Goal: Information Seeking & Learning: Understand process/instructions

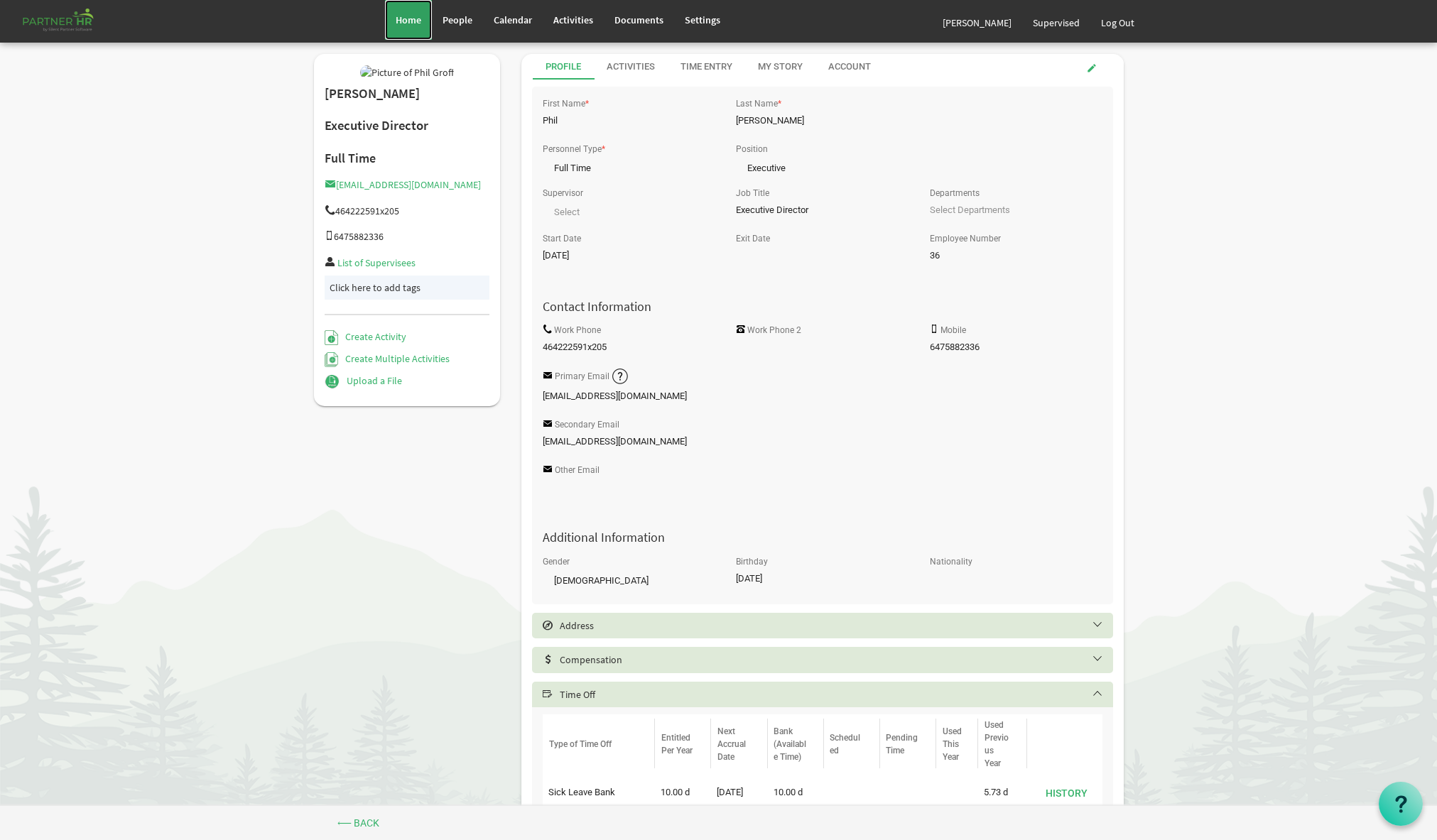
click at [413, 26] on span "Home" at bounding box center [408, 19] width 26 height 12
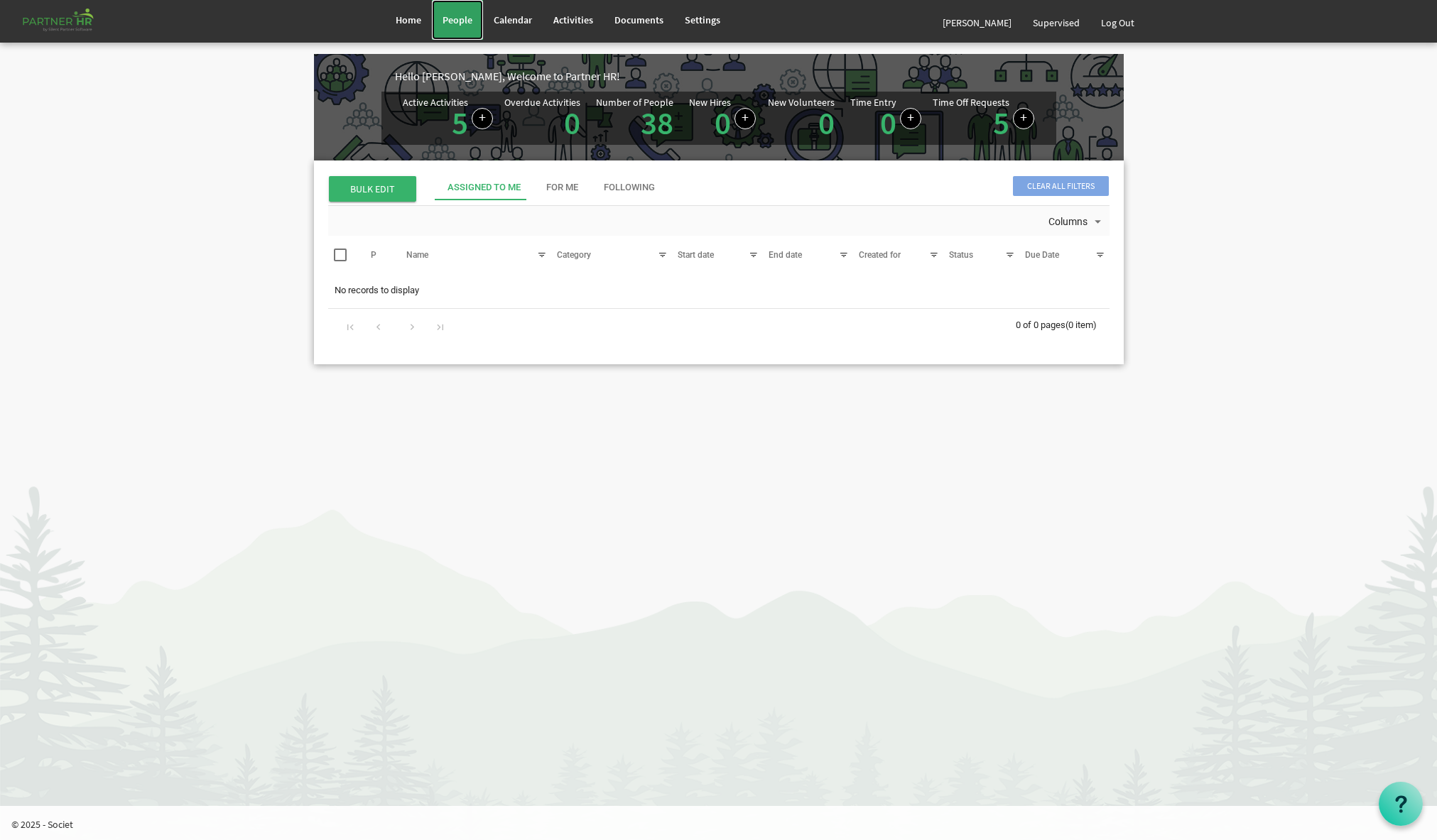
click at [468, 22] on span "People" at bounding box center [457, 19] width 30 height 12
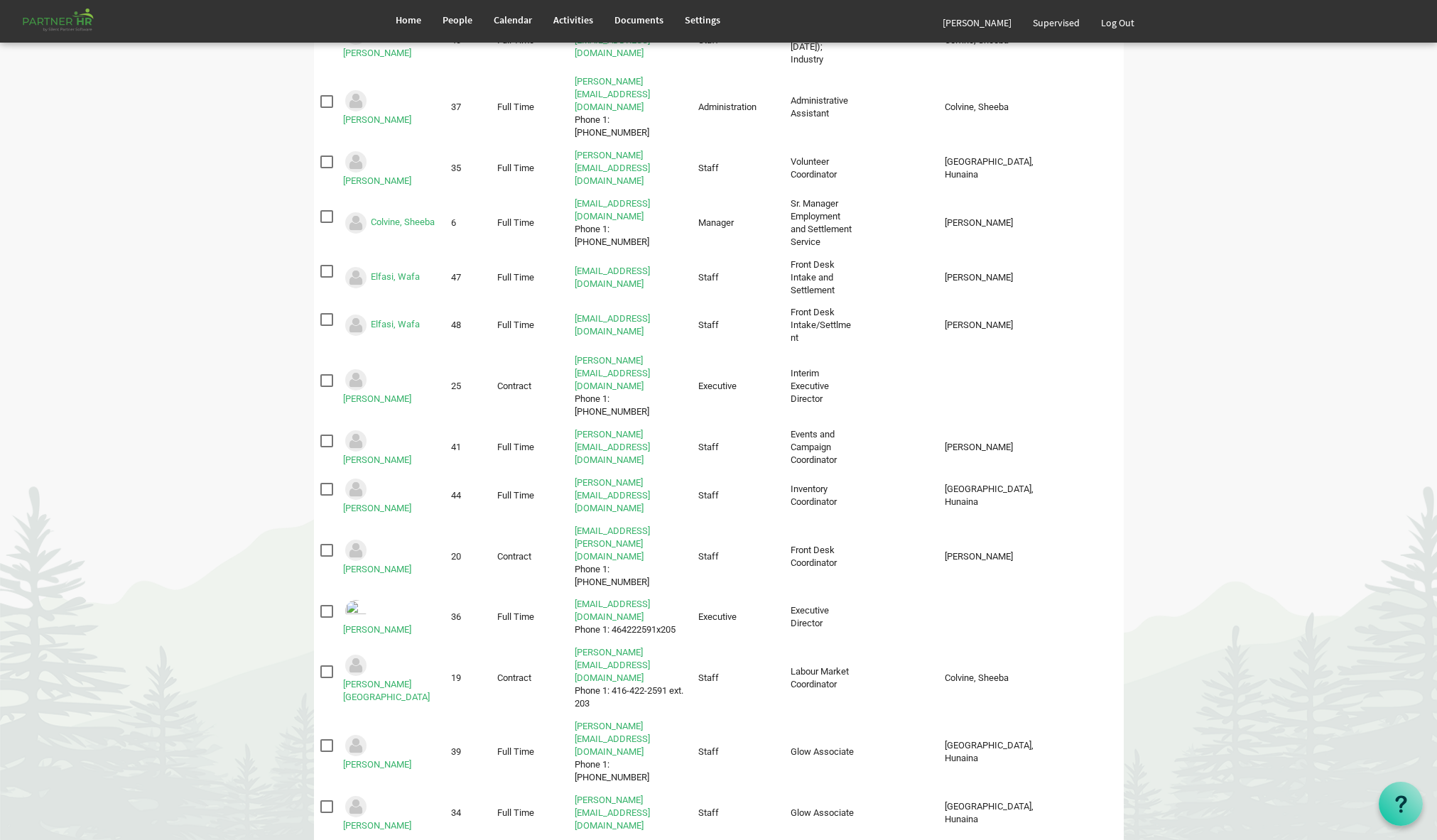
scroll to position [451, 0]
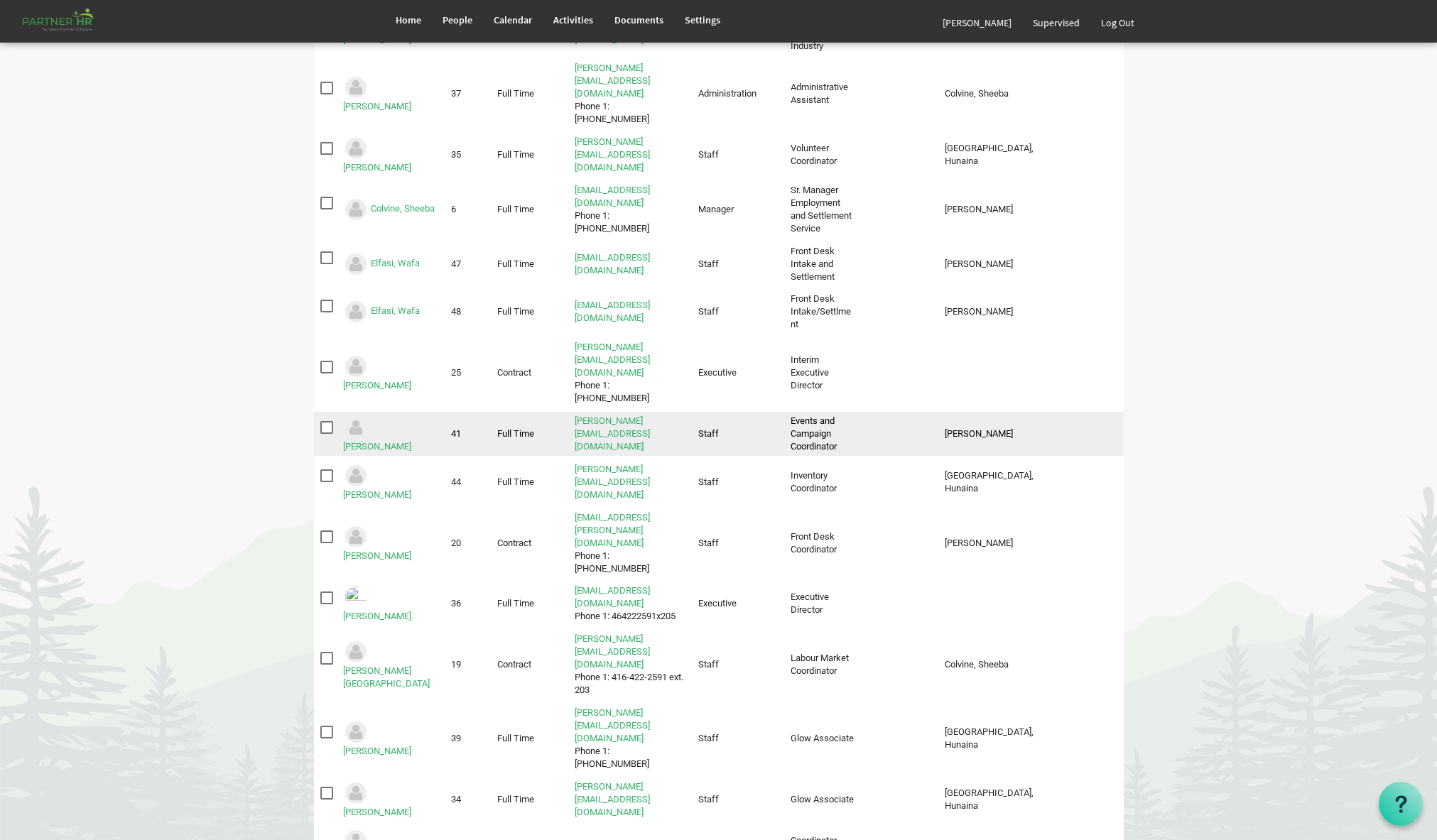
drag, startPoint x: 327, startPoint y: 308, endPoint x: 334, endPoint y: 305, distance: 7.6
click at [327, 420] on span "checkbox" at bounding box center [326, 426] width 12 height 12
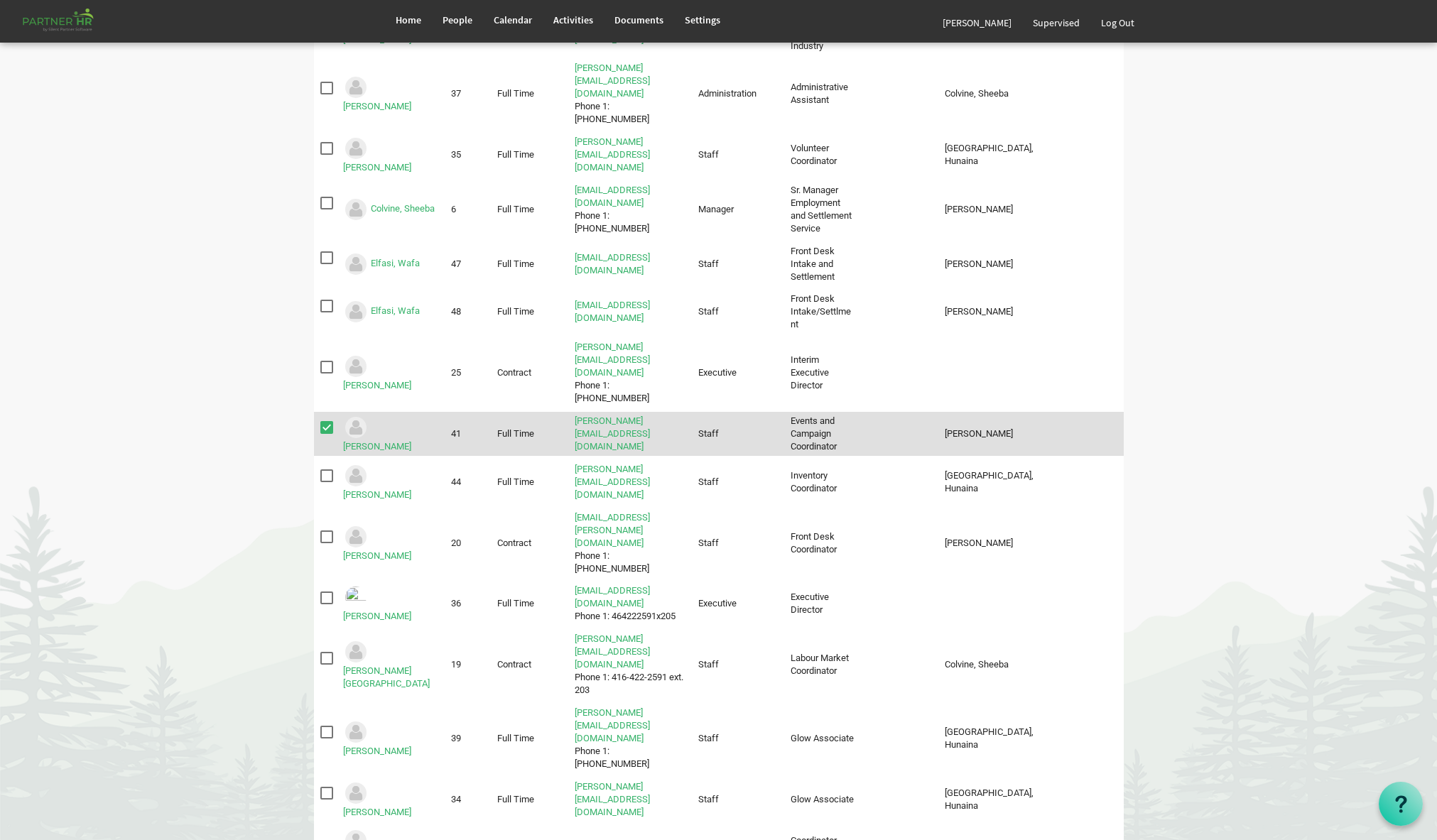
click at [949, 412] on td "Groff, Phil" at bounding box center [991, 434] width 108 height 44
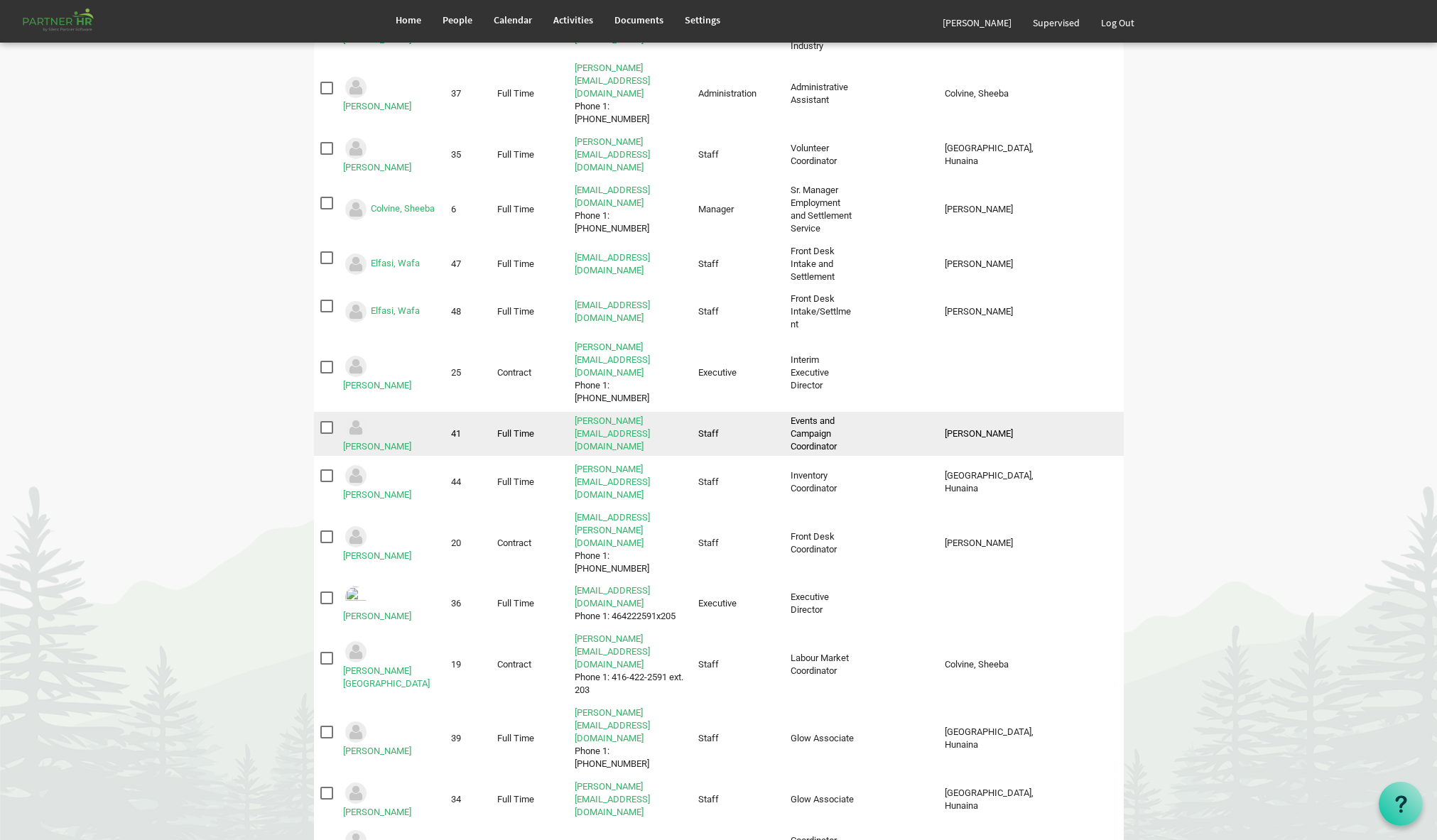
click at [323, 420] on span "checkbox" at bounding box center [326, 426] width 12 height 12
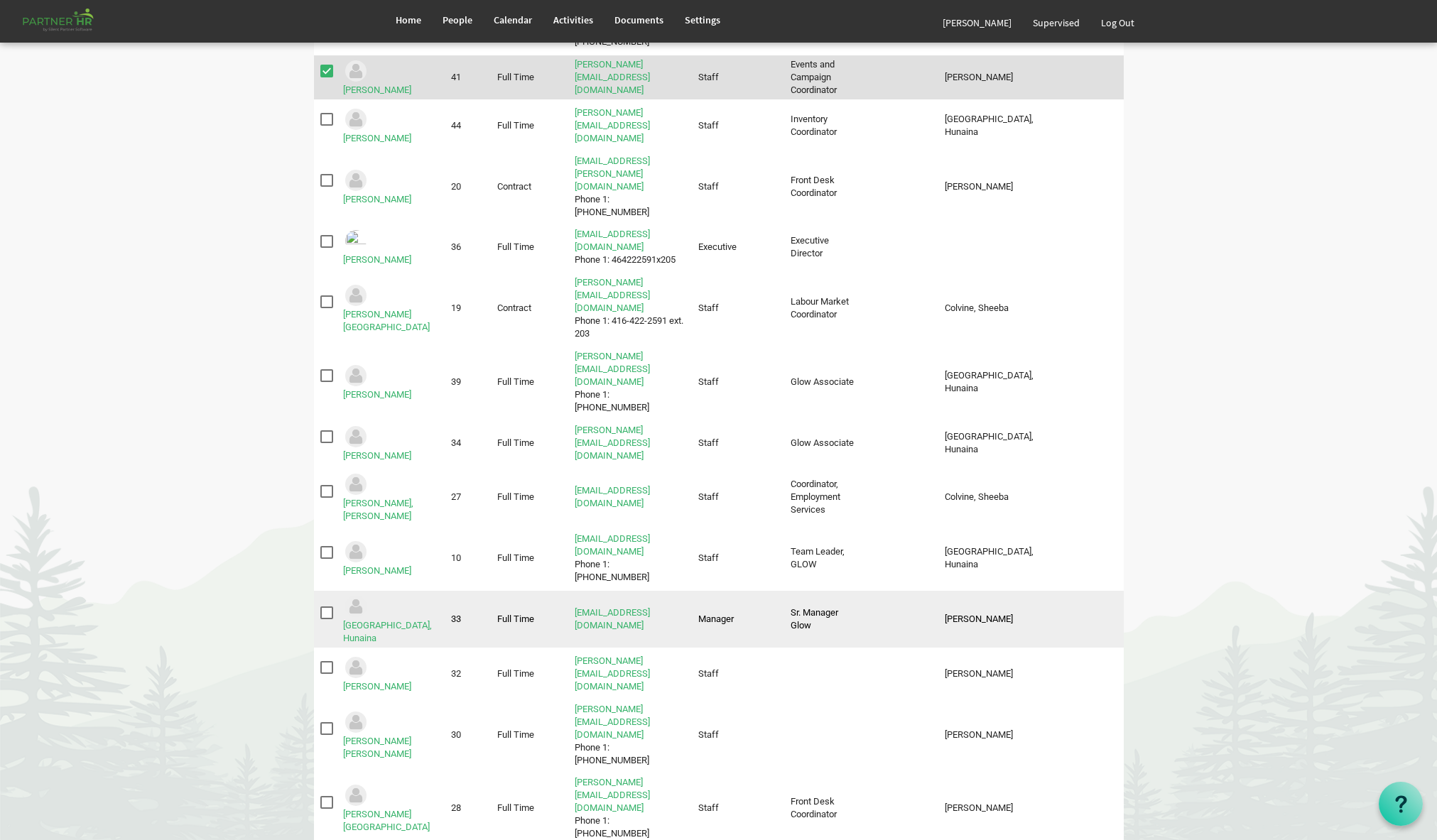
scroll to position [808, 0]
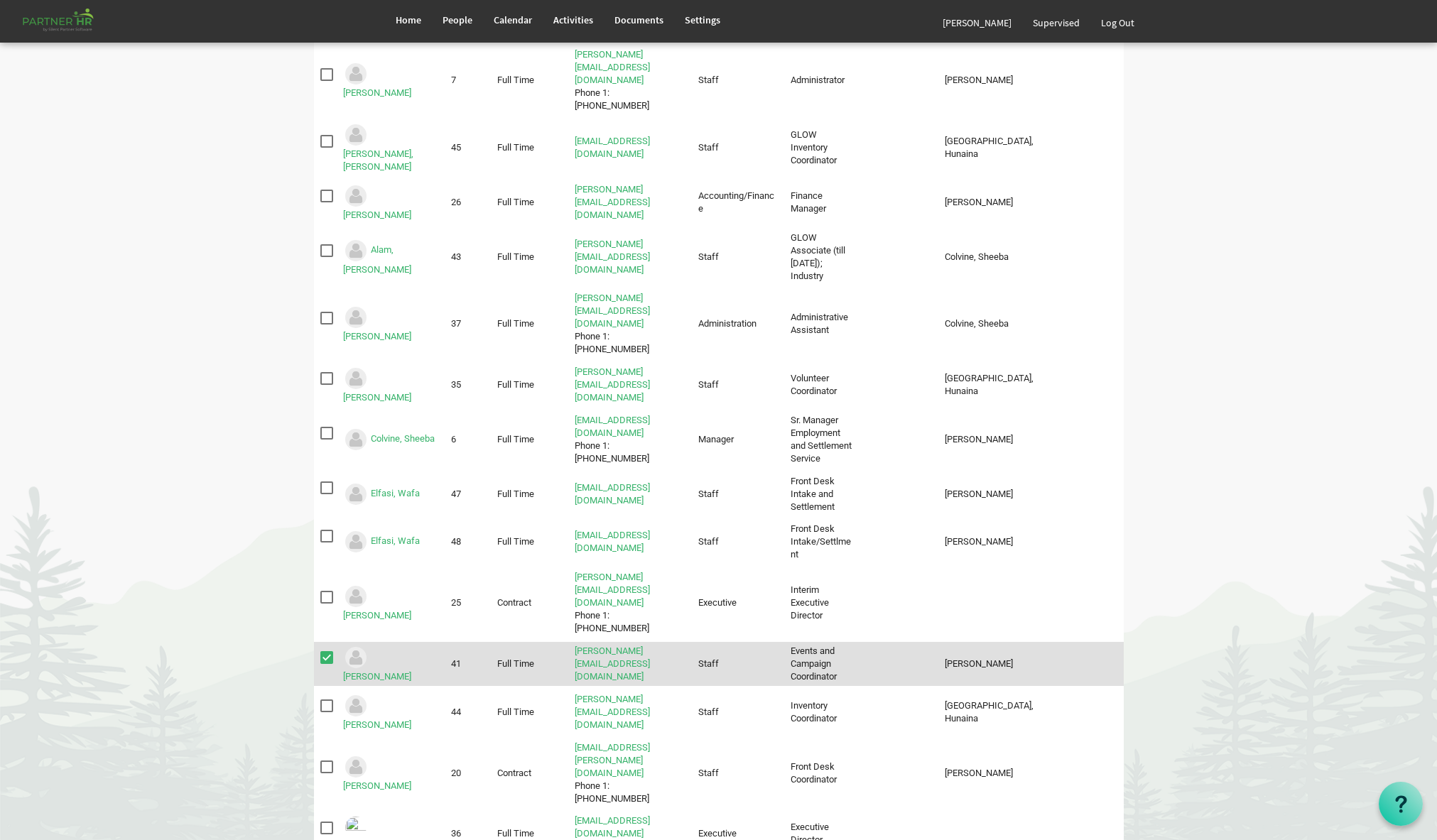
scroll to position [0, 0]
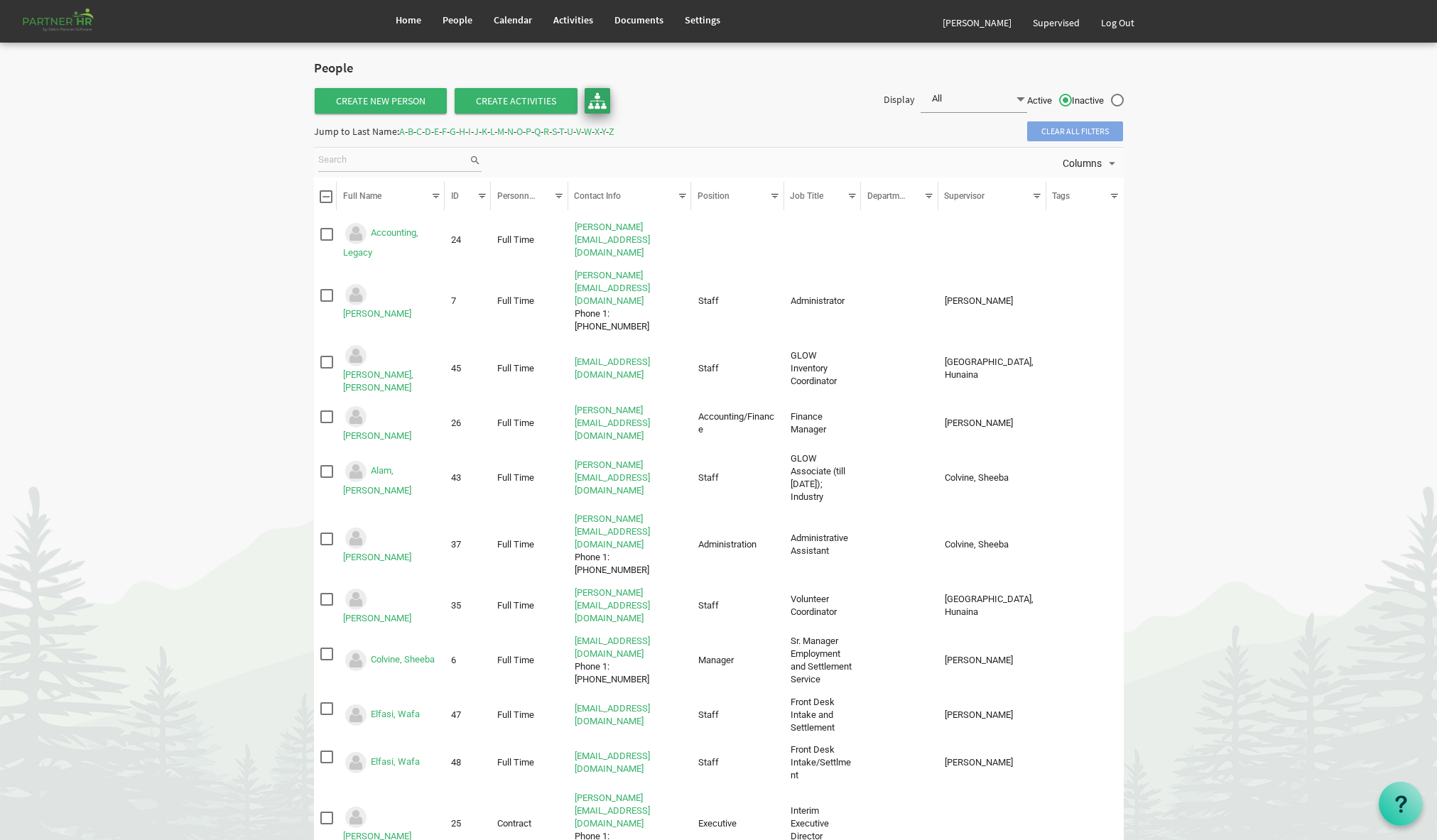
click at [595, 102] on img at bounding box center [597, 100] width 18 height 18
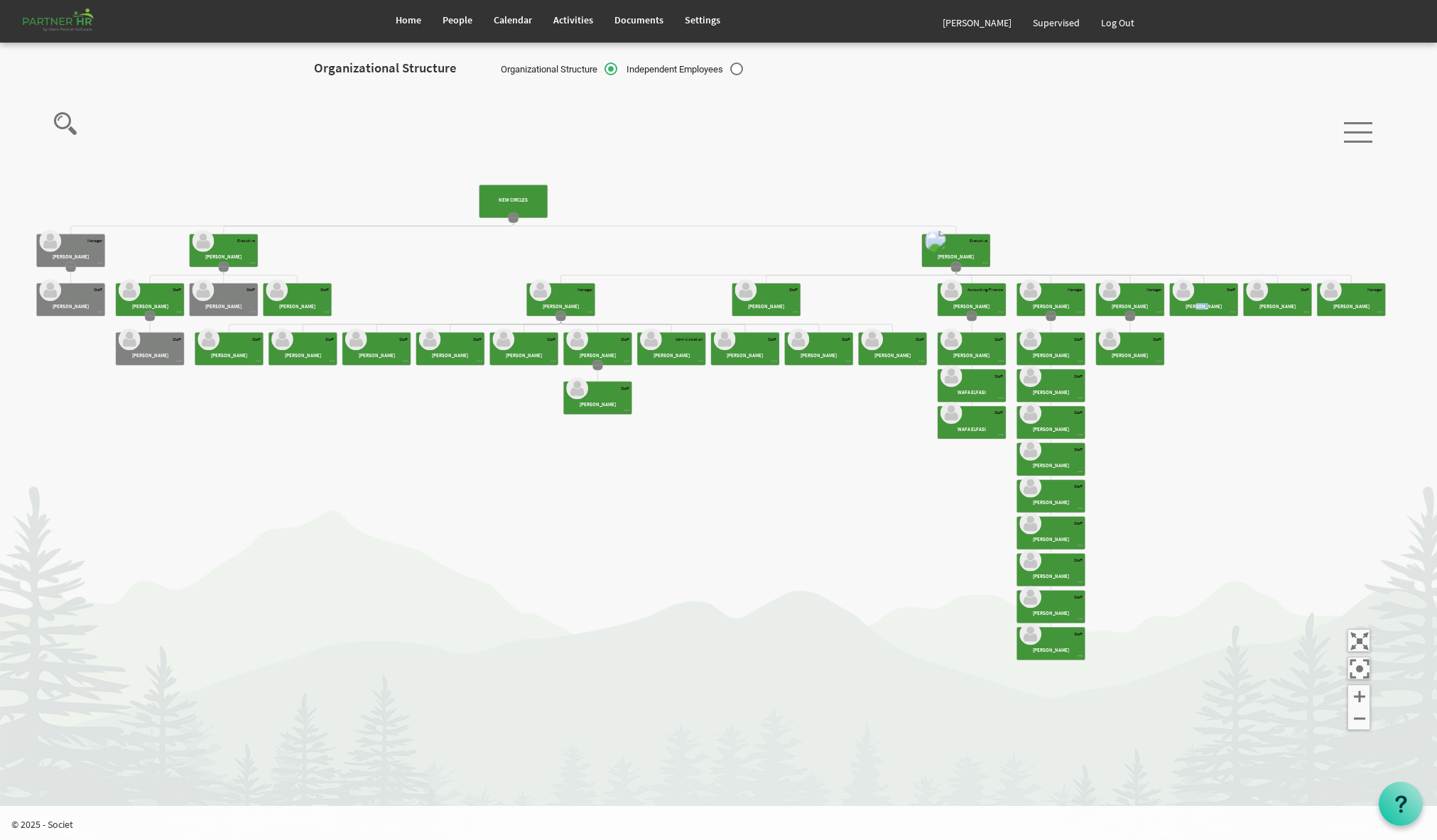
drag, startPoint x: 1202, startPoint y: 305, endPoint x: 1210, endPoint y: 310, distance: 9.4
click at [1210, 317] on icon "New Circles Julia Holton Manager Teresa Joseph Staff Judy Fantham Executive Fat…" at bounding box center [711, 422] width 1365 height 672
click at [1359, 140] on hr at bounding box center [1358, 141] width 29 height 2
click at [1172, 108] on icon "New Circles Julia Holton Manager Teresa Joseph Staff Judy Fantham Executive Fat…" at bounding box center [711, 422] width 1365 height 672
click at [409, 18] on span "Home" at bounding box center [408, 19] width 26 height 12
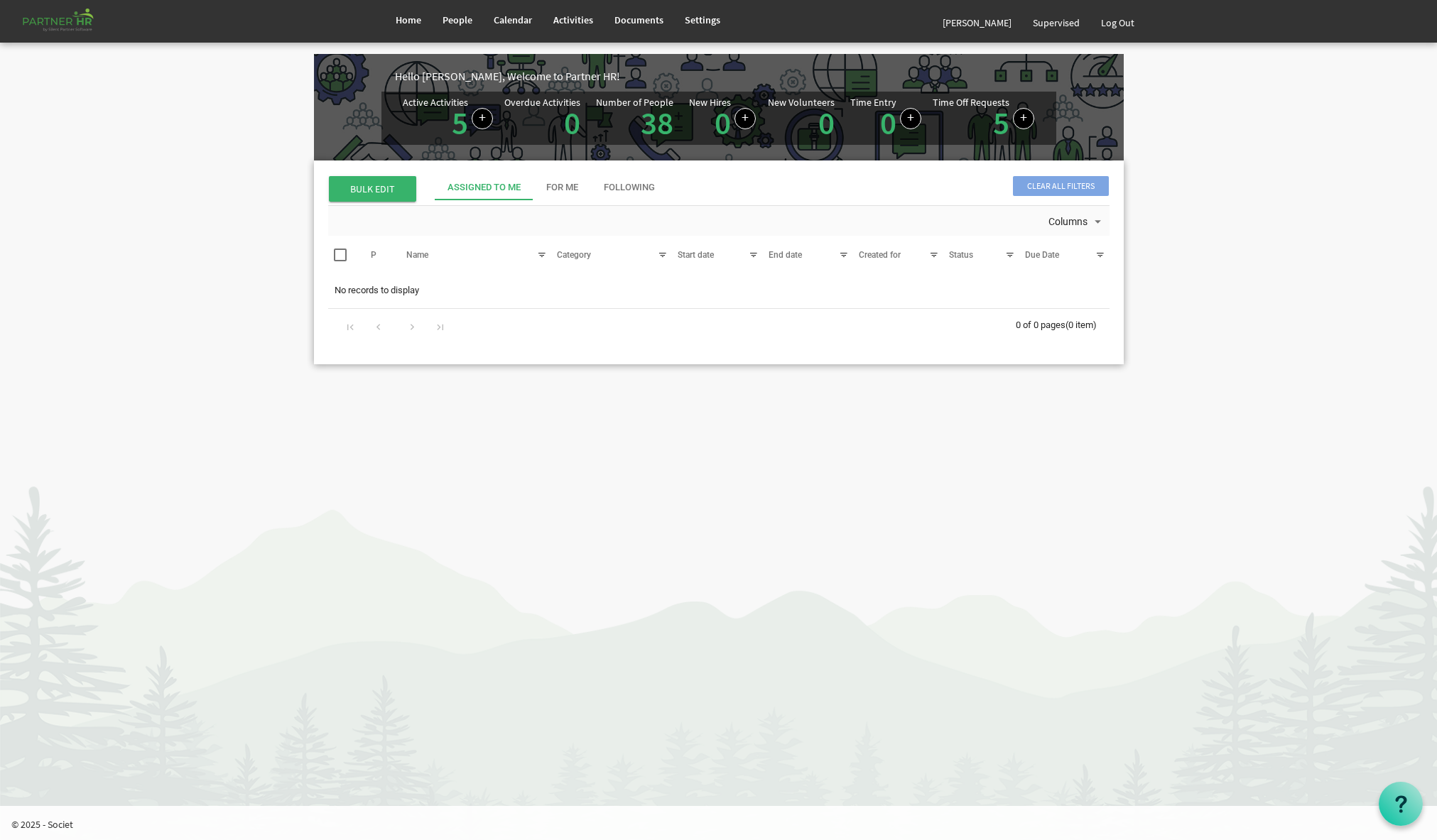
click at [482, 193] on div "Assigned To Me" at bounding box center [484, 187] width 74 height 13
click at [486, 189] on div "Assigned To Me" at bounding box center [484, 187] width 74 height 13
click at [1059, 26] on span "Supervised" at bounding box center [1056, 22] width 47 height 12
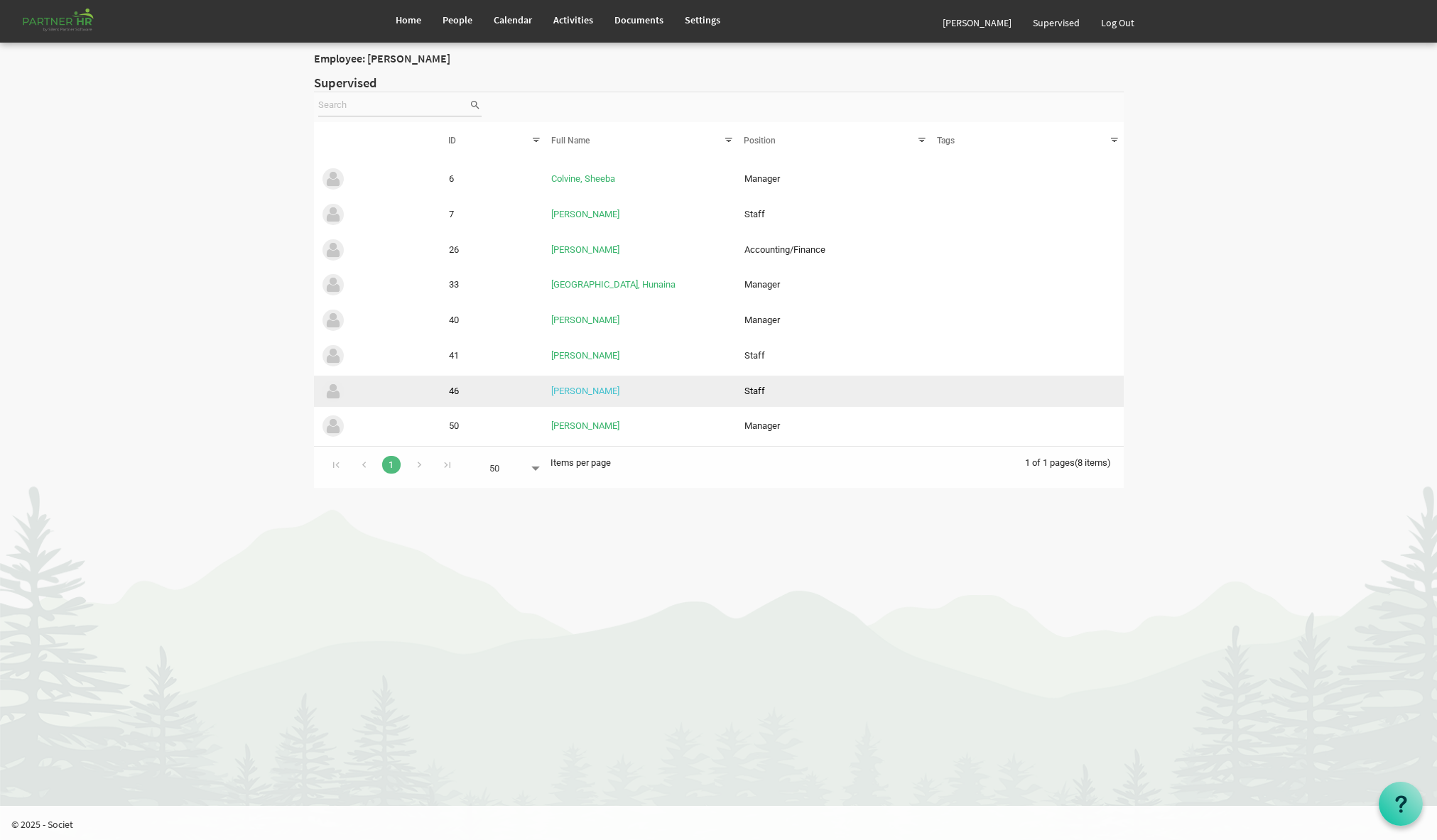
click at [597, 393] on link "Mihalis, Melissa" at bounding box center [584, 390] width 68 height 11
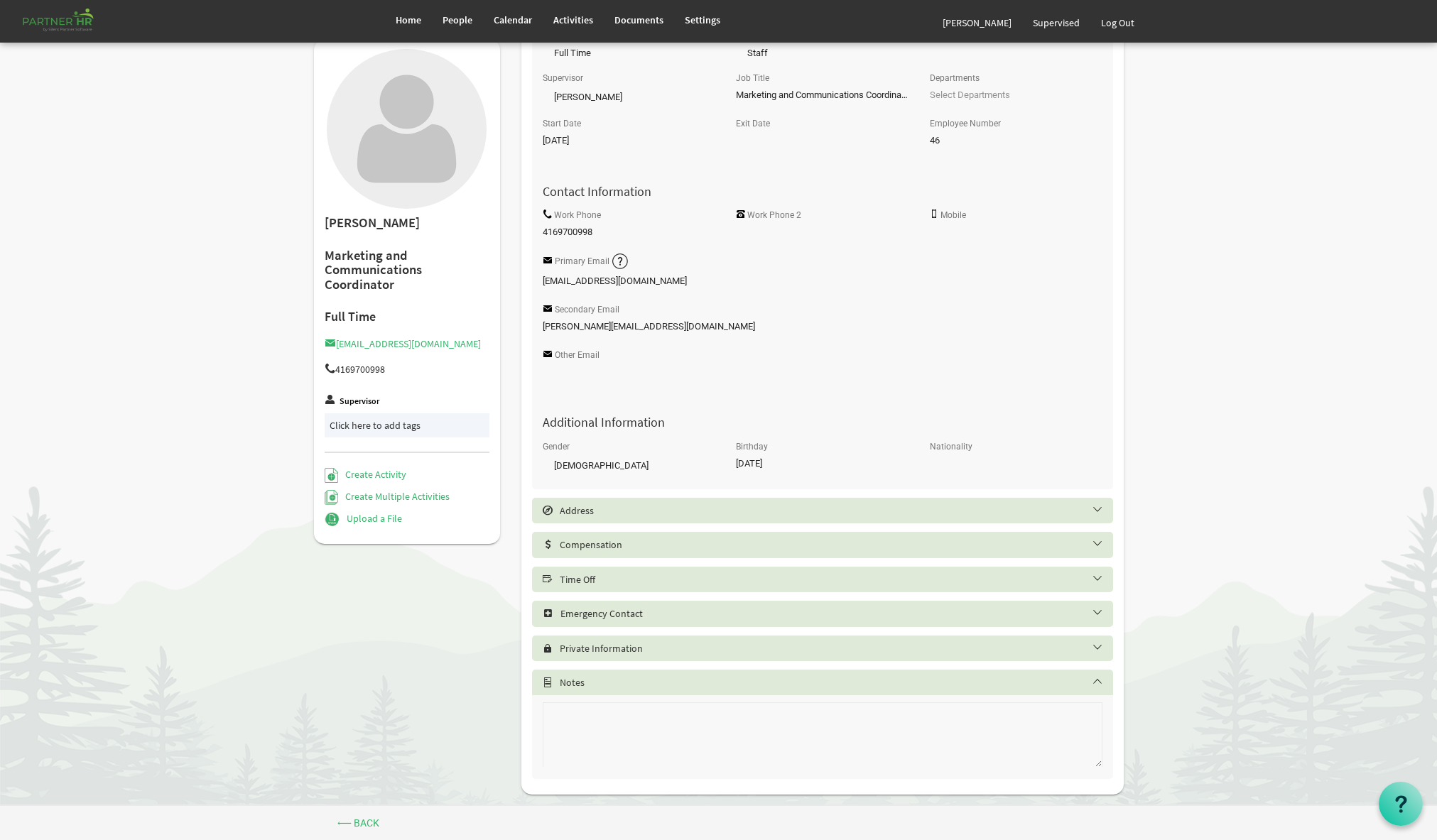
scroll to position [132, 0]
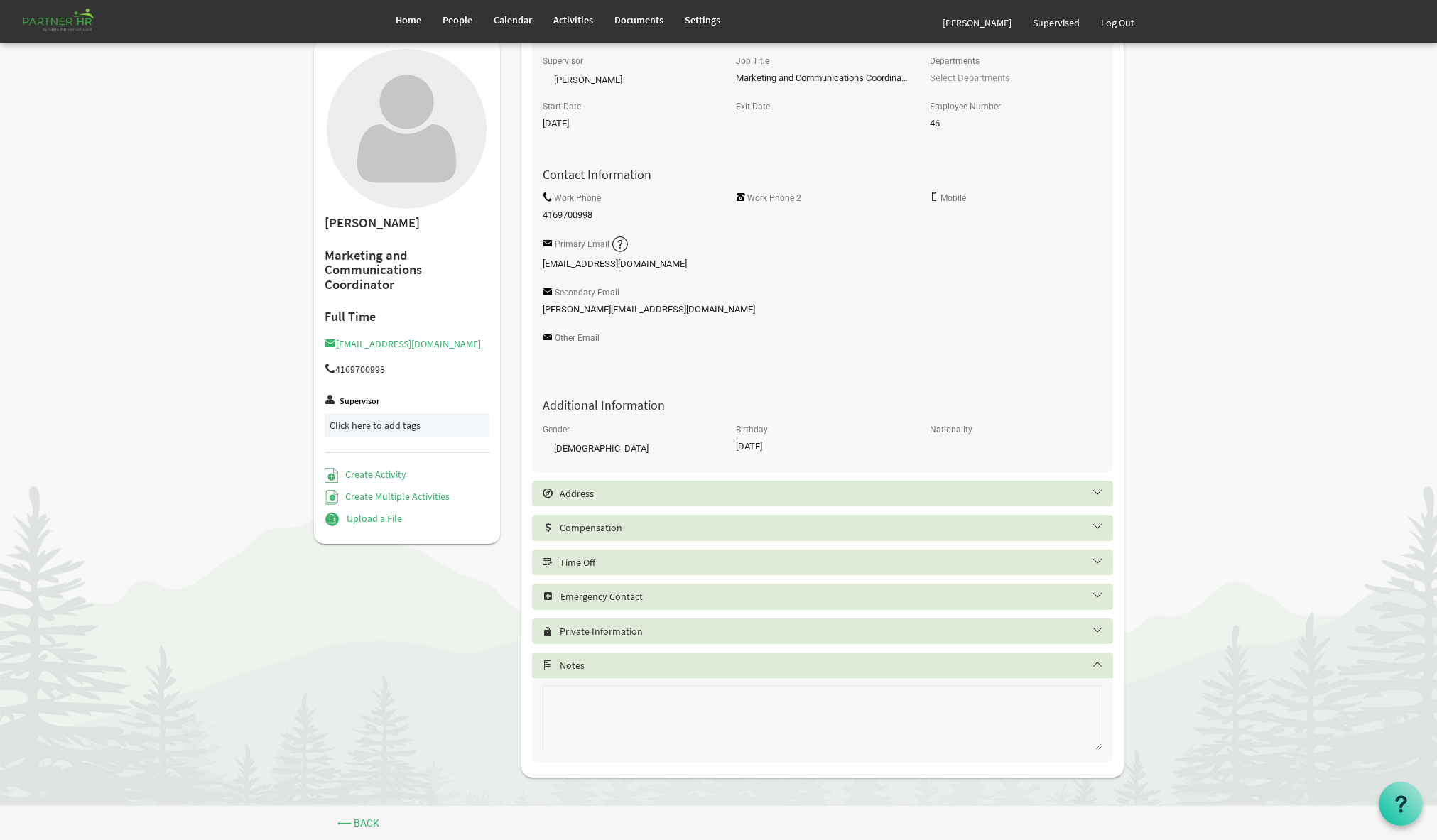
click at [1098, 630] on h5 "Private Information" at bounding box center [833, 631] width 581 height 11
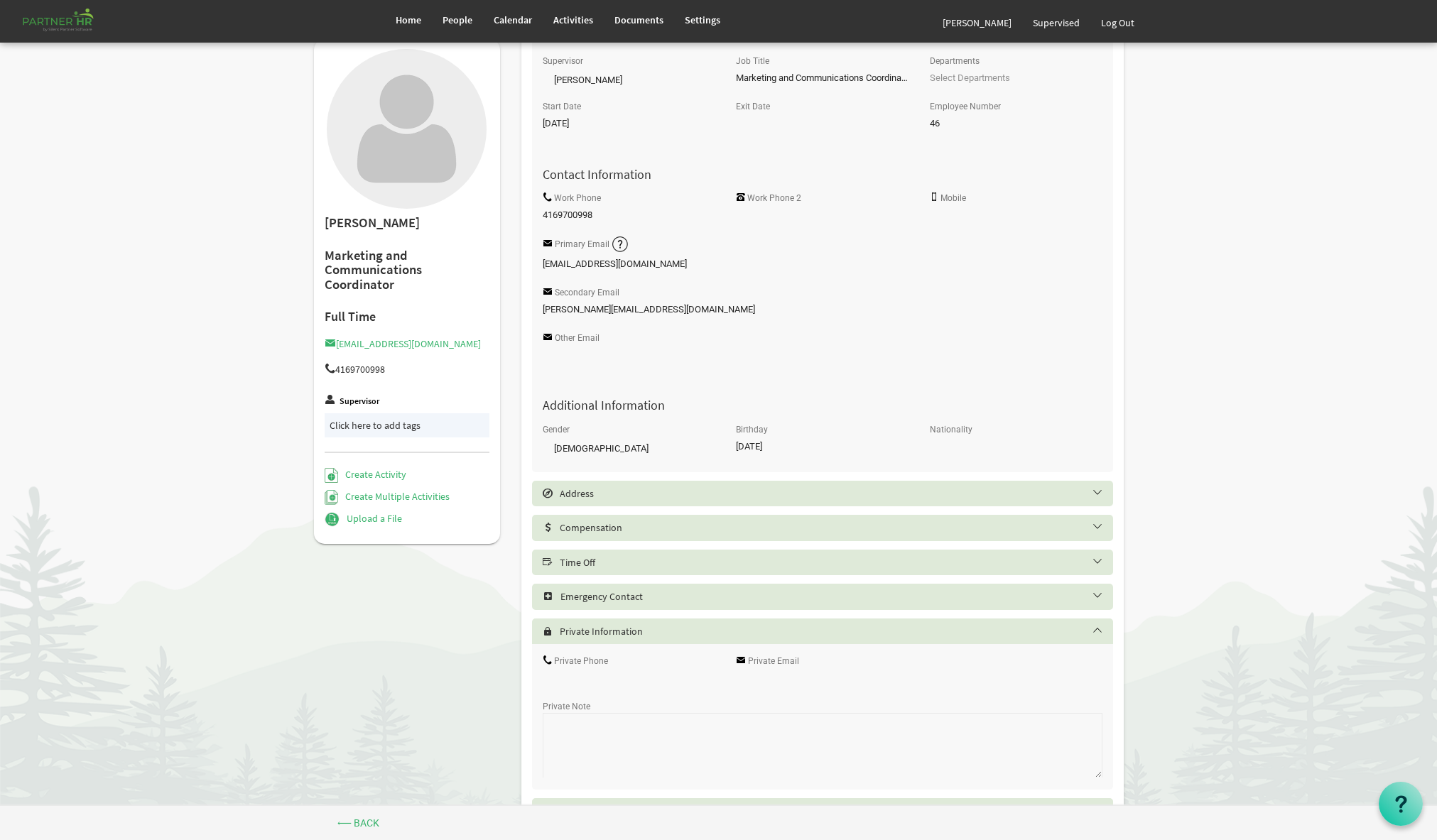
click at [1098, 630] on h5 "Private Information" at bounding box center [833, 631] width 581 height 11
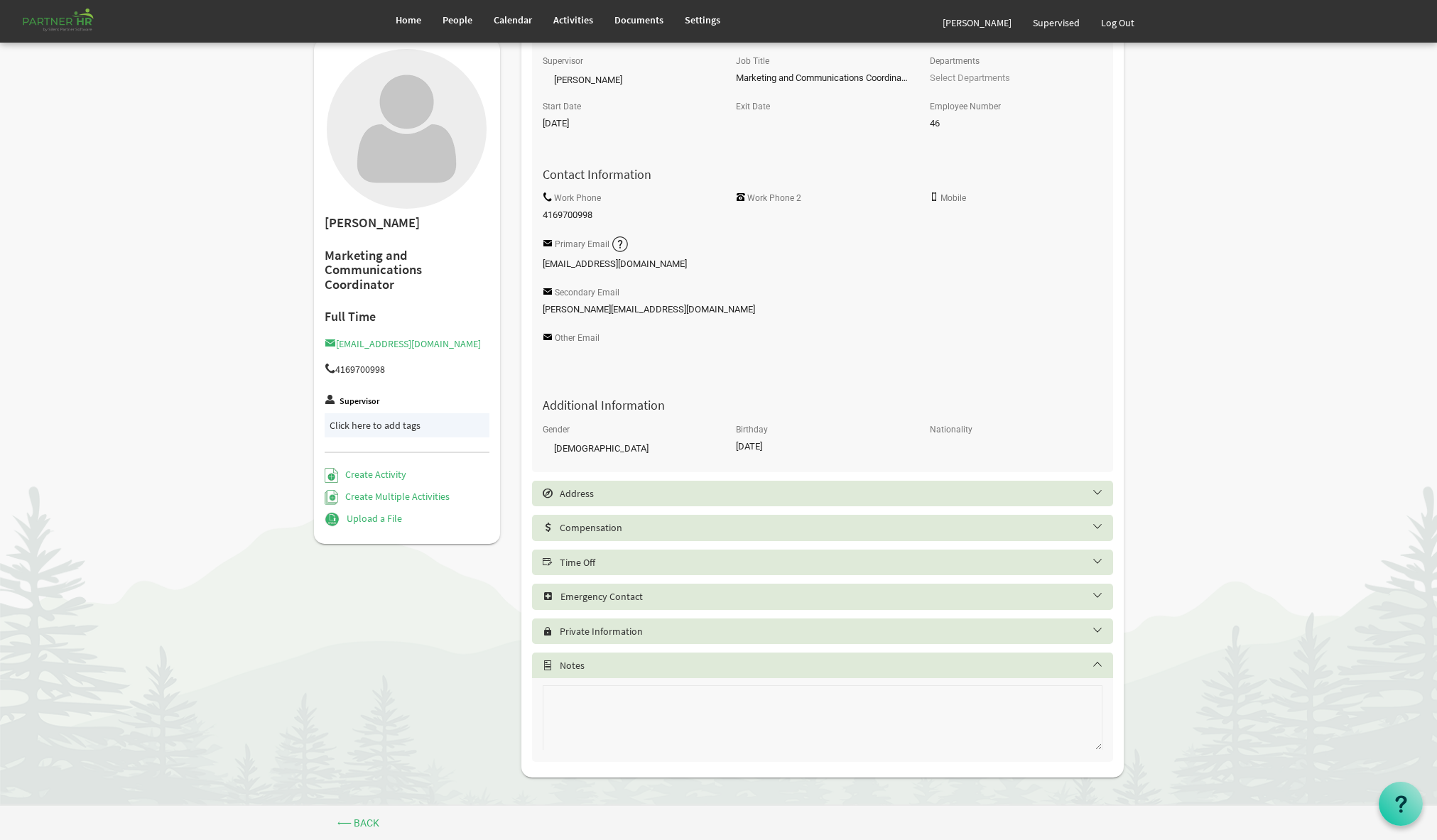
scroll to position [0, 0]
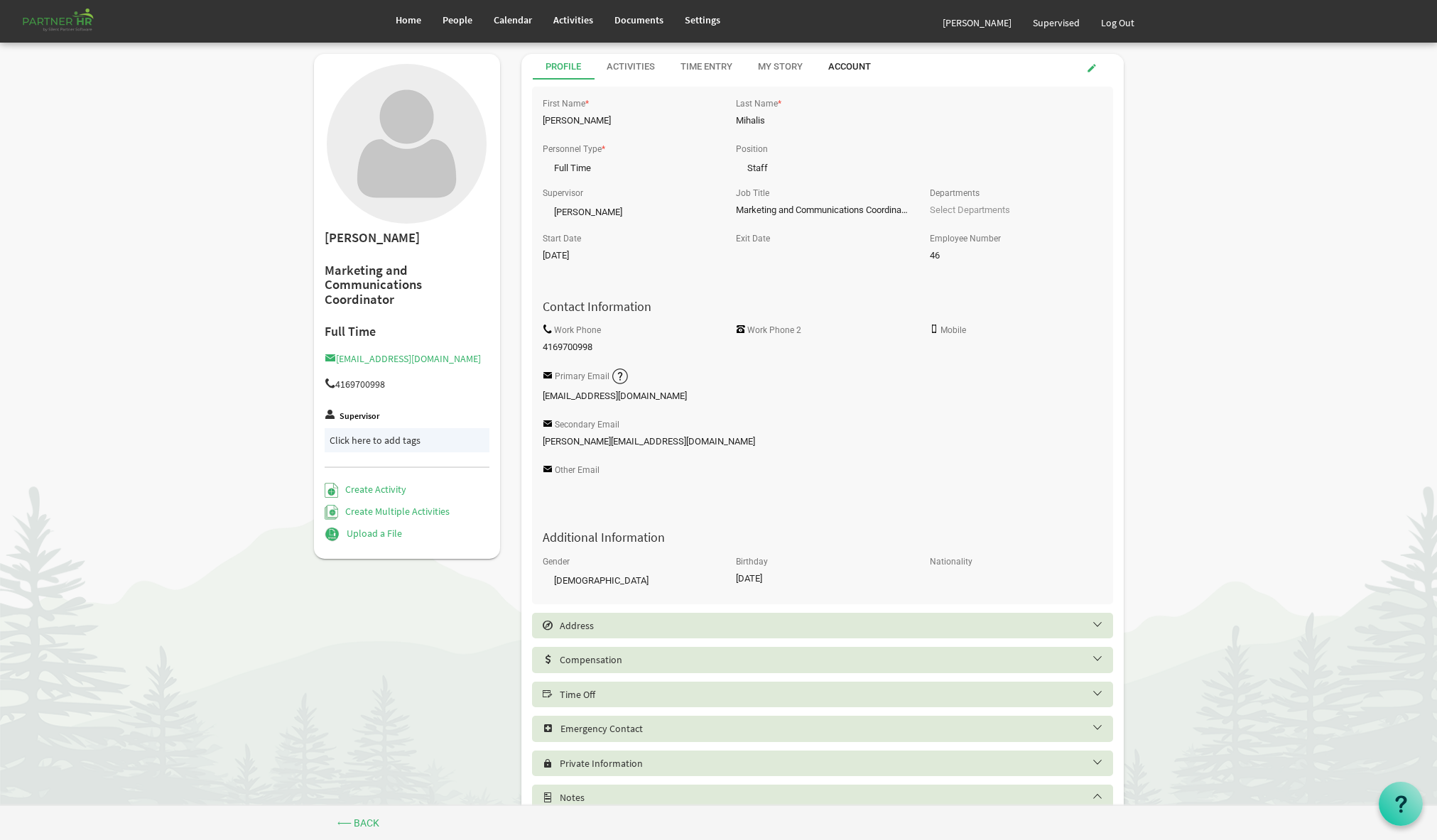
click at [853, 72] on div "Account" at bounding box center [849, 67] width 43 height 13
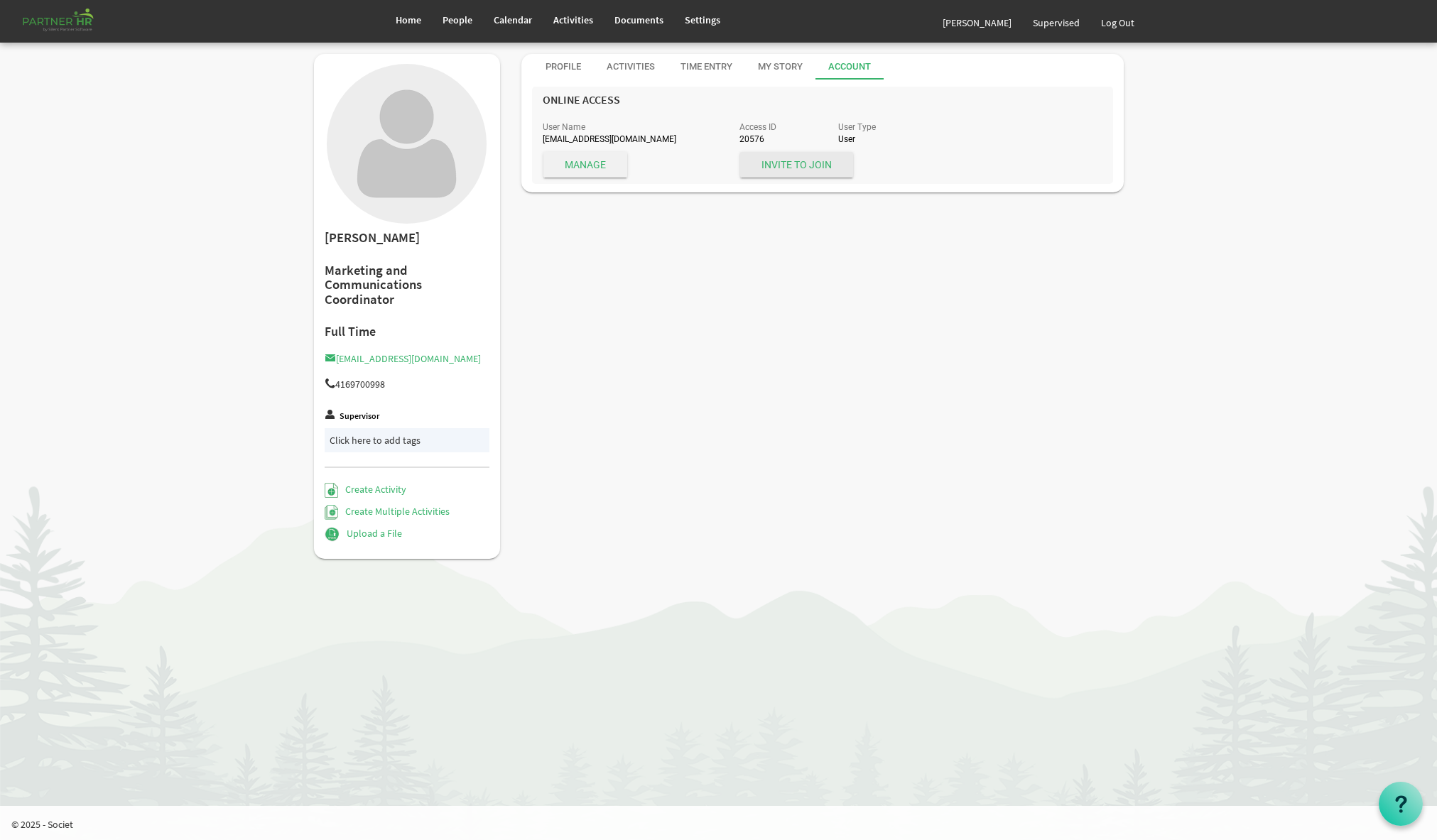
click at [593, 164] on span "Manage" at bounding box center [585, 164] width 84 height 26
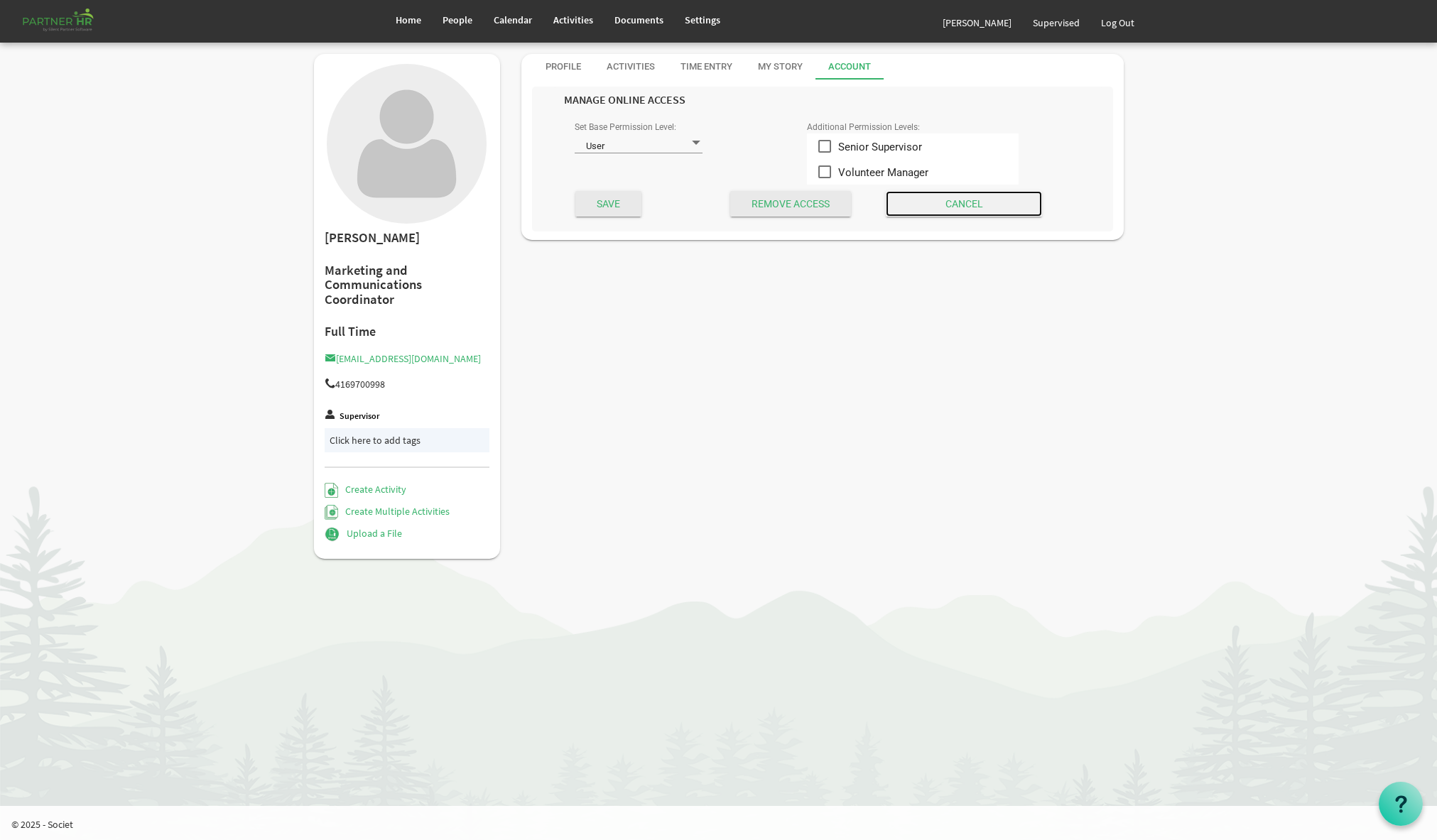
click at [947, 208] on input "Cancel" at bounding box center [963, 204] width 156 height 26
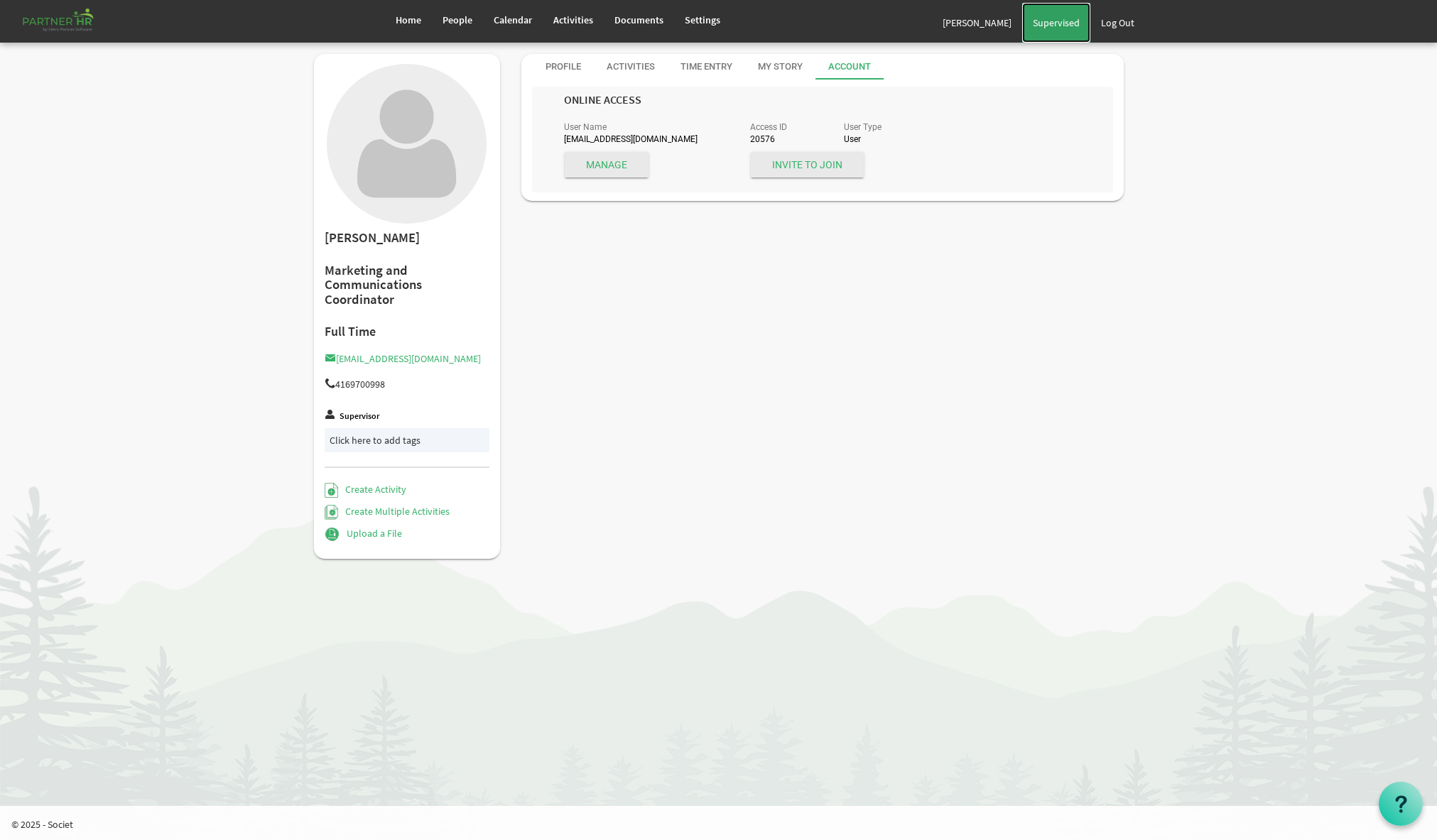
click at [1052, 24] on span "Supervised" at bounding box center [1056, 22] width 47 height 12
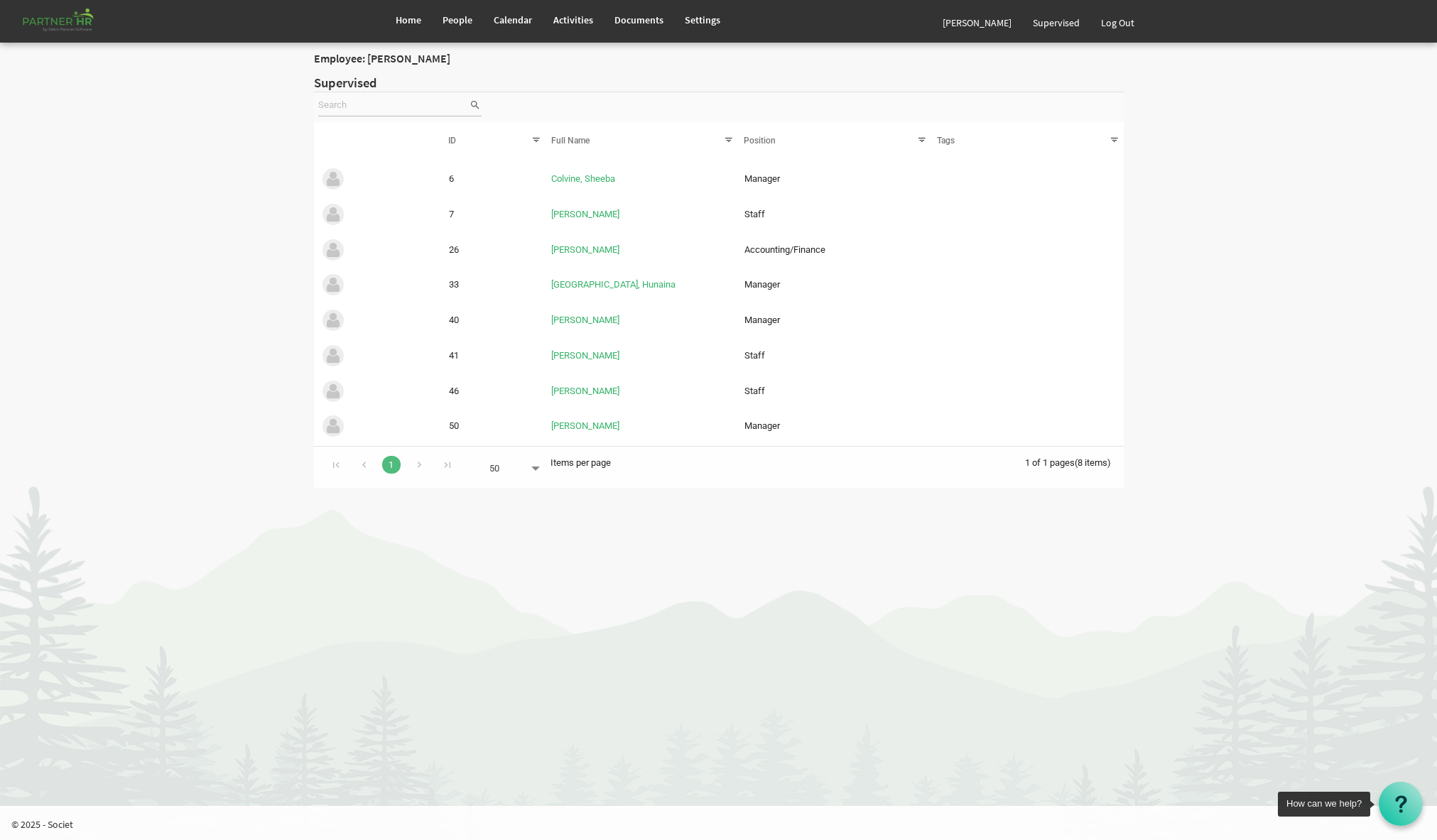
click at [1397, 803] on icon at bounding box center [1401, 804] width 18 height 18
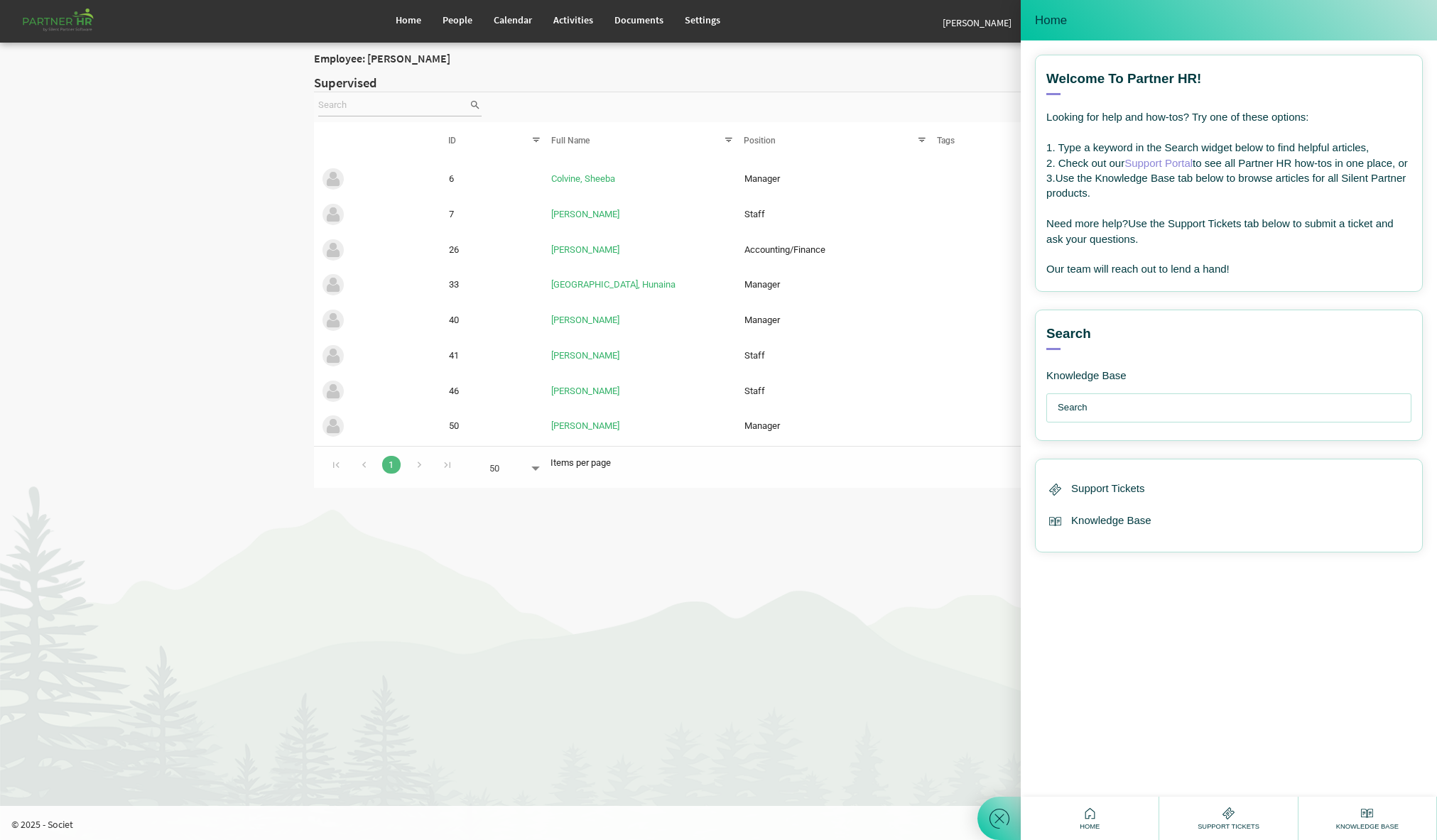
click at [1089, 421] on input "text" at bounding box center [1231, 407] width 349 height 28
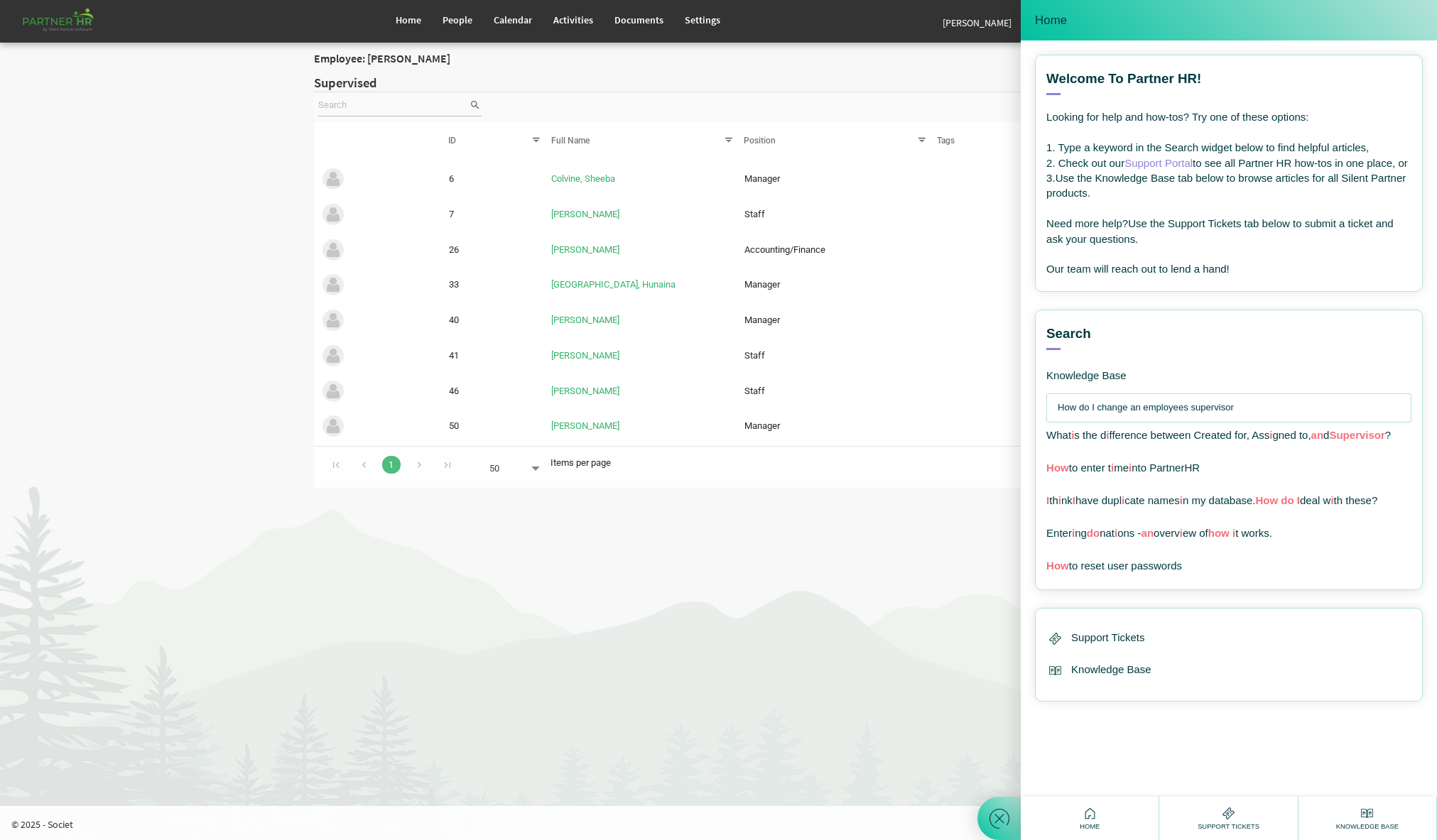
type input "How do I change an employees supervisor"
drag, startPoint x: 1236, startPoint y: 420, endPoint x: 1013, endPoint y: 413, distance: 223.1
click at [1013, 413] on div "Home Welcome! How can I help you ? --- email --- Welcome to Partner HR! View al…" at bounding box center [1207, 420] width 460 height 840
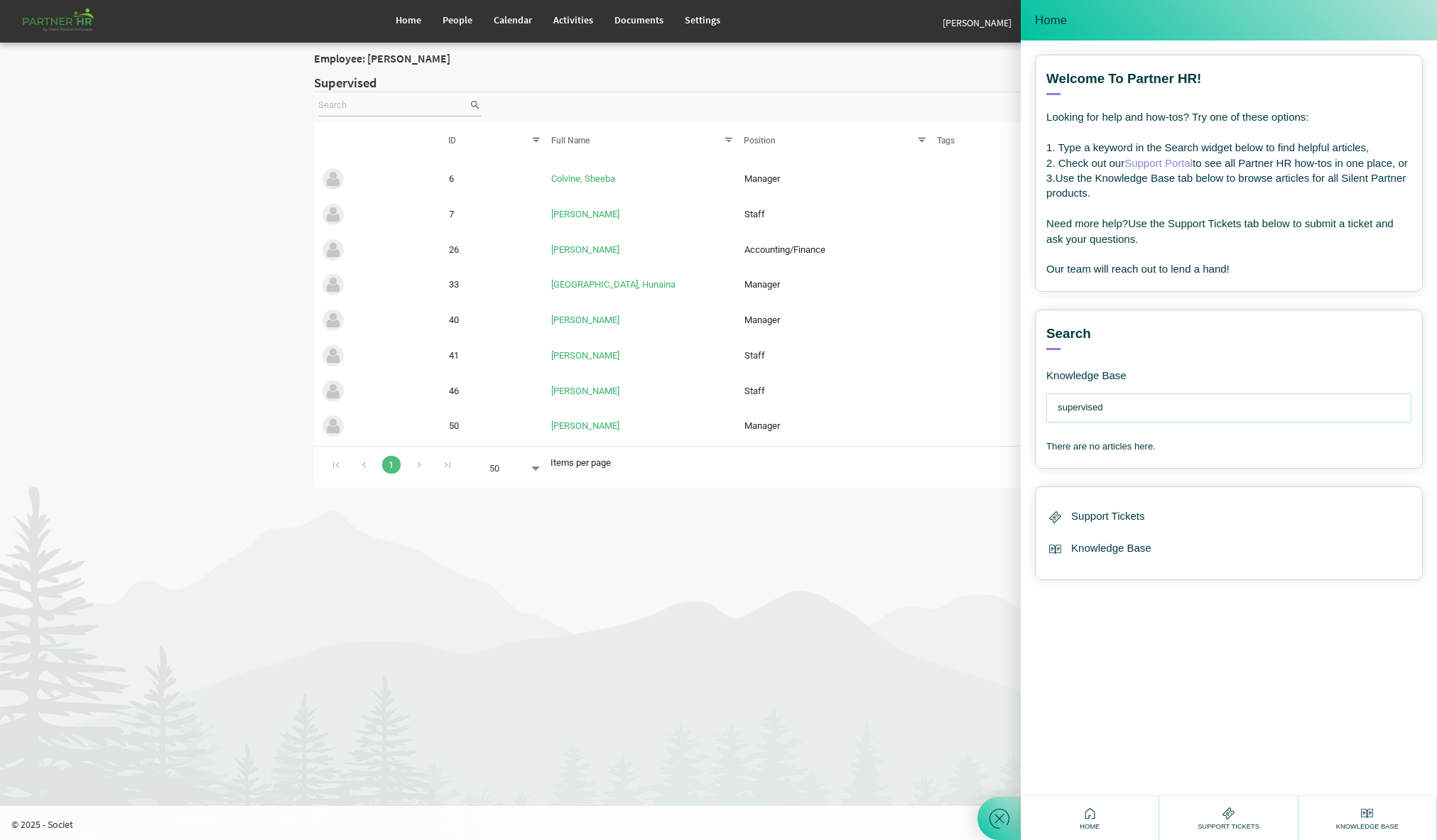
drag, startPoint x: 1096, startPoint y: 423, endPoint x: 1023, endPoint y: 422, distance: 73.0
click at [1023, 422] on div "Welcome to Partner HR! View all articles Looking for help and how-tos? Try one …" at bounding box center [1228, 418] width 416 height 756
type input "d"
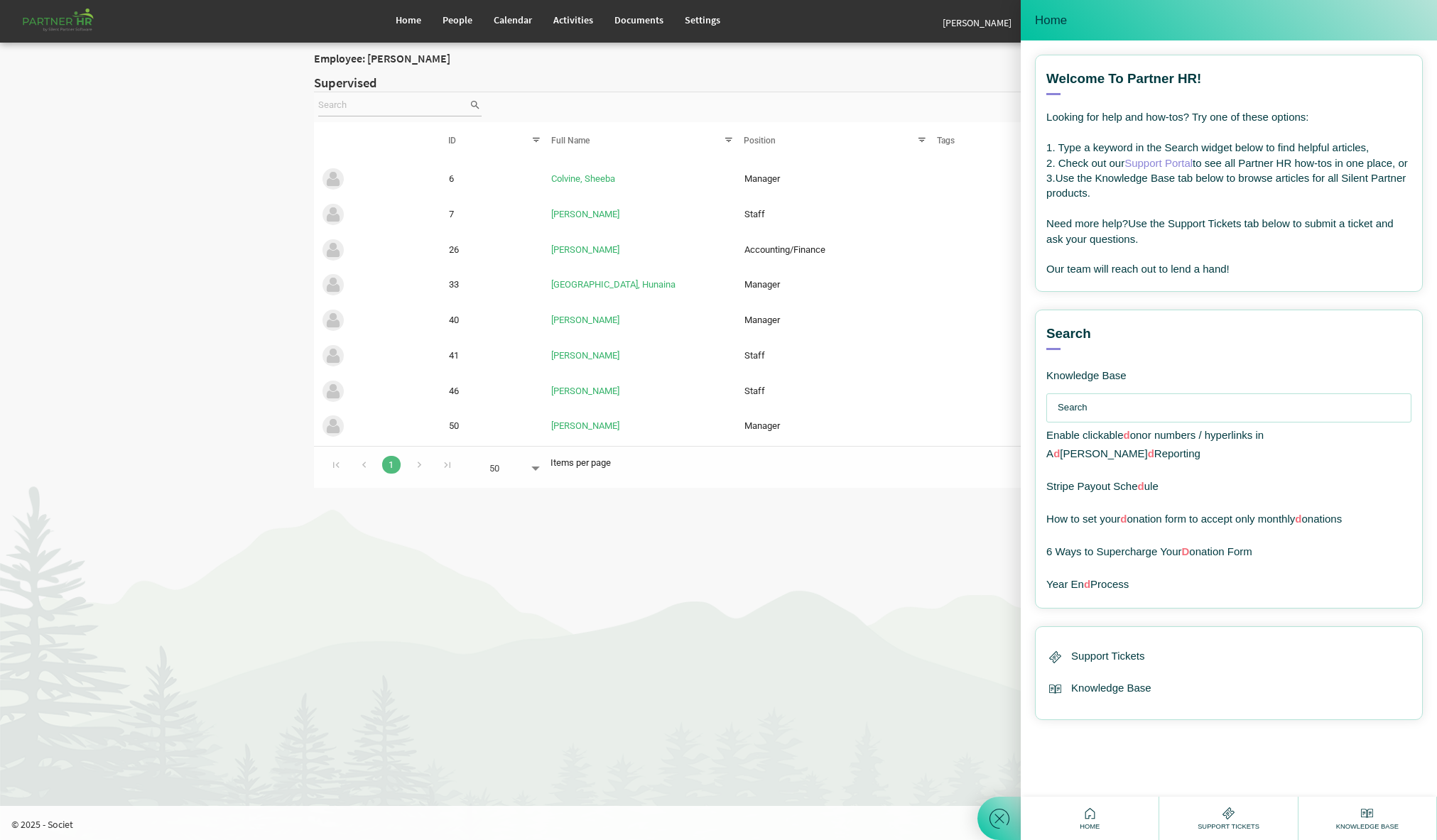
drag, startPoint x: 1109, startPoint y: 425, endPoint x: 1033, endPoint y: 419, distance: 76.2
click at [1023, 418] on div "Welcome to Partner HR! View all articles Looking for help and how-tos? Try one …" at bounding box center [1228, 418] width 416 height 756
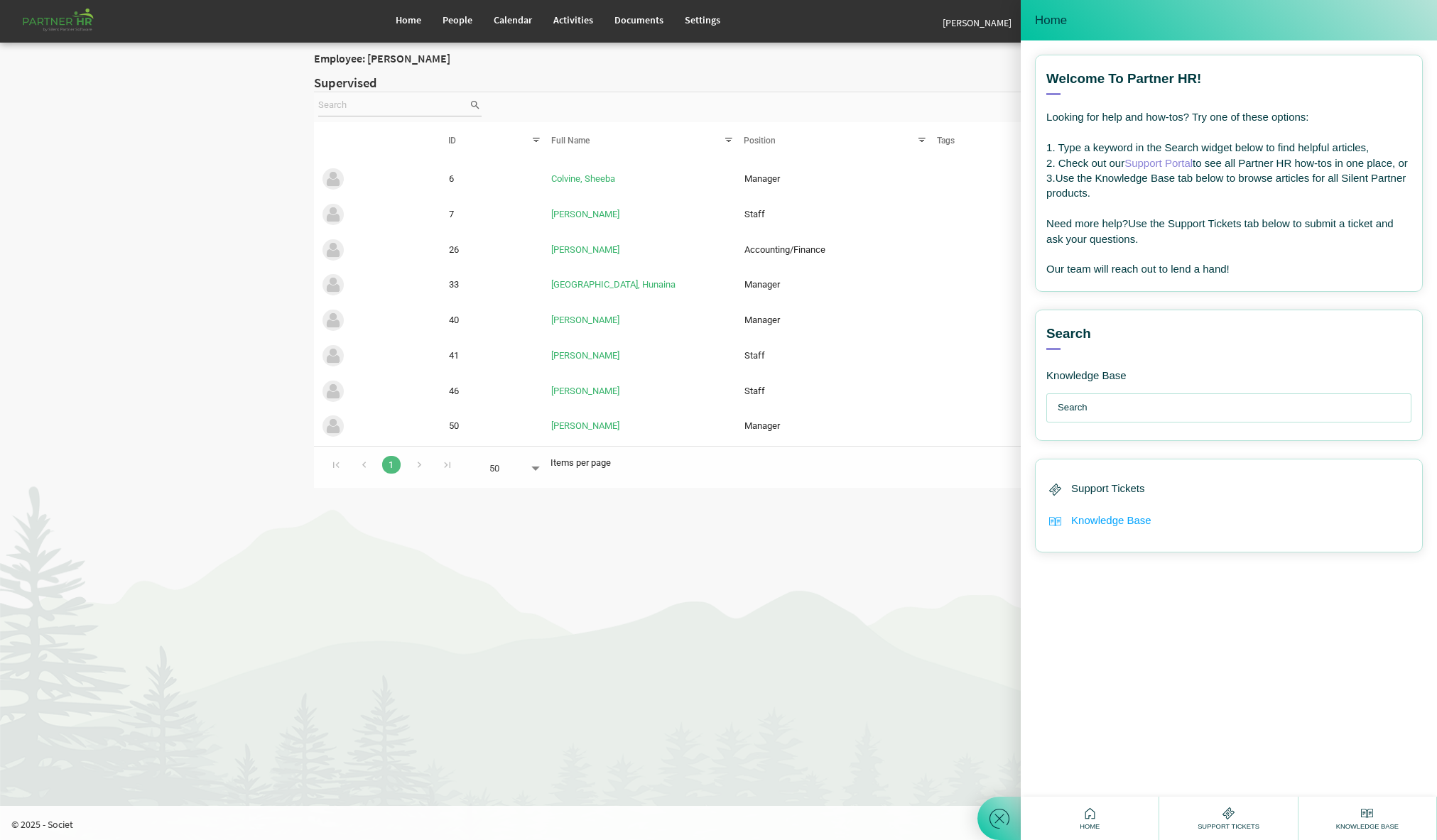
click at [1093, 528] on span "Knowledge Base" at bounding box center [1111, 520] width 80 height 16
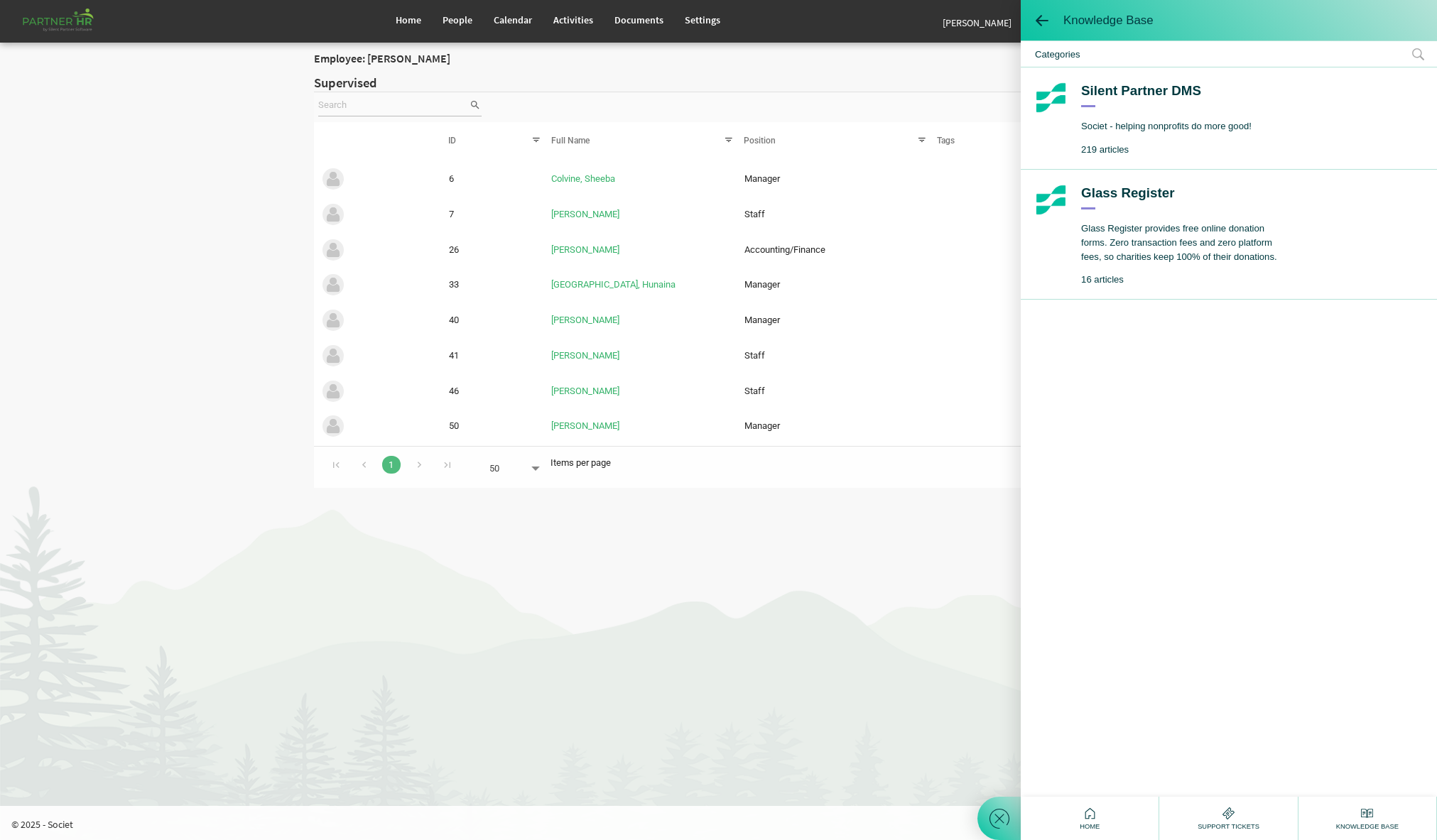
click at [1142, 93] on div "Silent Partner DMS" at bounding box center [1166, 94] width 170 height 26
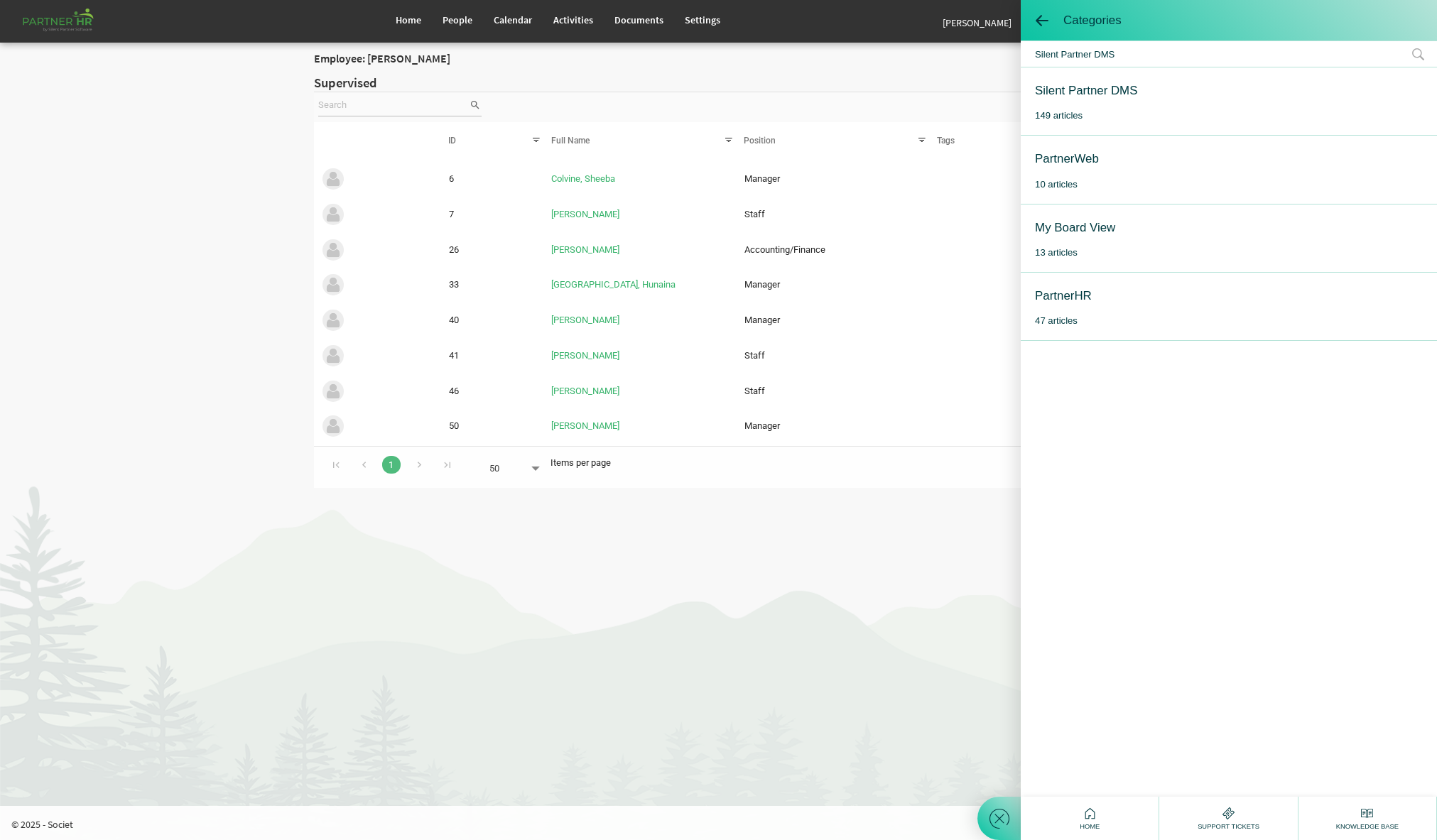
click at [1059, 297] on div "PartnerHR" at bounding box center [1062, 295] width 56 height 18
click at [1058, 90] on div "General" at bounding box center [1056, 90] width 43 height 18
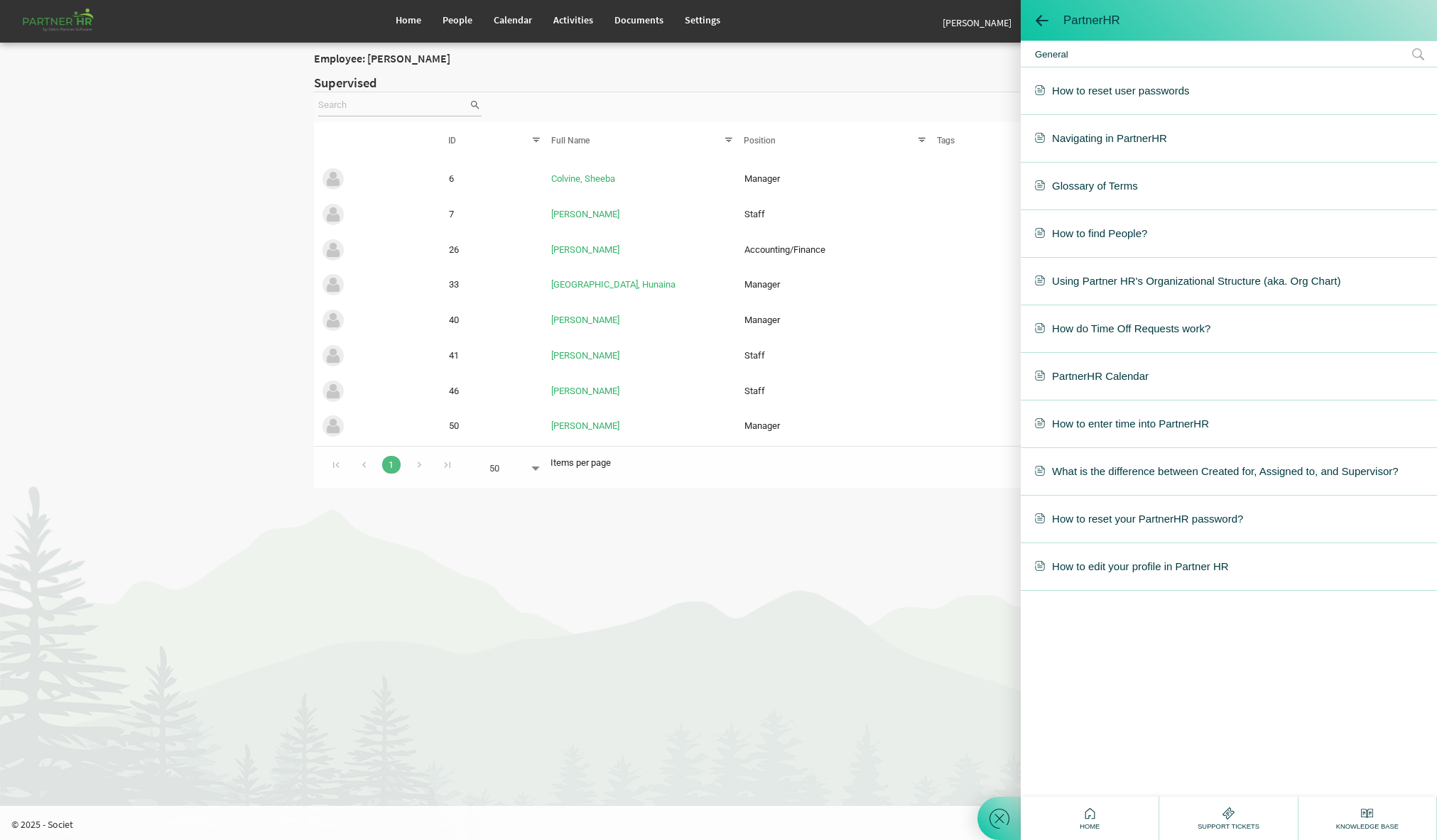
click at [1191, 280] on span "Using Partner HR's Organizational Structure (aka. Org Chart)" at bounding box center [1229, 280] width 388 height 18
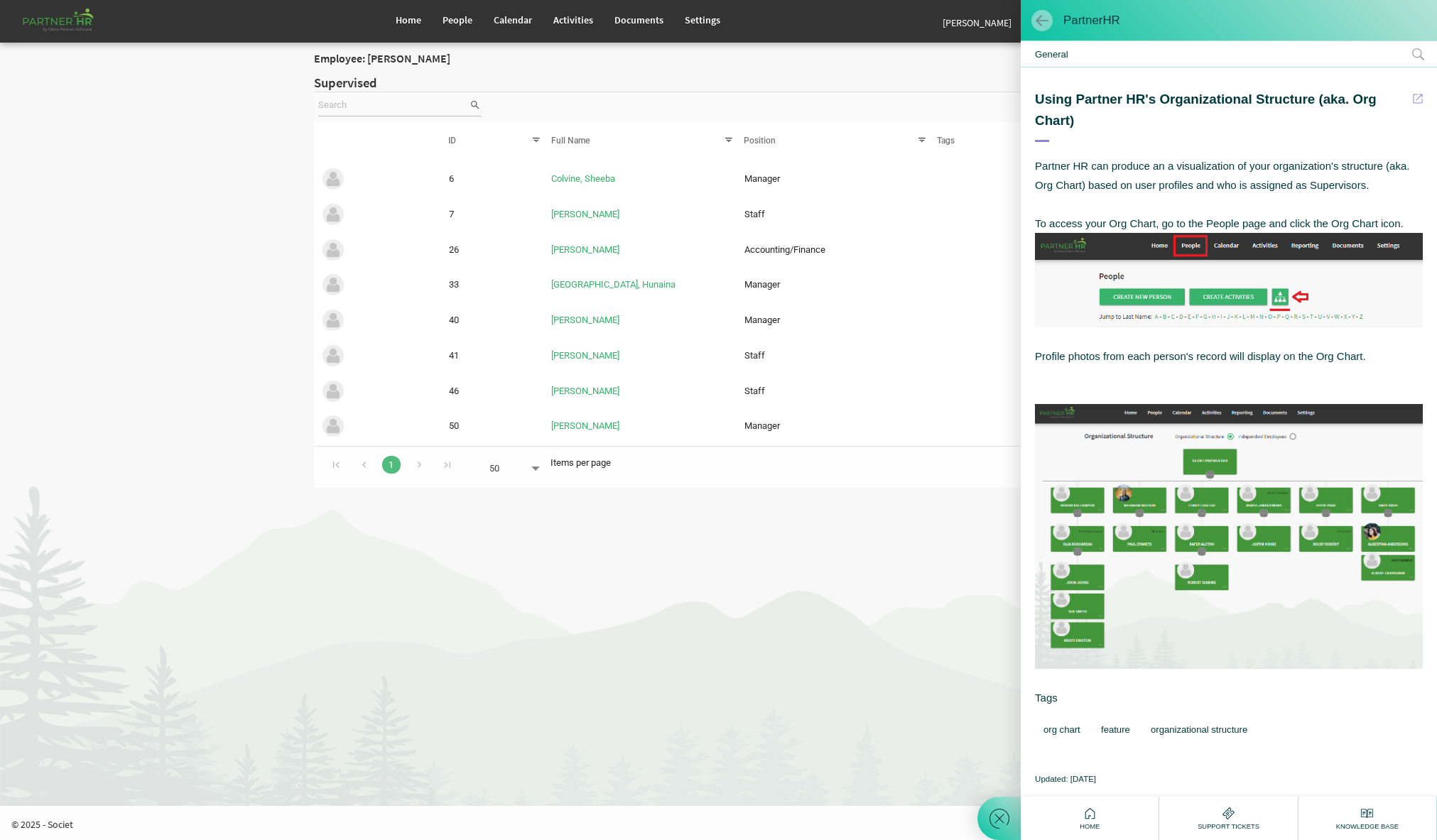
click at [1034, 19] on span at bounding box center [1041, 20] width 14 height 14
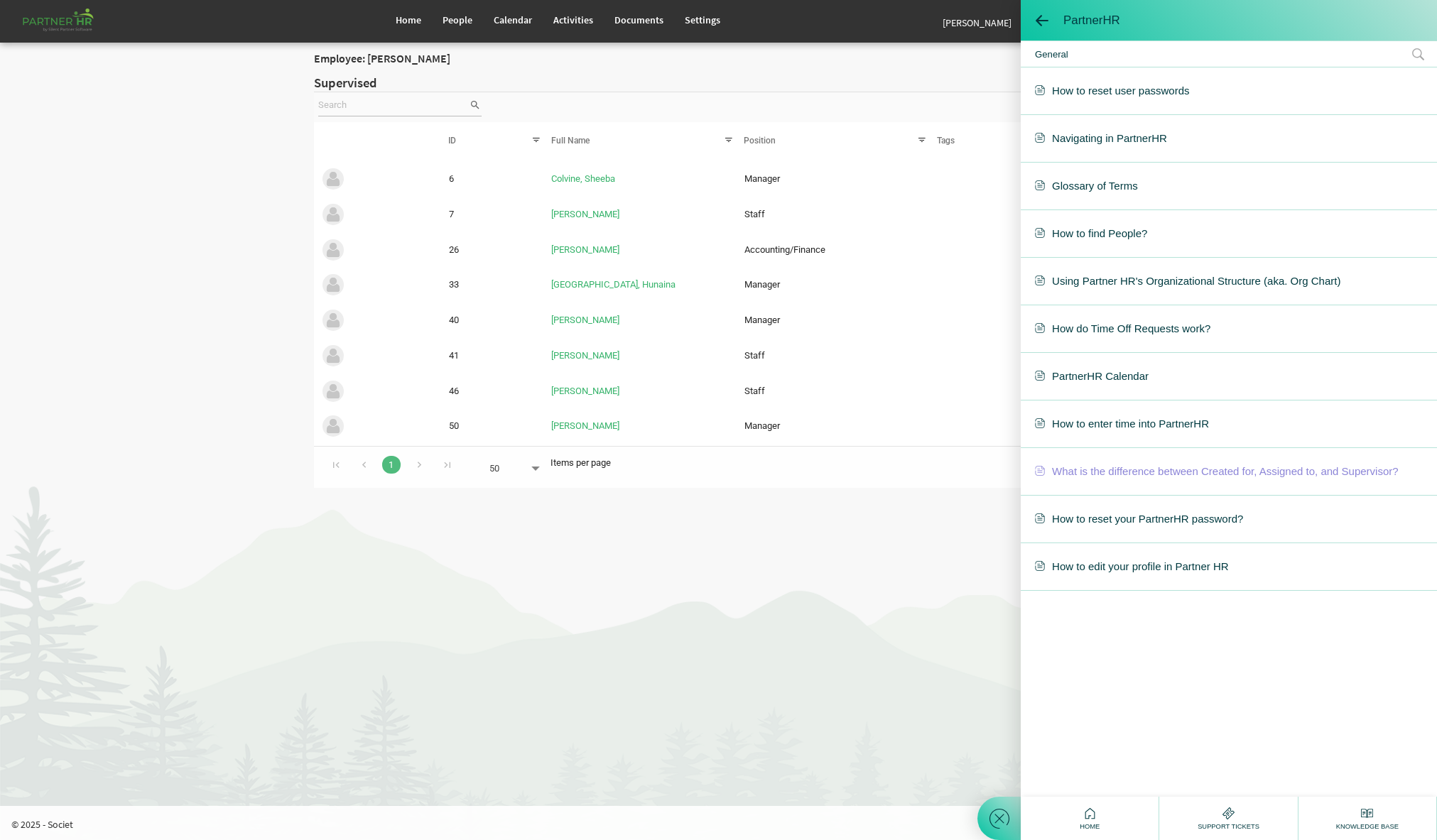
click at [1266, 473] on span "What is the difference between Created for, Assigned to, and Supervisor?" at bounding box center [1229, 471] width 388 height 18
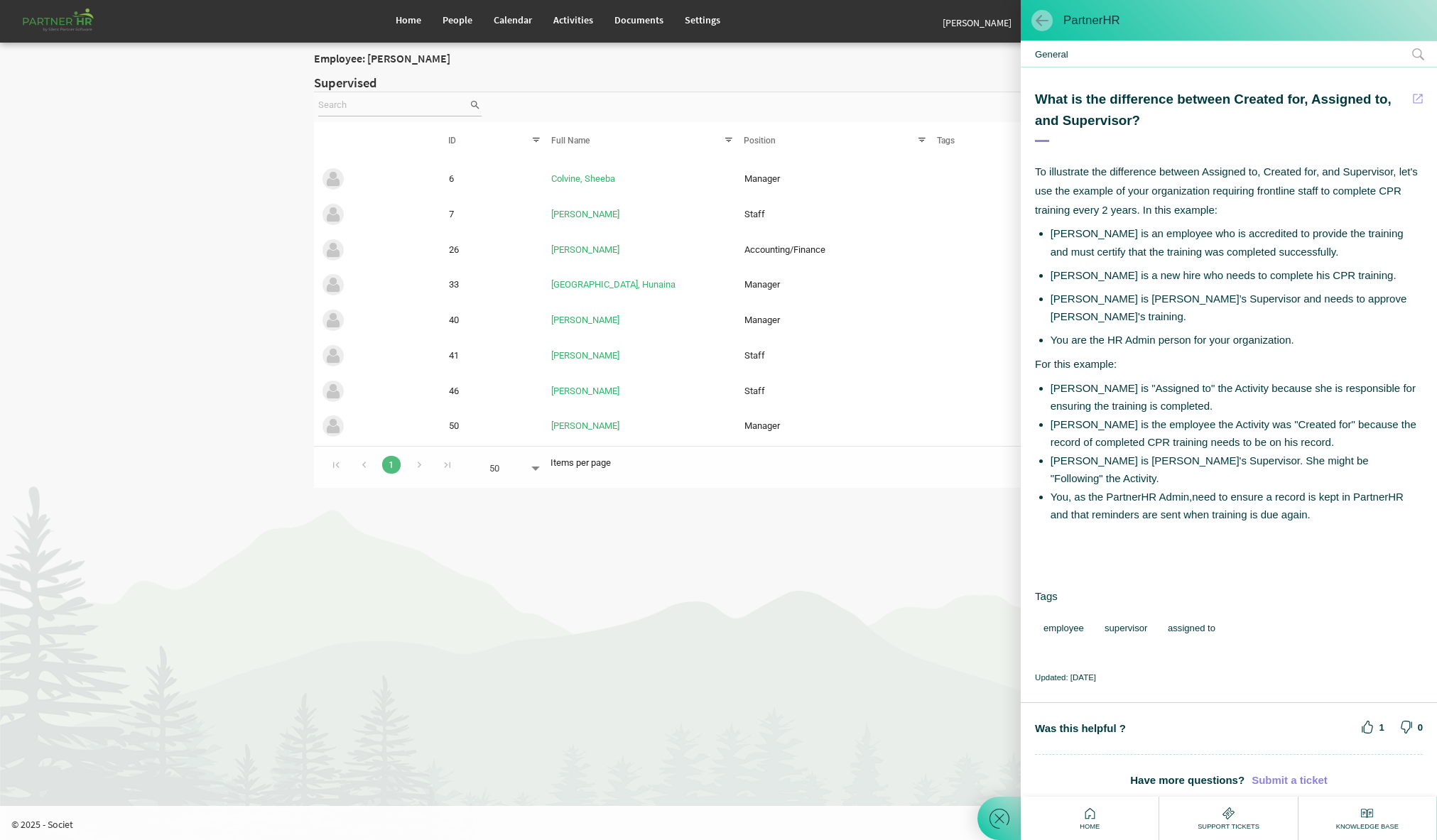
click at [1043, 15] on span at bounding box center [1041, 20] width 14 height 14
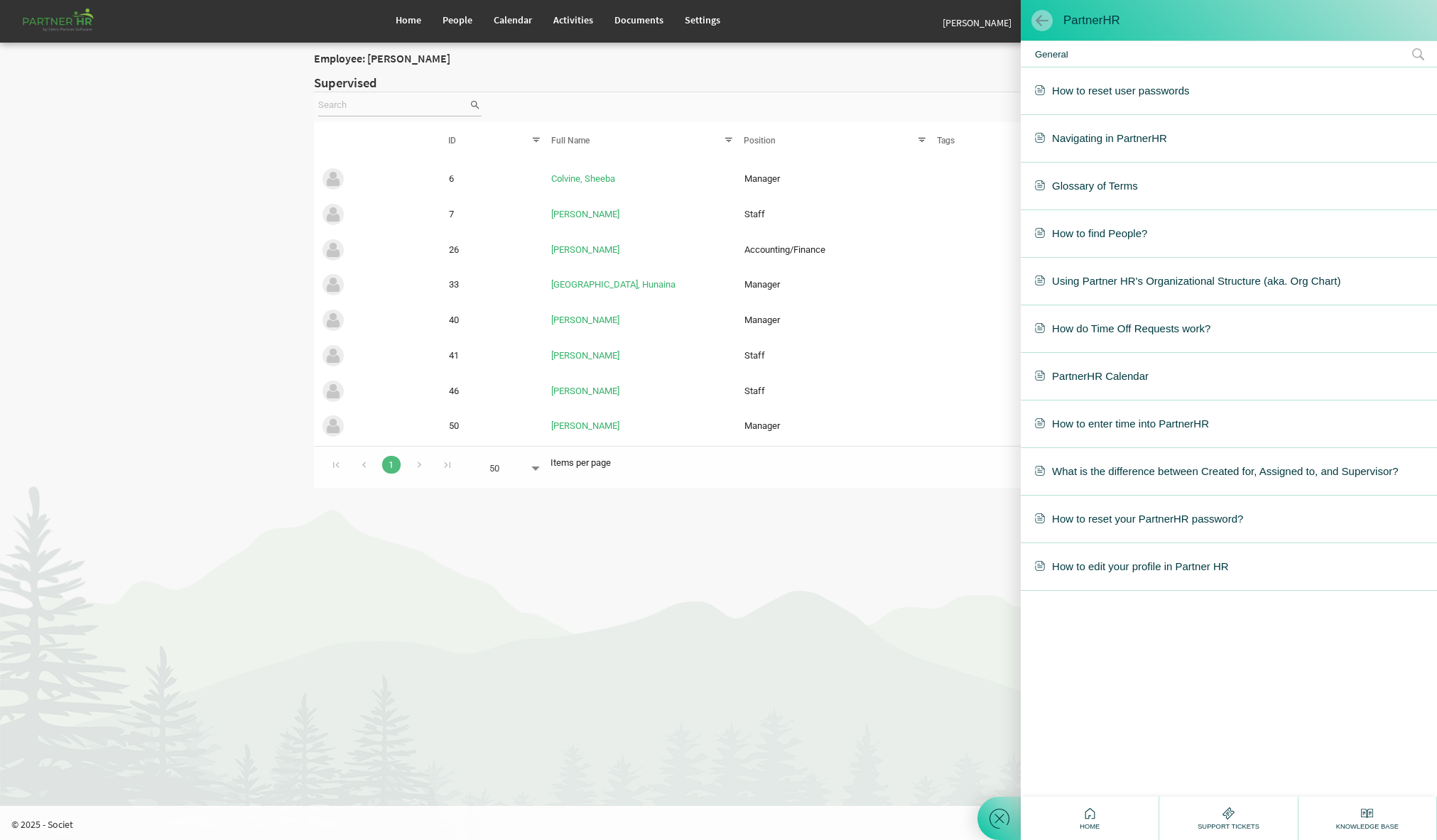
click at [1040, 18] on span at bounding box center [1041, 20] width 14 height 14
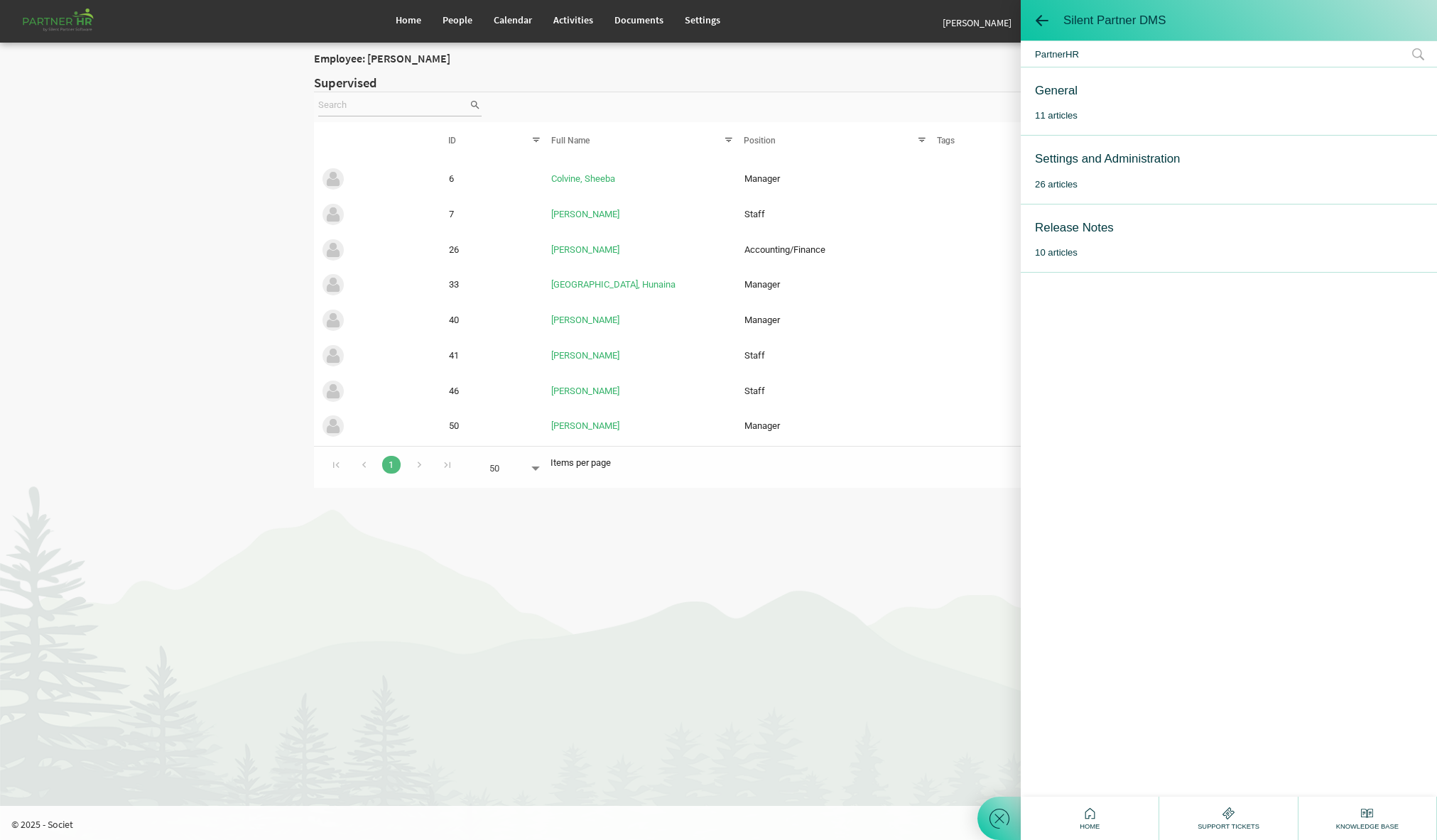
click at [1081, 162] on div "Settings and Administration" at bounding box center [1107, 159] width 145 height 18
click at [1107, 158] on div "Managing People and Users" at bounding box center [1110, 159] width 151 height 18
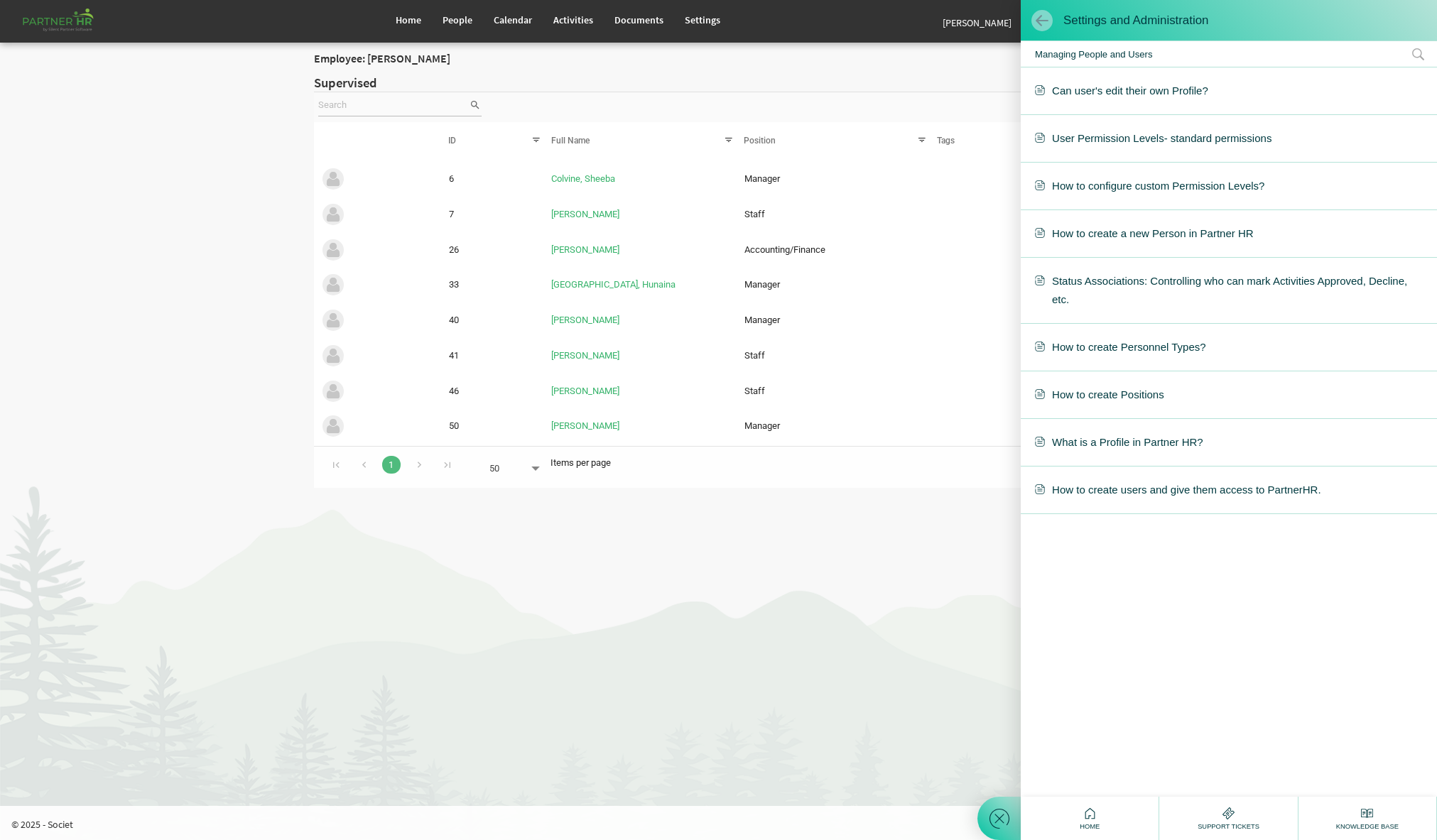
click at [1040, 19] on span at bounding box center [1041, 20] width 14 height 14
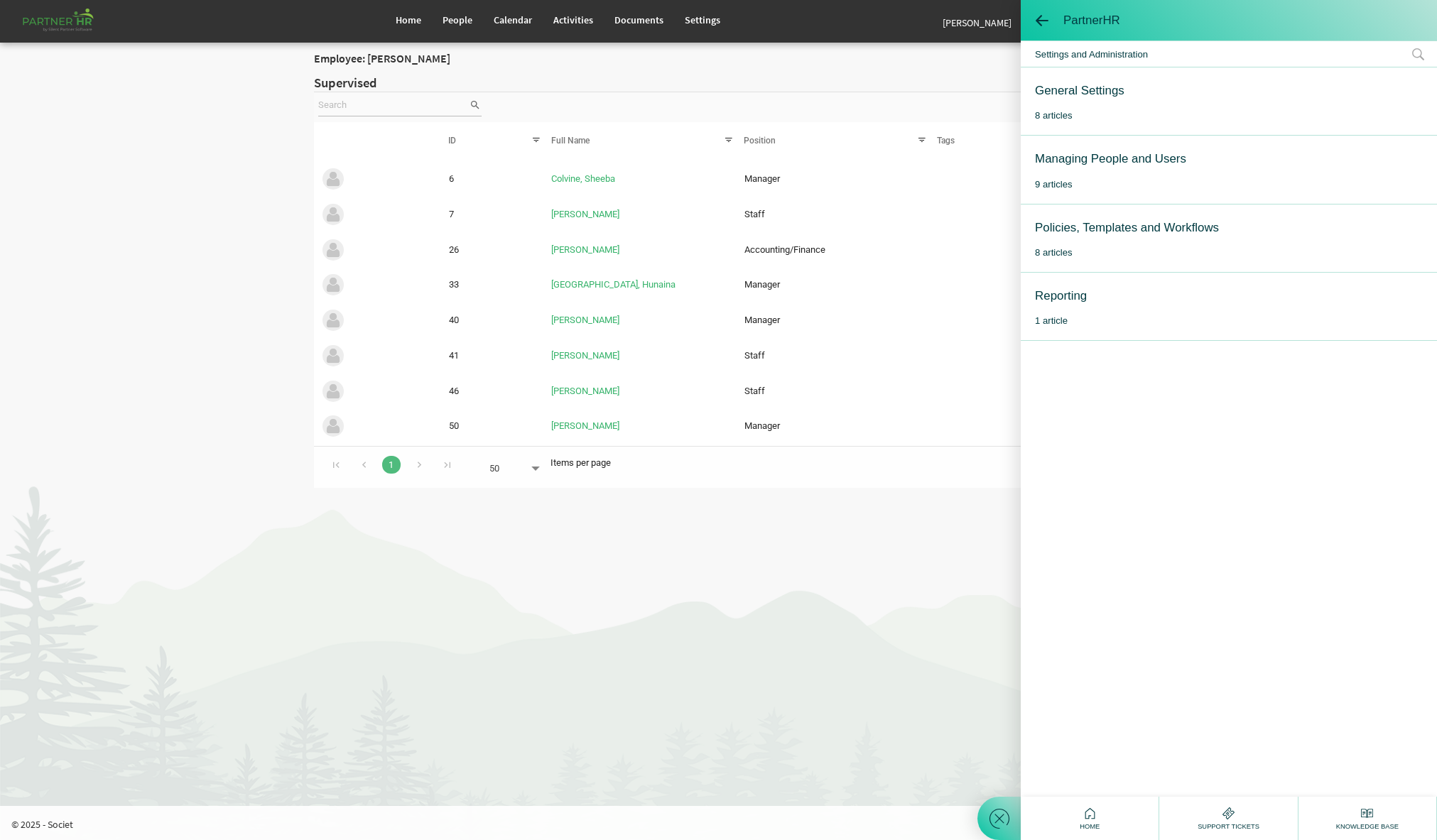
click at [1169, 225] on div "Policies, Templates and Workflows" at bounding box center [1126, 227] width 184 height 18
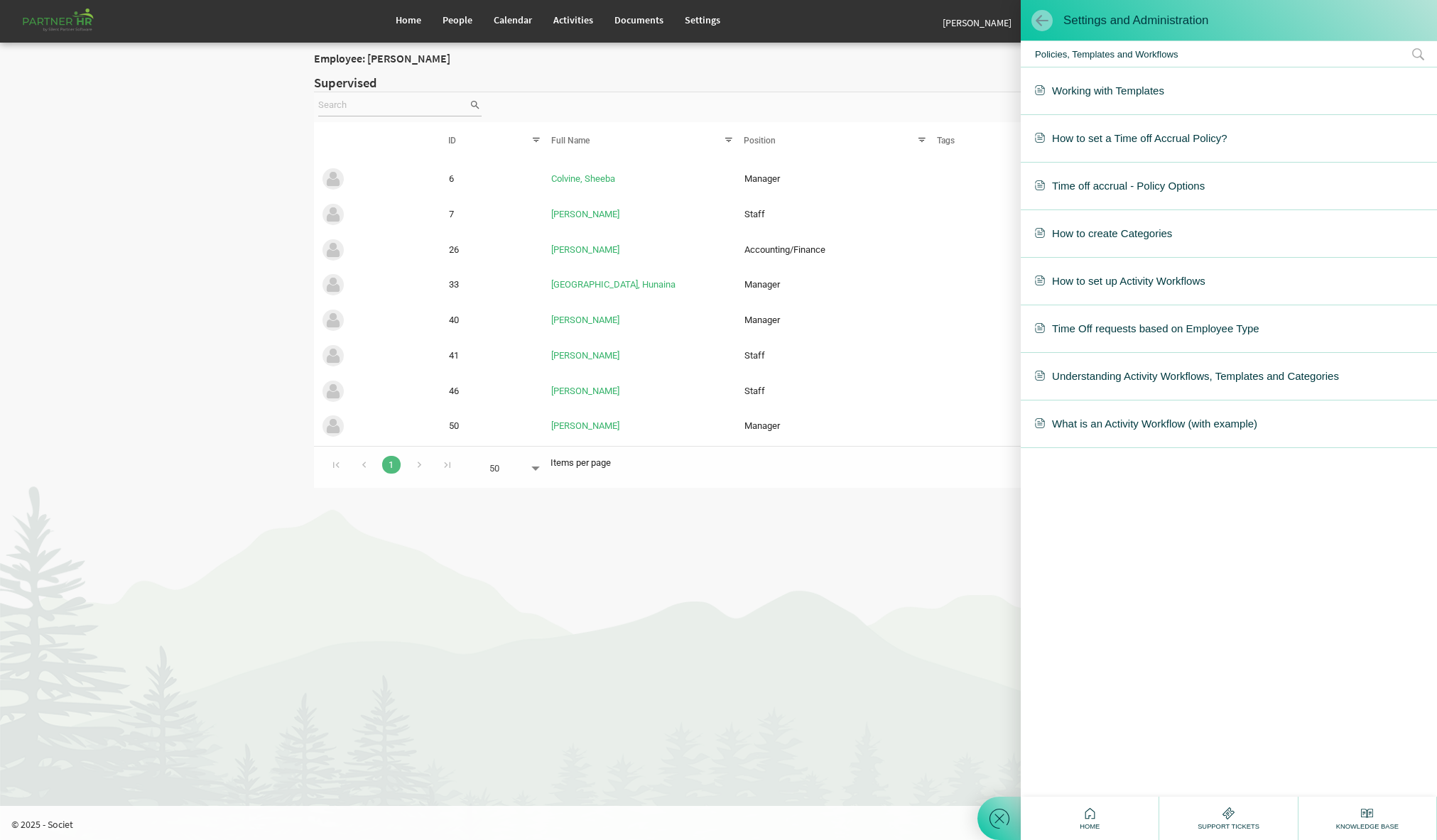
click at [1039, 21] on span at bounding box center [1041, 20] width 14 height 14
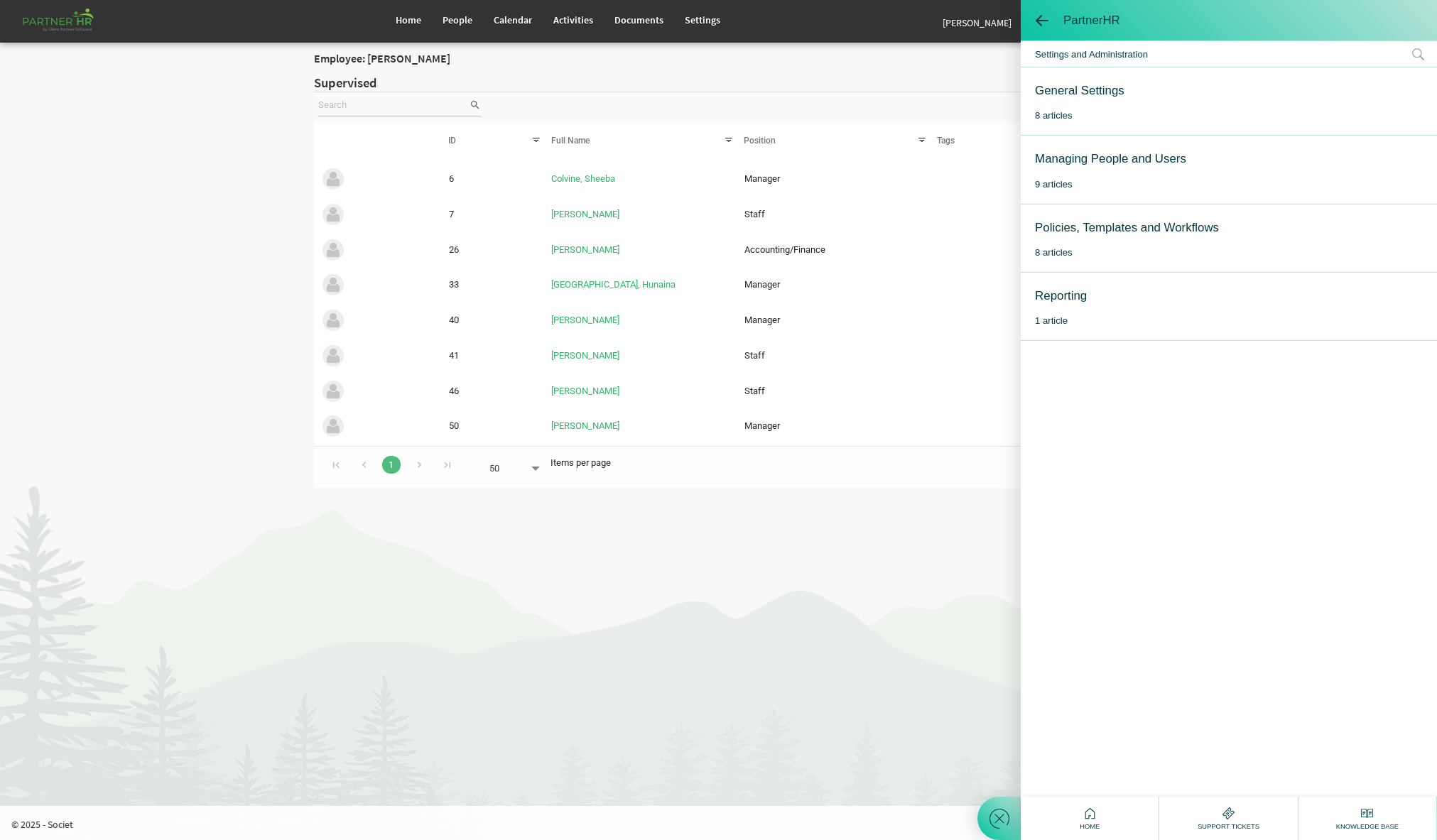
click at [1062, 300] on div "Reporting" at bounding box center [1060, 295] width 52 height 18
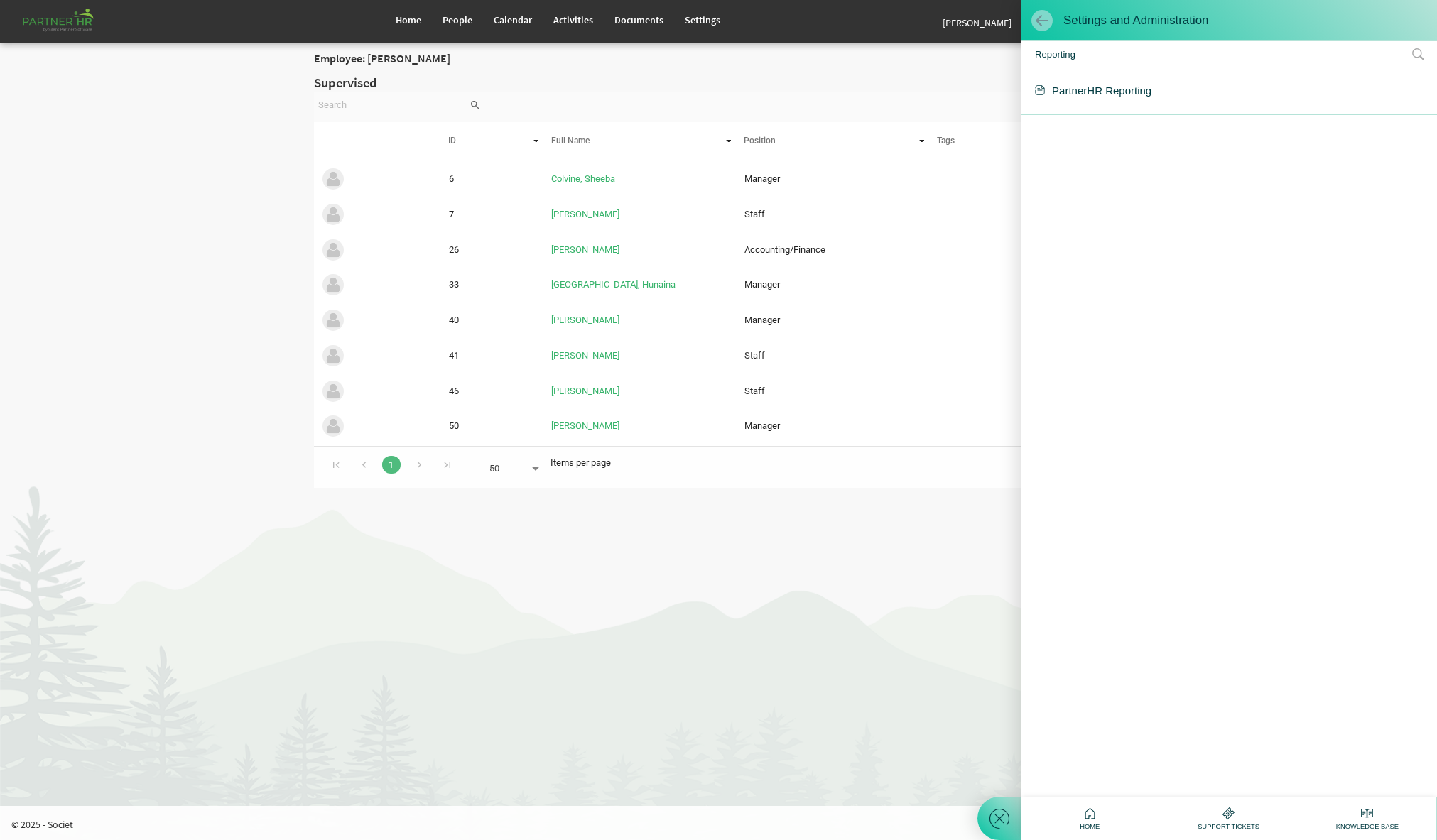
click at [1038, 18] on span at bounding box center [1041, 20] width 14 height 14
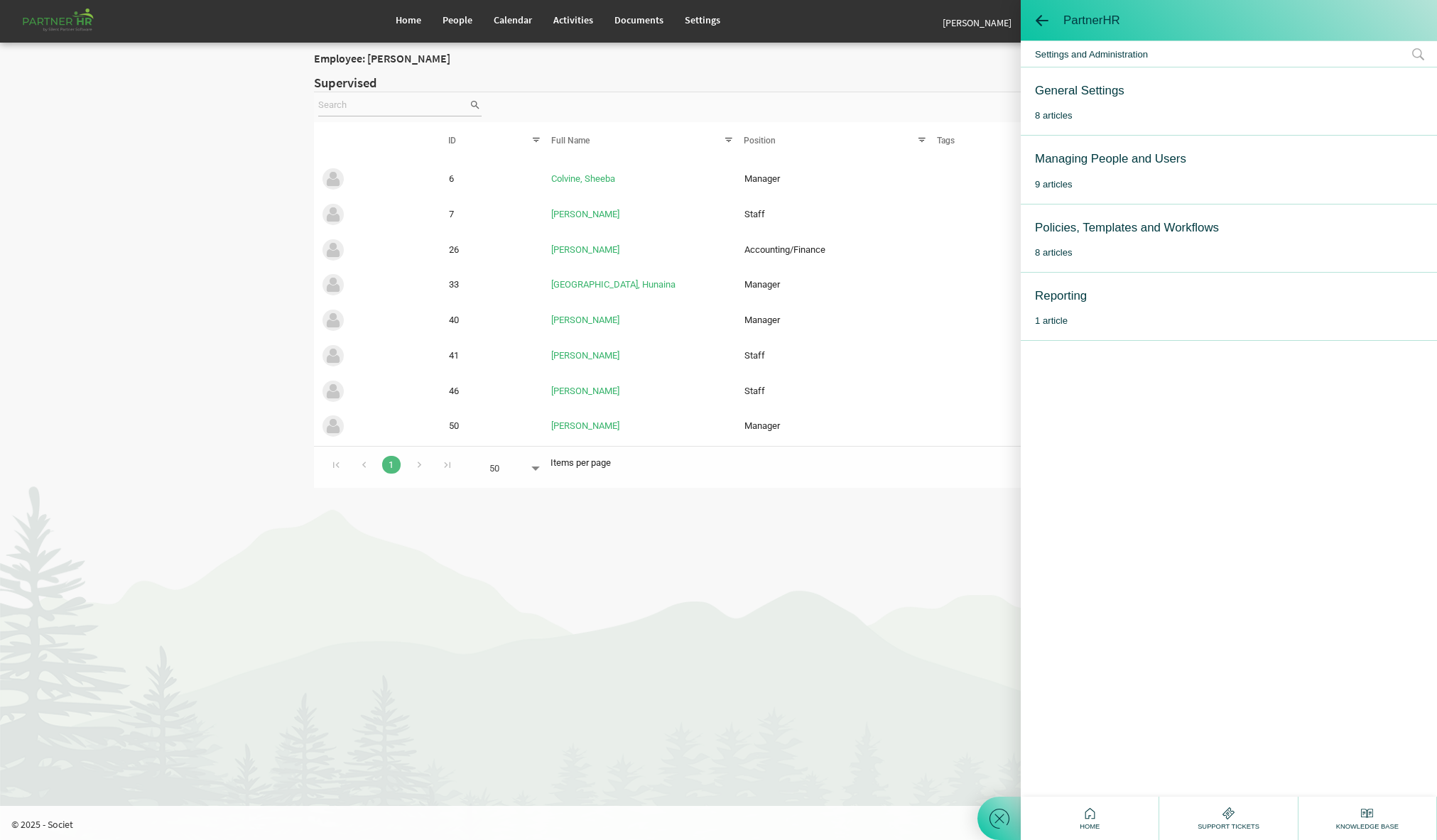
click at [1062, 156] on div "Managing People and Users" at bounding box center [1110, 159] width 151 height 18
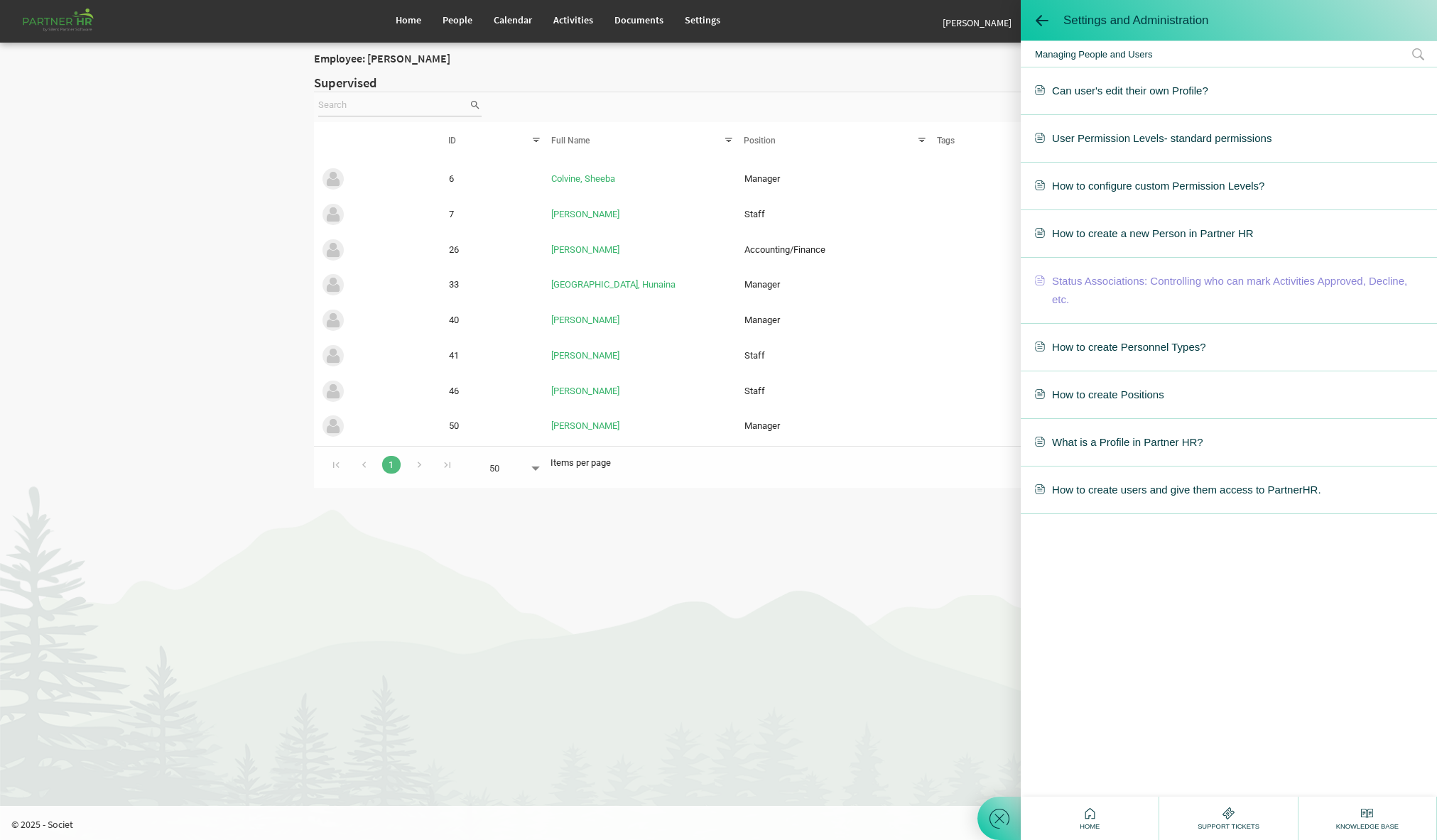
click at [1181, 281] on span "Status Associations: Controlling who can mark Activities Approved, Decline, etc." at bounding box center [1229, 290] width 388 height 37
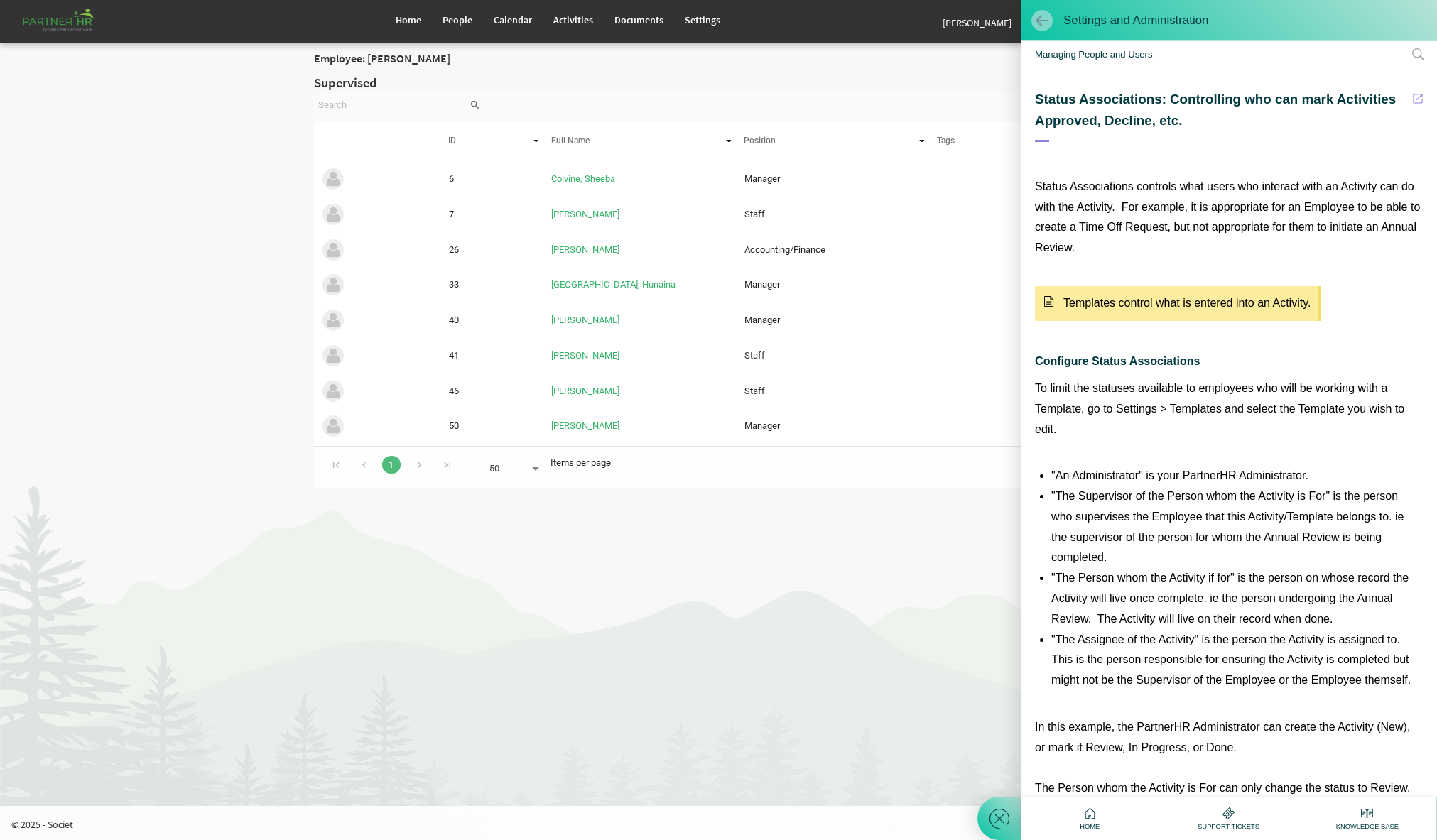
click at [1039, 17] on span at bounding box center [1041, 20] width 14 height 14
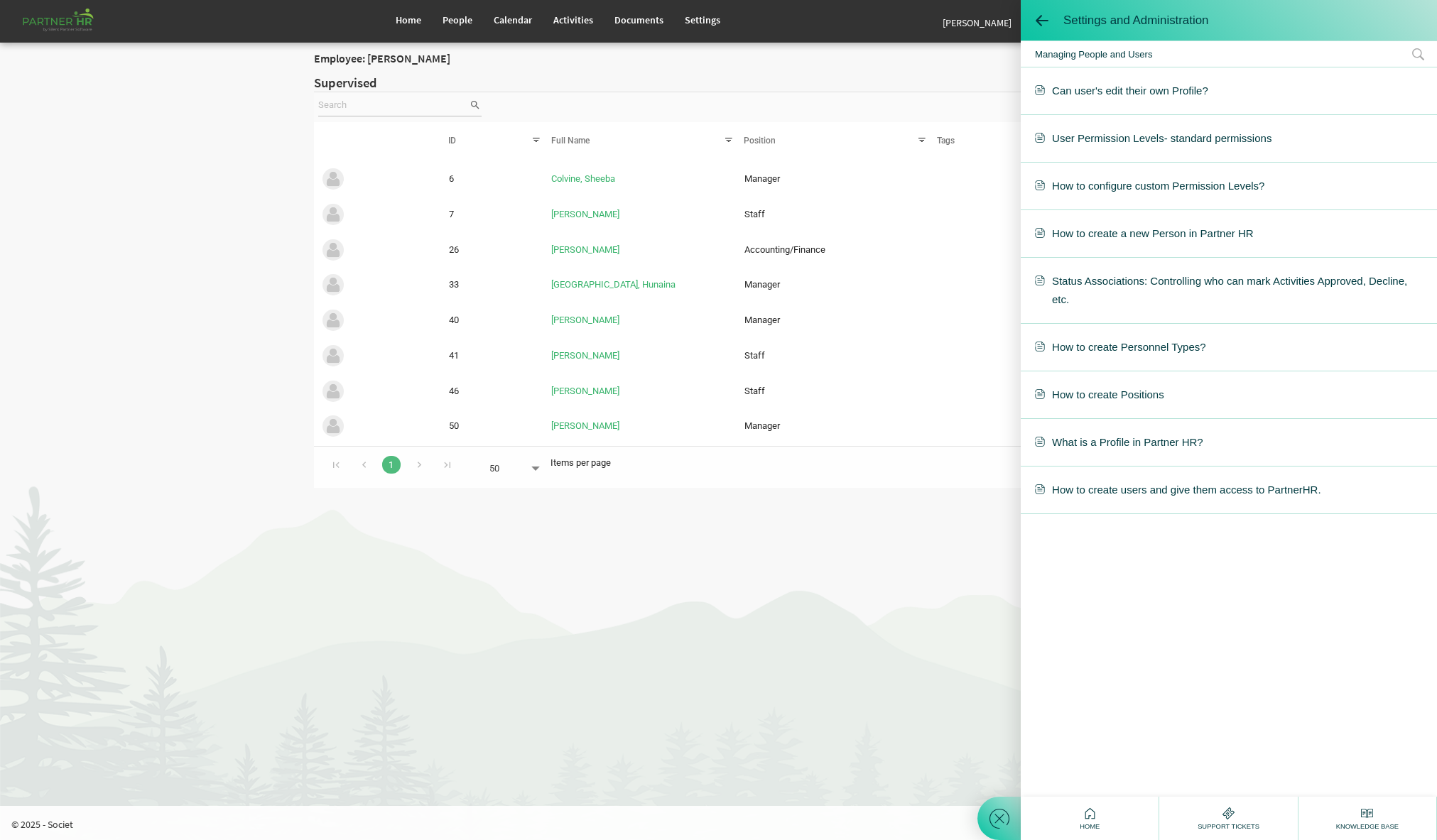
click at [893, 67] on h2 "Supervised" at bounding box center [718, 75] width 810 height 15
click at [1028, 19] on div "Settings and Administration" at bounding box center [1228, 20] width 416 height 40
click at [1039, 18] on span at bounding box center [1041, 20] width 14 height 14
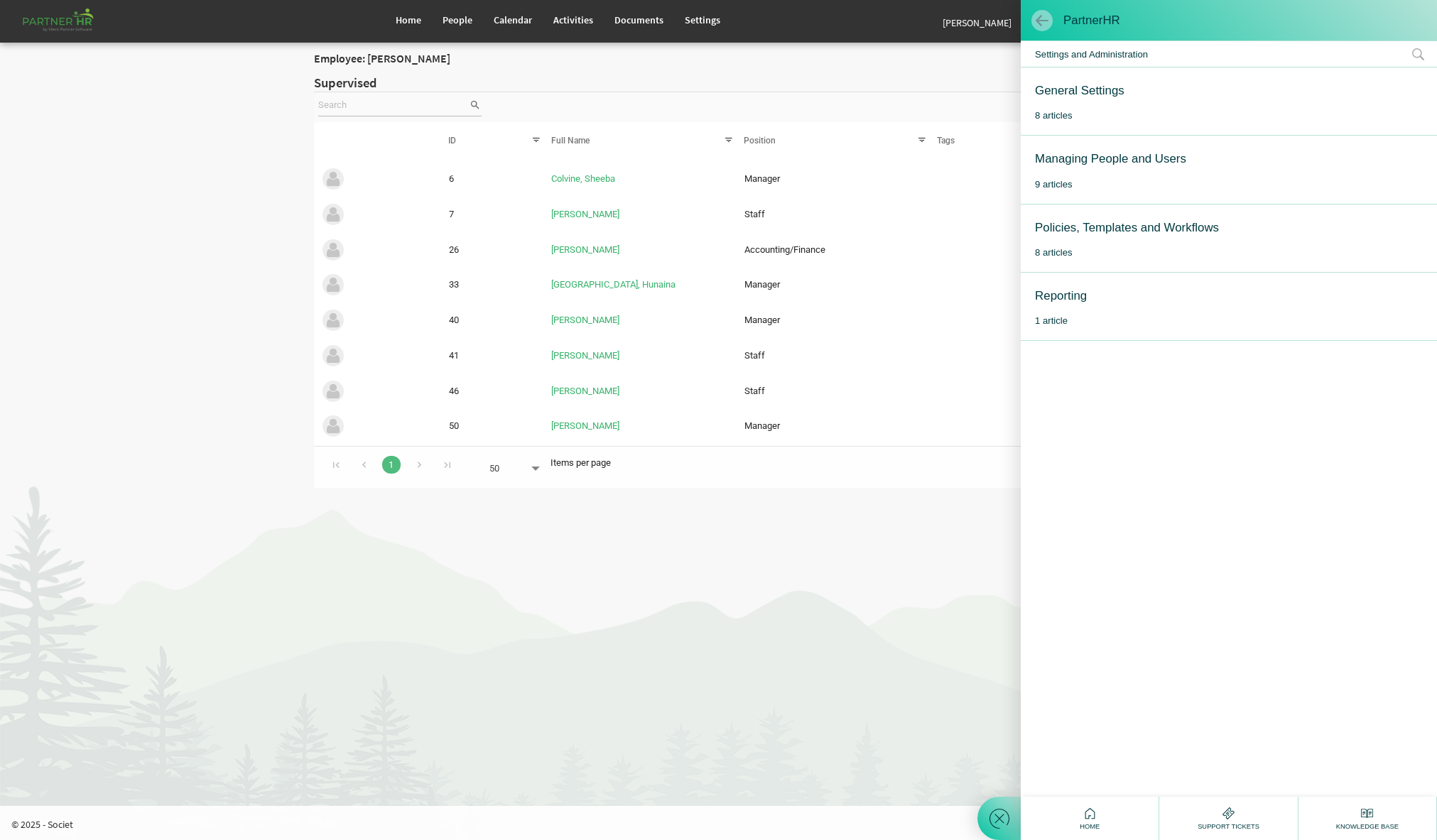
click at [1039, 18] on span at bounding box center [1041, 20] width 14 height 14
click at [1039, 17] on span at bounding box center [1041, 20] width 14 height 14
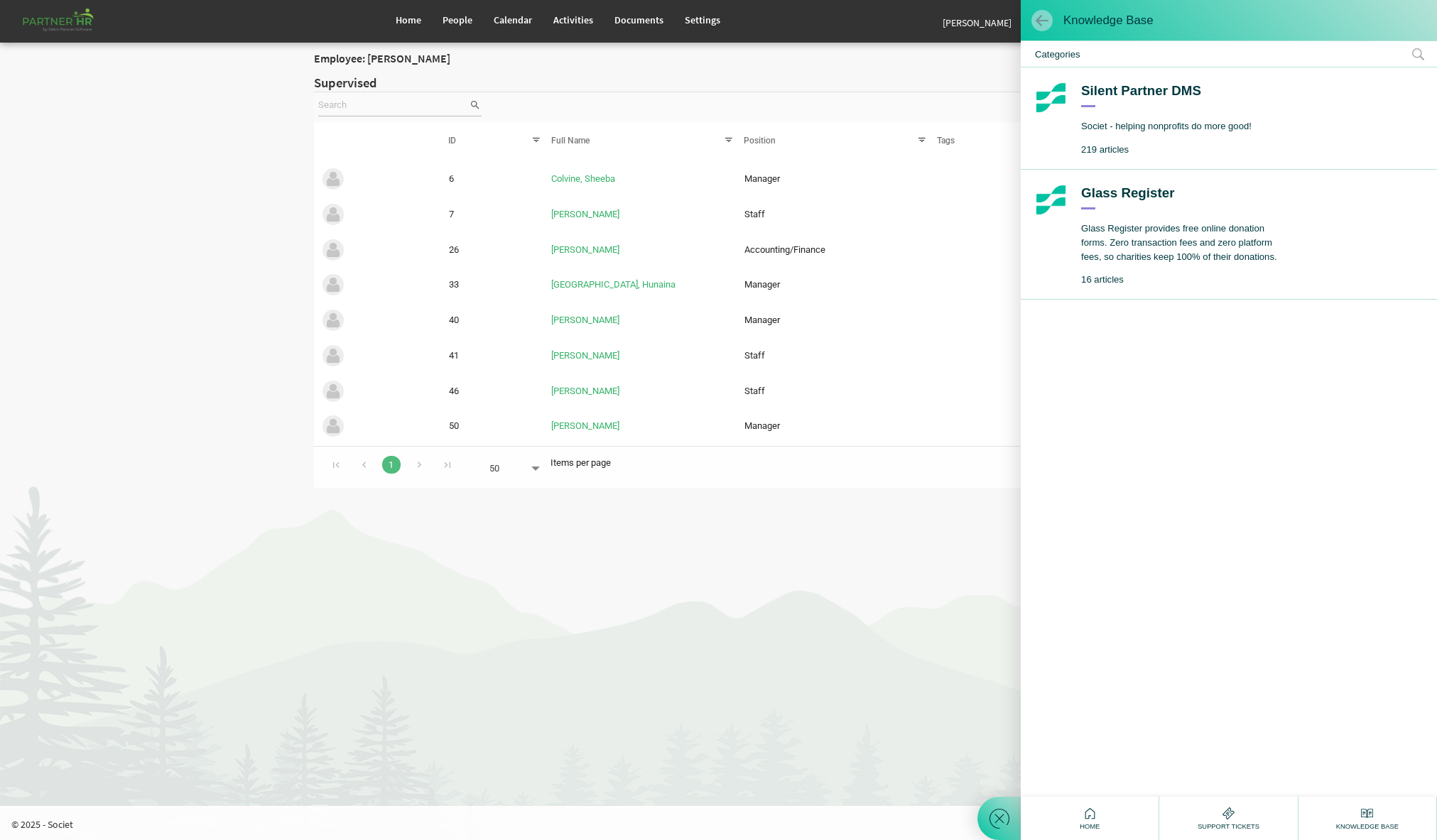
click at [1039, 17] on span at bounding box center [1041, 20] width 14 height 14
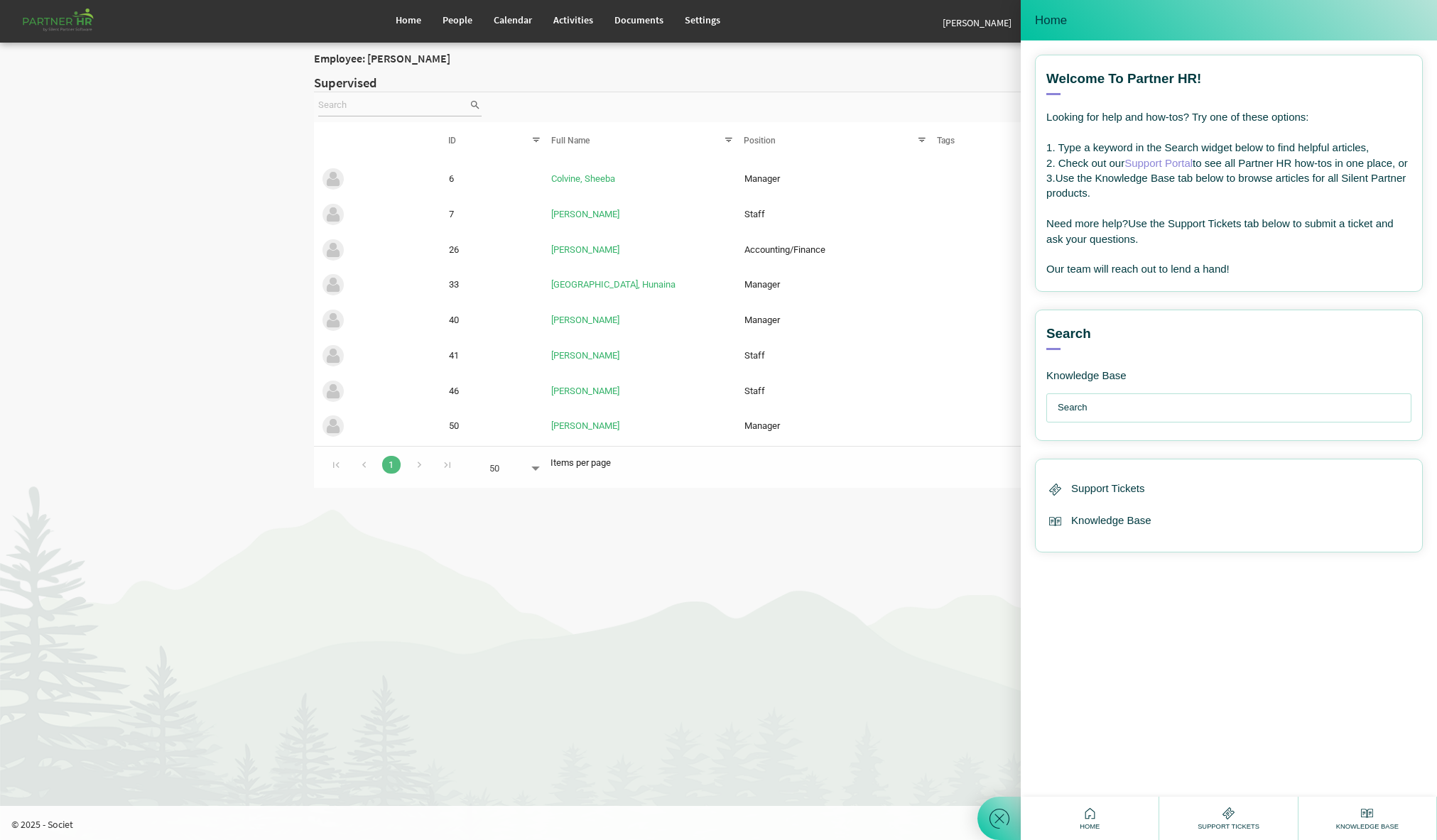
click at [1092, 814] on icon at bounding box center [1090, 813] width 18 height 18
click at [957, 694] on html "Home People Calendar" at bounding box center [718, 420] width 1437 height 840
drag, startPoint x: 1324, startPoint y: 26, endPoint x: 1295, endPoint y: 20, distance: 29.6
click at [1318, 24] on div "Home" at bounding box center [1229, 20] width 388 height 19
drag, startPoint x: 831, startPoint y: 575, endPoint x: 839, endPoint y: 566, distance: 12.0
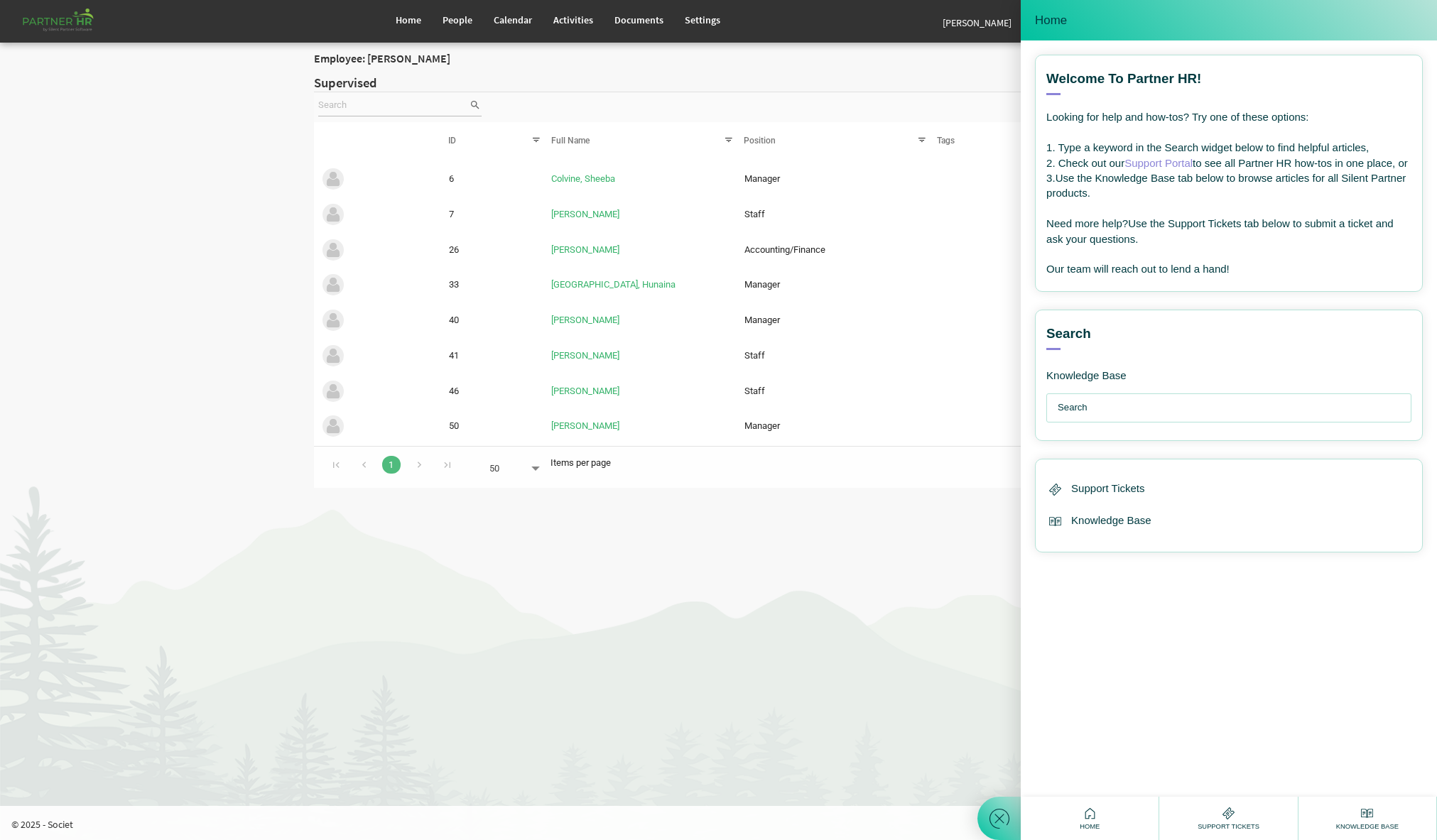
click at [836, 572] on html "Home People Calendar" at bounding box center [718, 420] width 1437 height 840
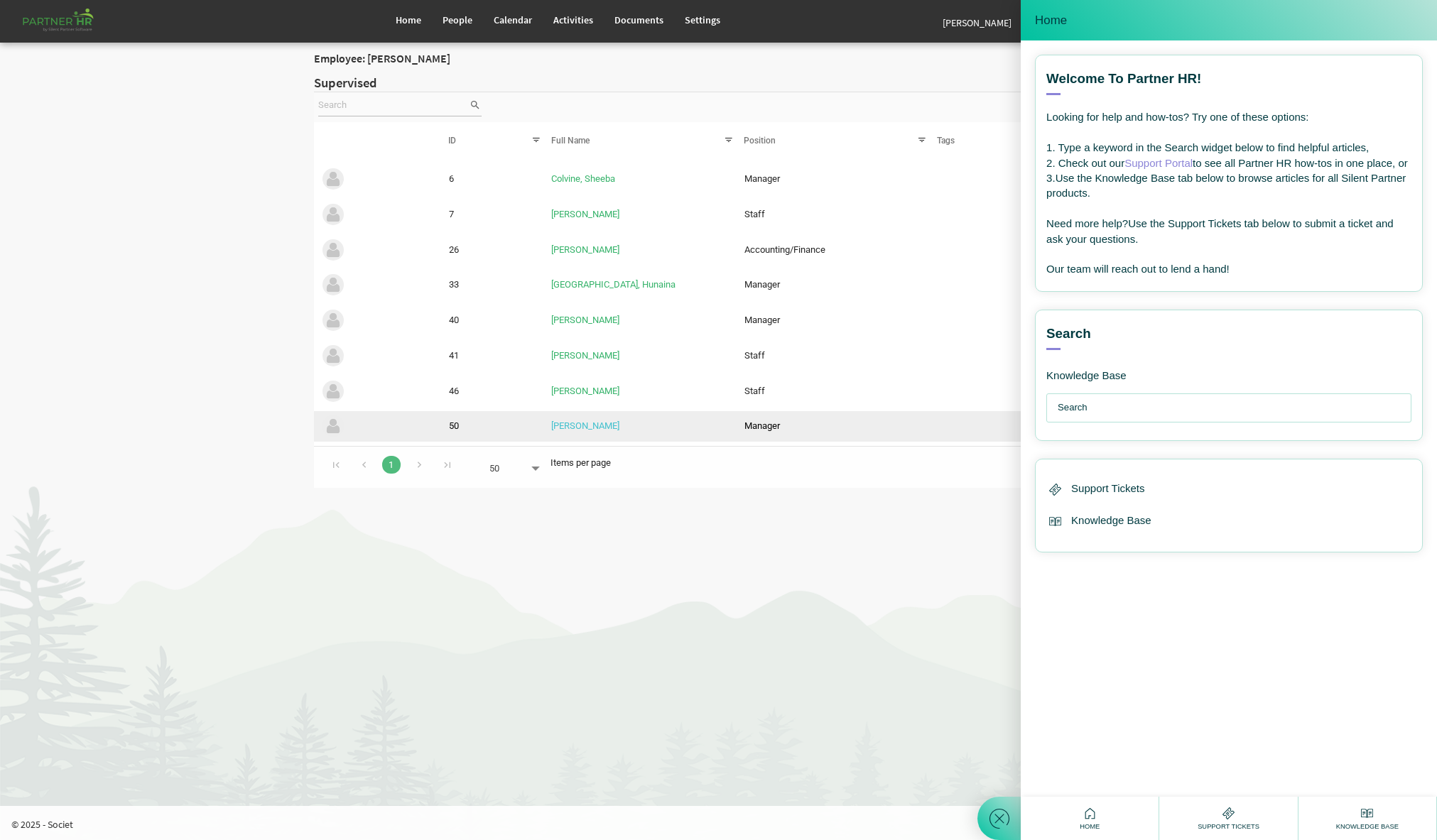
click at [592, 426] on link "Spedding, Kara" at bounding box center [584, 425] width 68 height 11
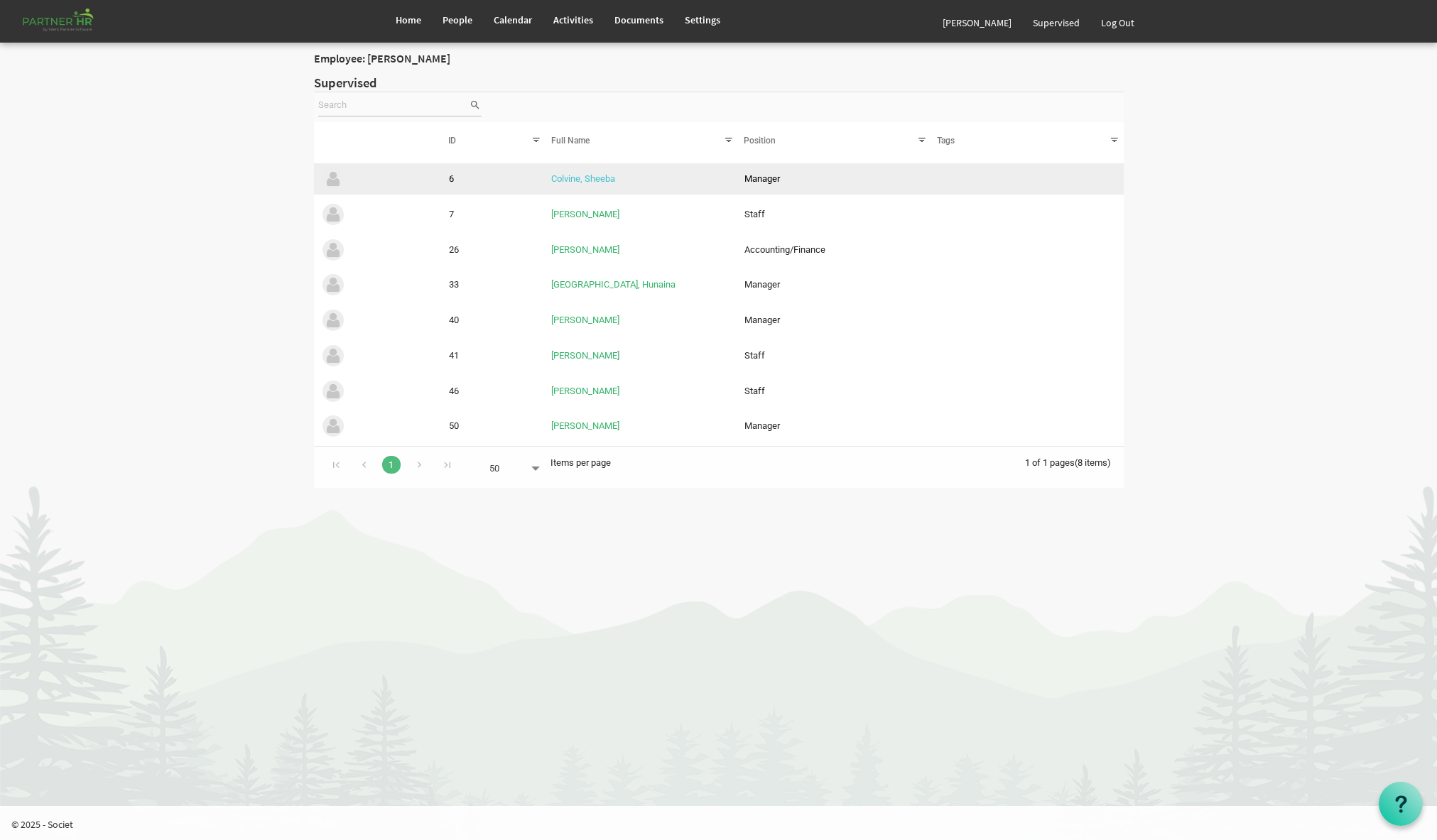
click at [592, 180] on link "Colvine, Sheeba" at bounding box center [582, 178] width 64 height 11
click at [592, 181] on link "Colvine, Sheeba" at bounding box center [582, 178] width 64 height 11
click at [559, 176] on link "Colvine, Sheeba" at bounding box center [582, 178] width 64 height 11
click at [579, 176] on link "Colvine, Sheeba" at bounding box center [582, 178] width 64 height 11
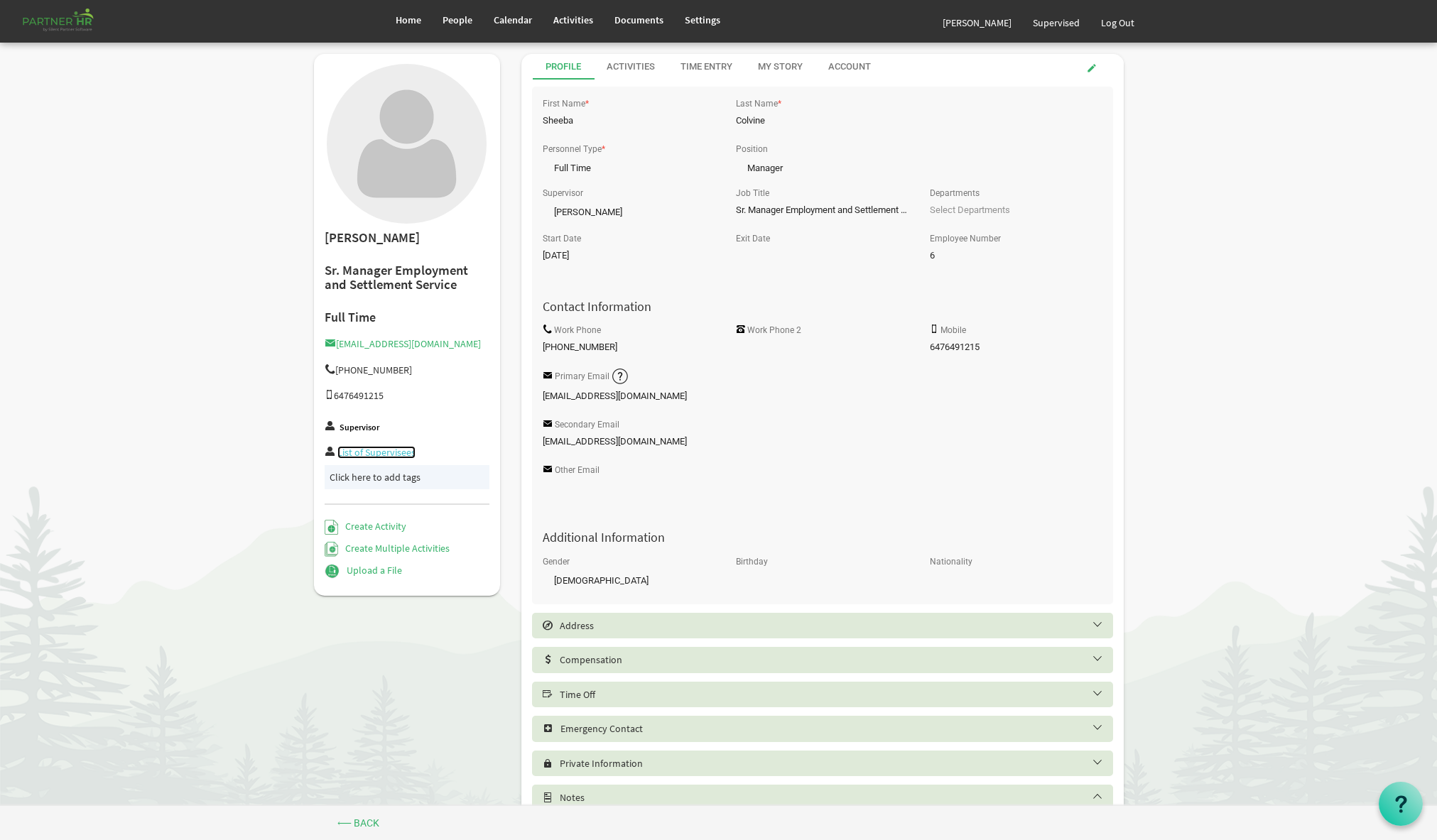
click at [388, 452] on link "List of Supervisees" at bounding box center [377, 451] width 78 height 12
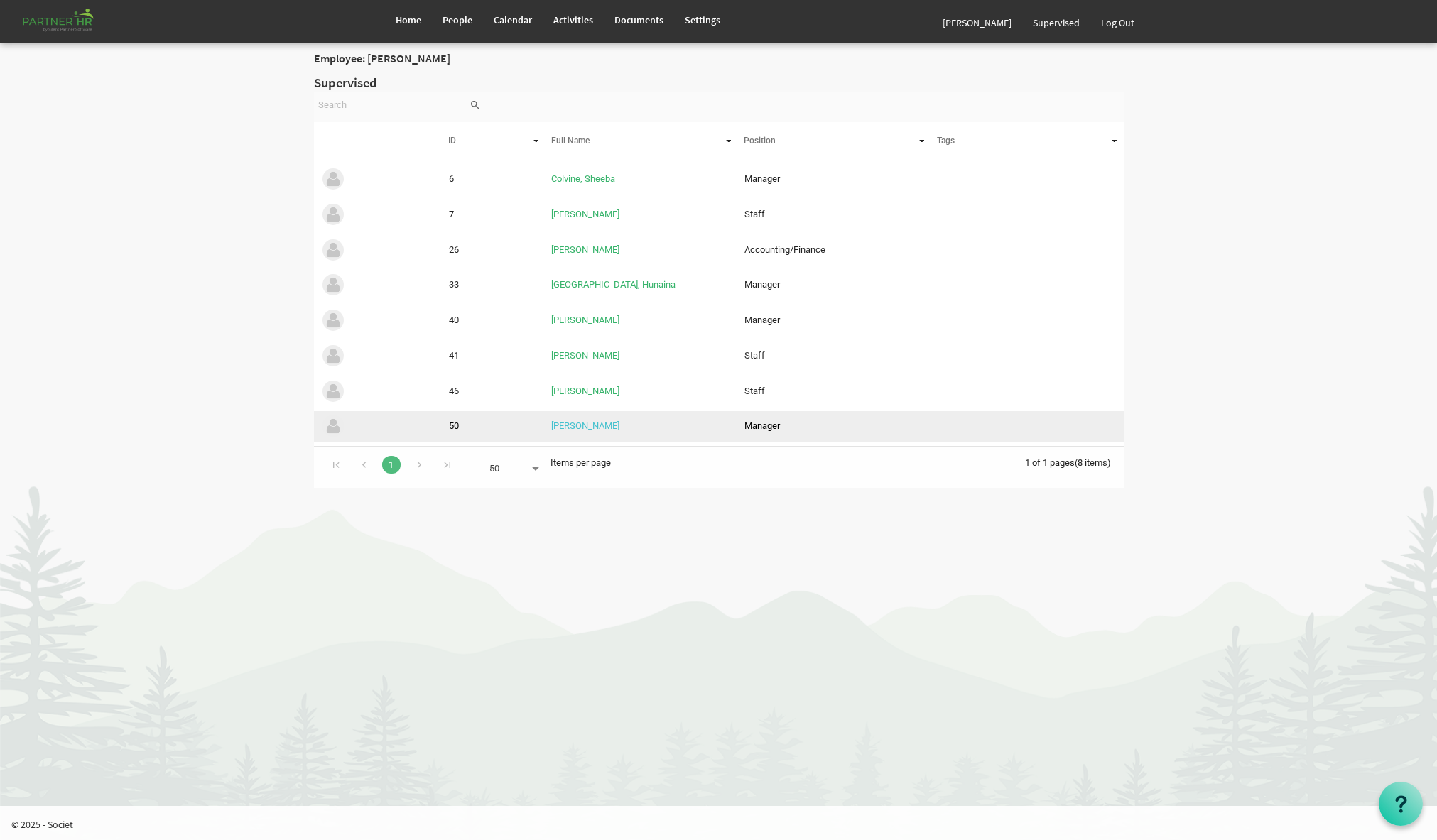
click at [580, 424] on link "[PERSON_NAME]" at bounding box center [584, 425] width 68 height 11
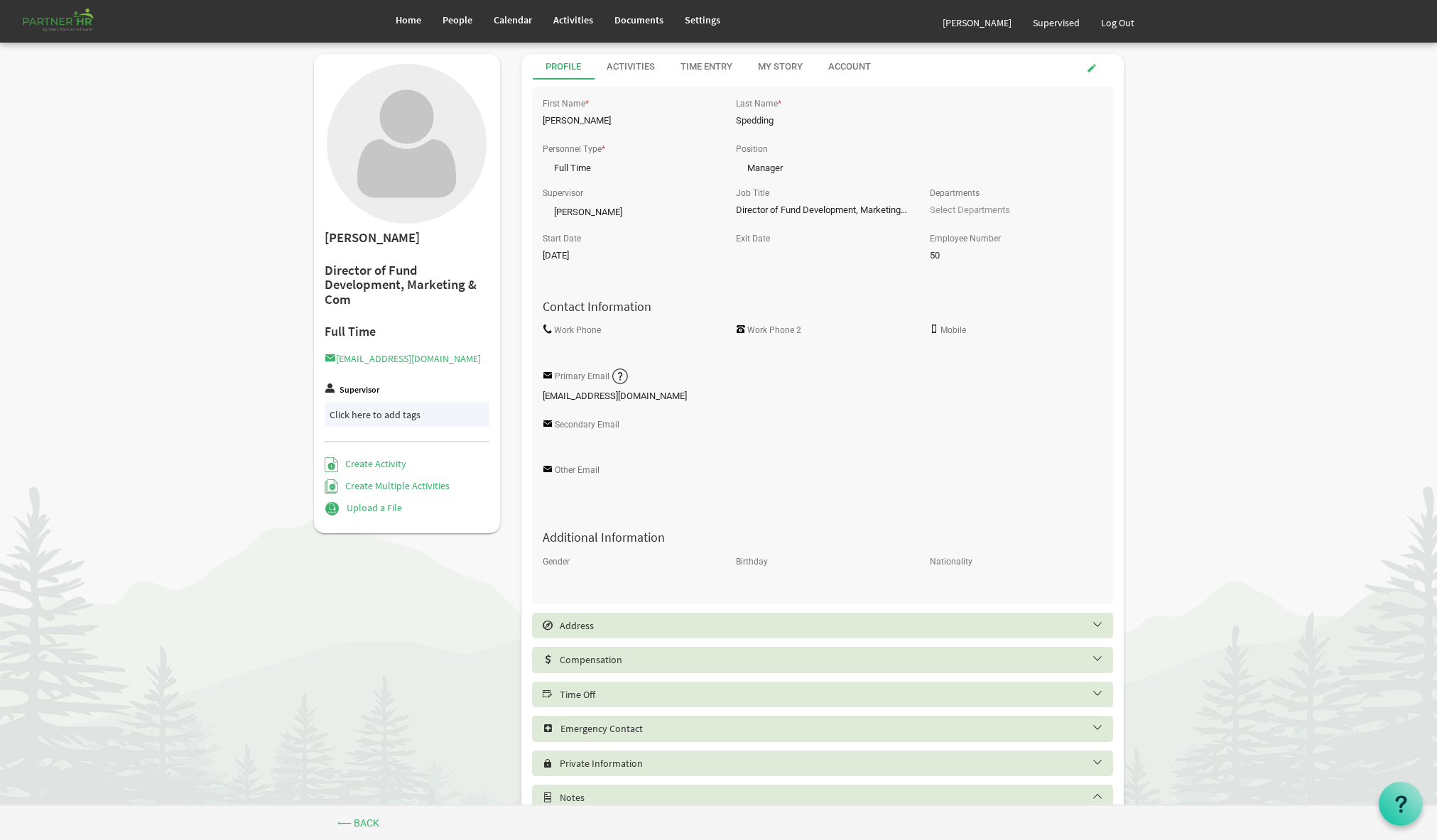
click at [389, 413] on div "Click here to add tags" at bounding box center [407, 414] width 156 height 14
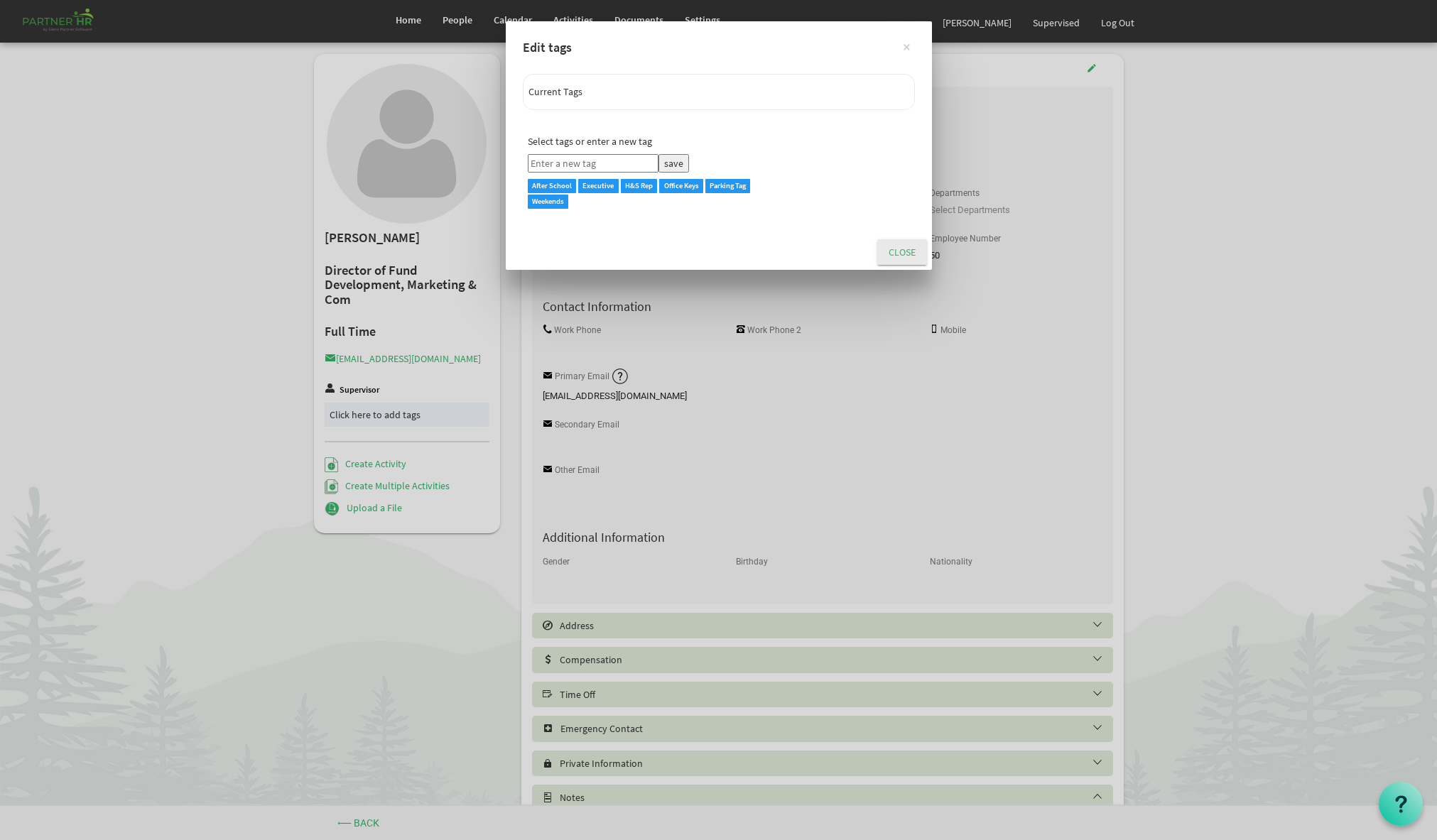
click at [346, 387] on div "× Edit tags Current Tags Select tags or enter a new tag save After School Execu…" at bounding box center [718, 420] width 1437 height 840
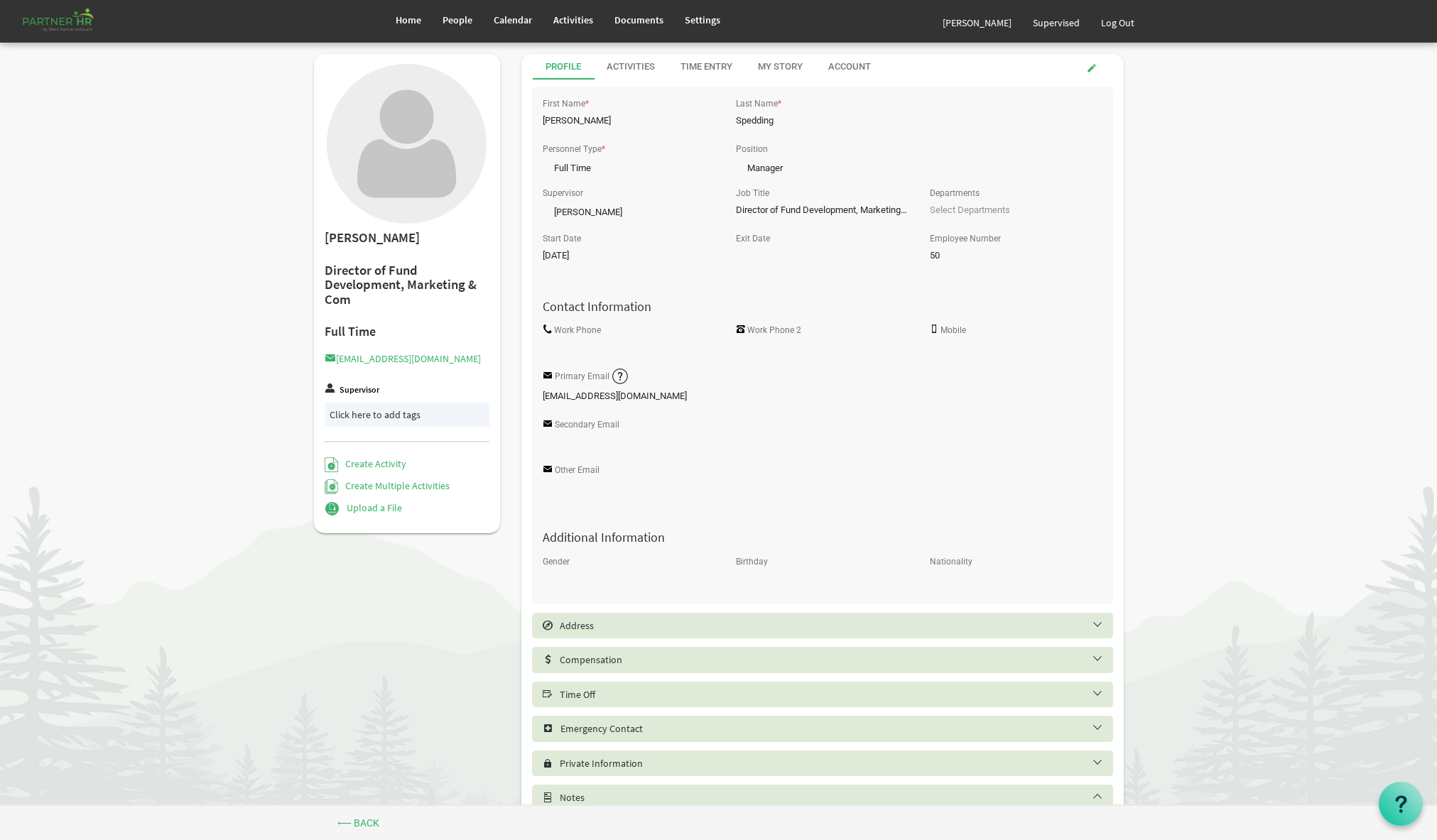
click at [204, 231] on body "Home People Calendar" at bounding box center [718, 468] width 1437 height 937
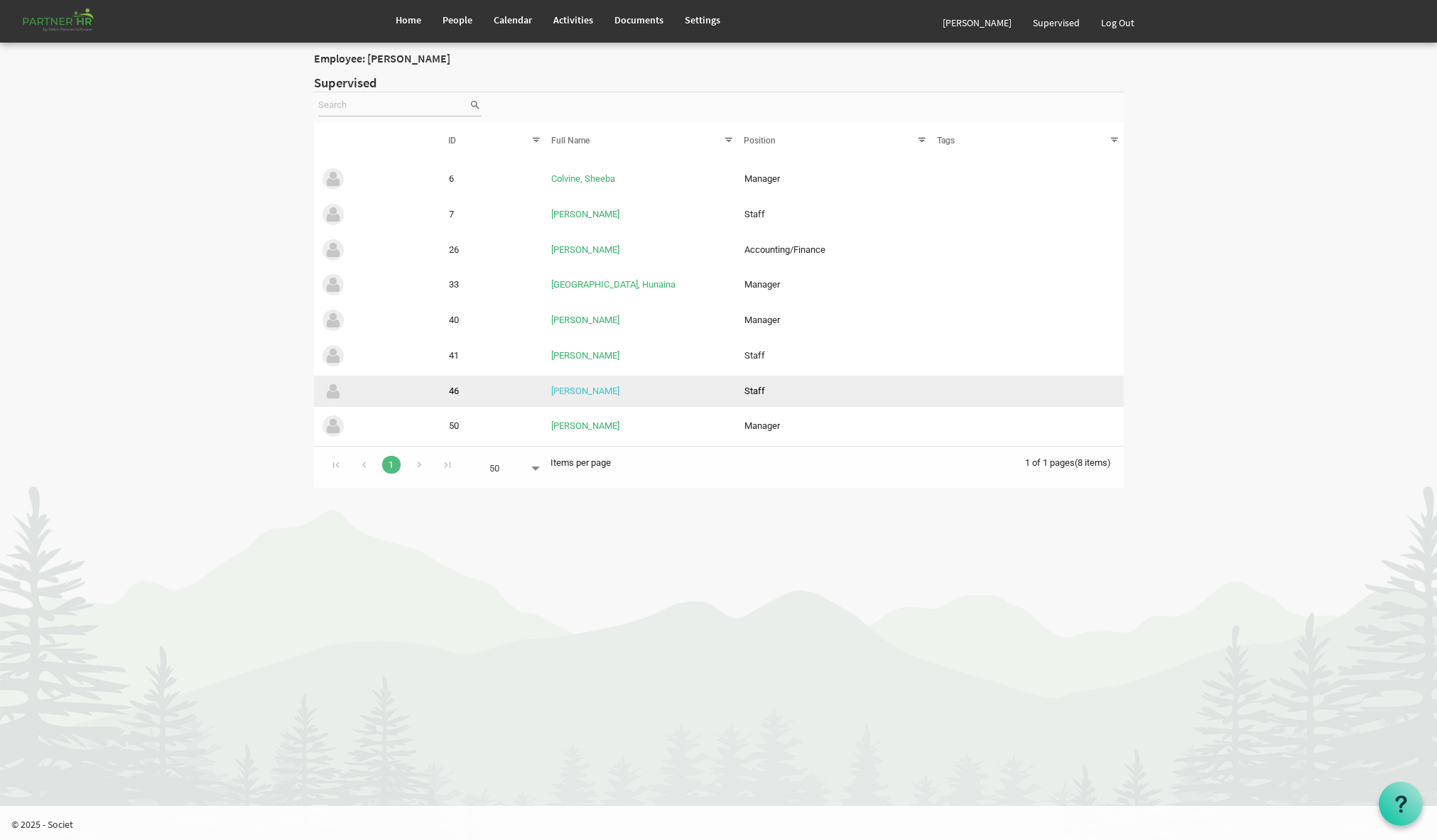
click at [597, 394] on link "Mihalis, Melissa" at bounding box center [584, 390] width 68 height 11
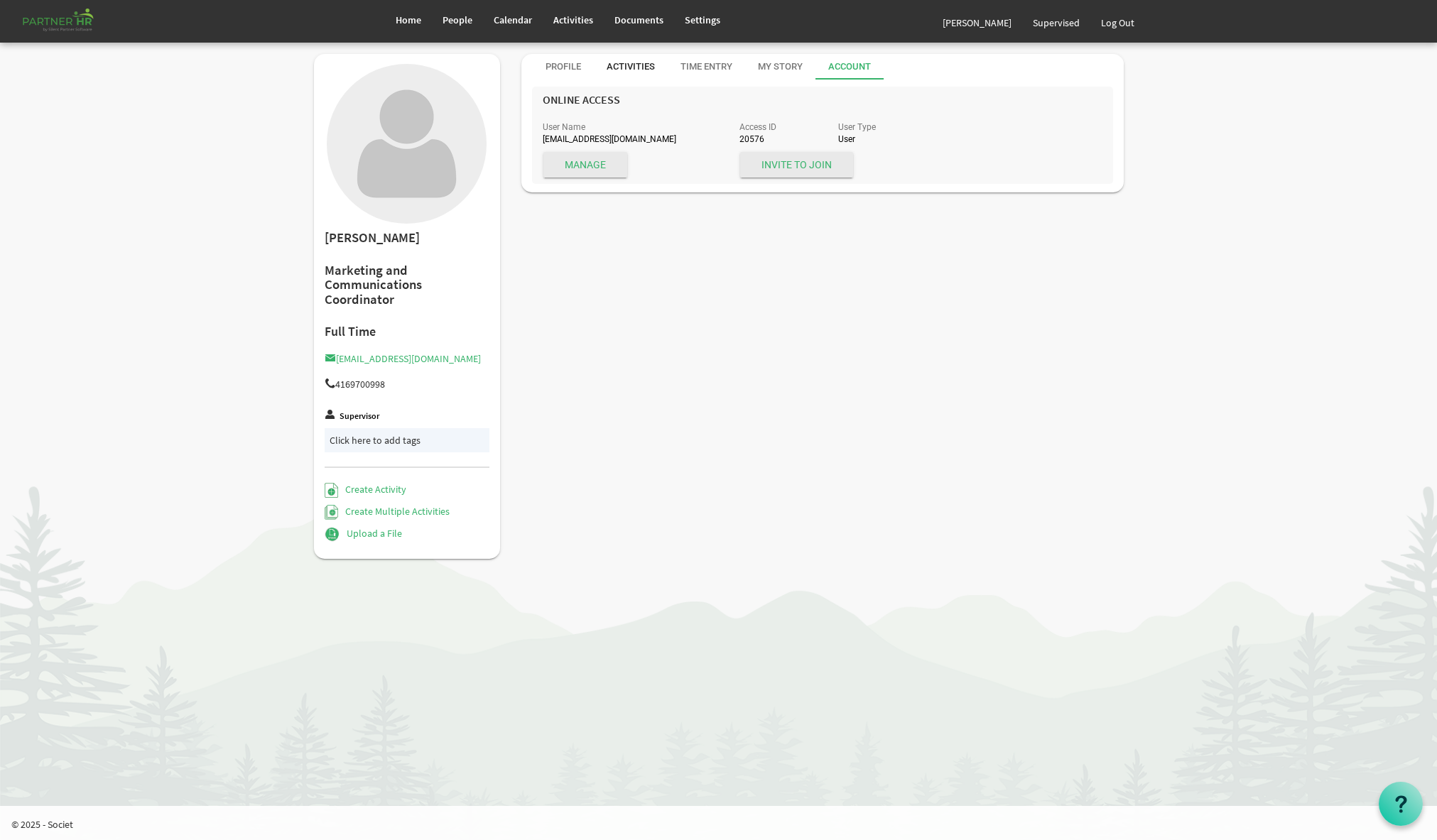
click at [629, 63] on div "Activities" at bounding box center [630, 67] width 49 height 13
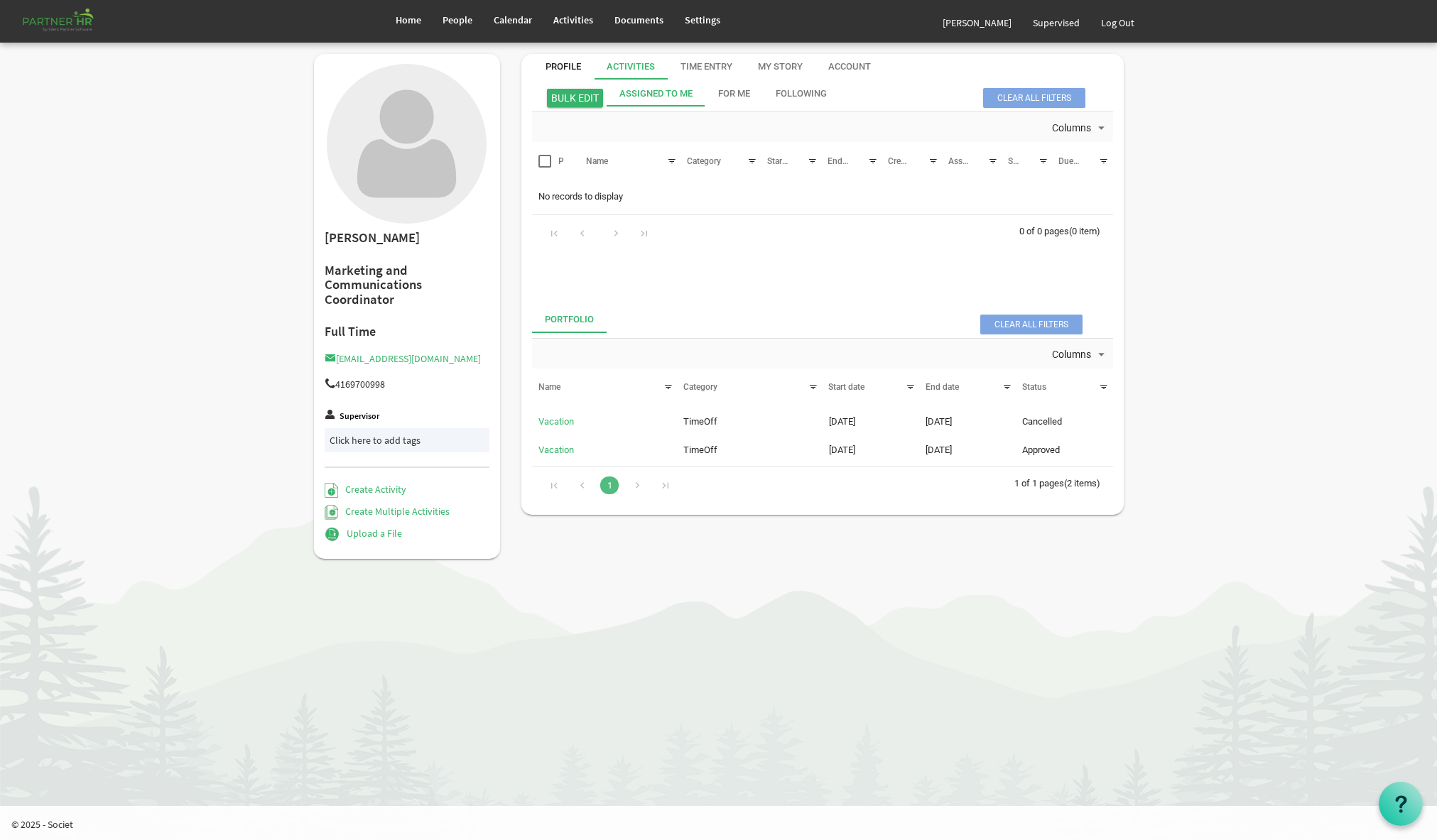
click at [559, 65] on div "Profile" at bounding box center [562, 67] width 35 height 13
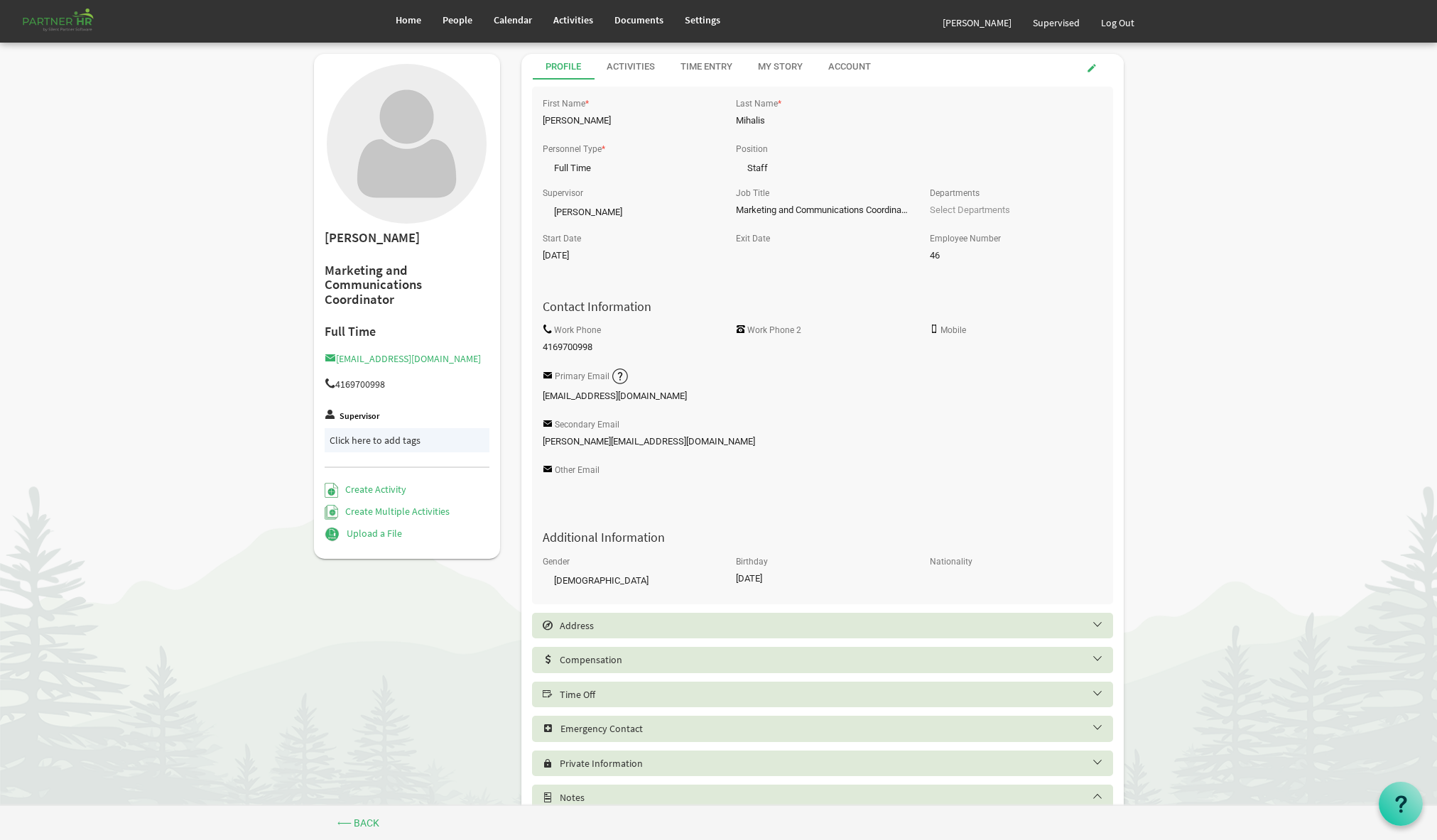
drag, startPoint x: 564, startPoint y: 195, endPoint x: 567, endPoint y: 204, distance: 9.5
click at [564, 196] on label "Supervisor" at bounding box center [562, 194] width 40 height 10
click at [564, 200] on input "Phil Groff" at bounding box center [628, 212] width 172 height 26
click at [571, 208] on span "Phil Groff Phil Groff" at bounding box center [628, 209] width 172 height 20
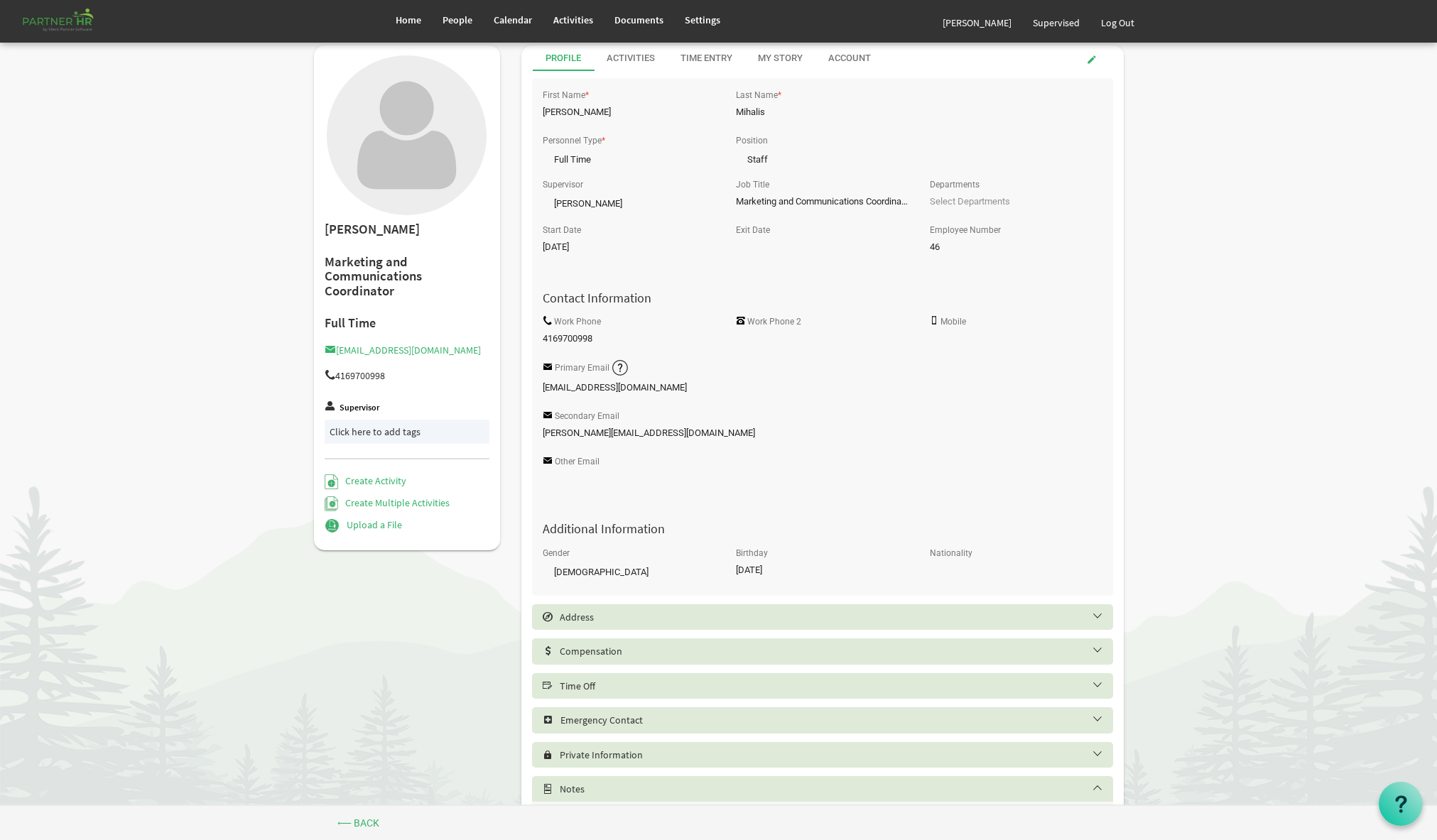
scroll to position [11, 0]
click at [344, 407] on label "Supervisor" at bounding box center [359, 406] width 40 height 10
click at [354, 425] on div "Click here to add tags" at bounding box center [407, 429] width 156 height 14
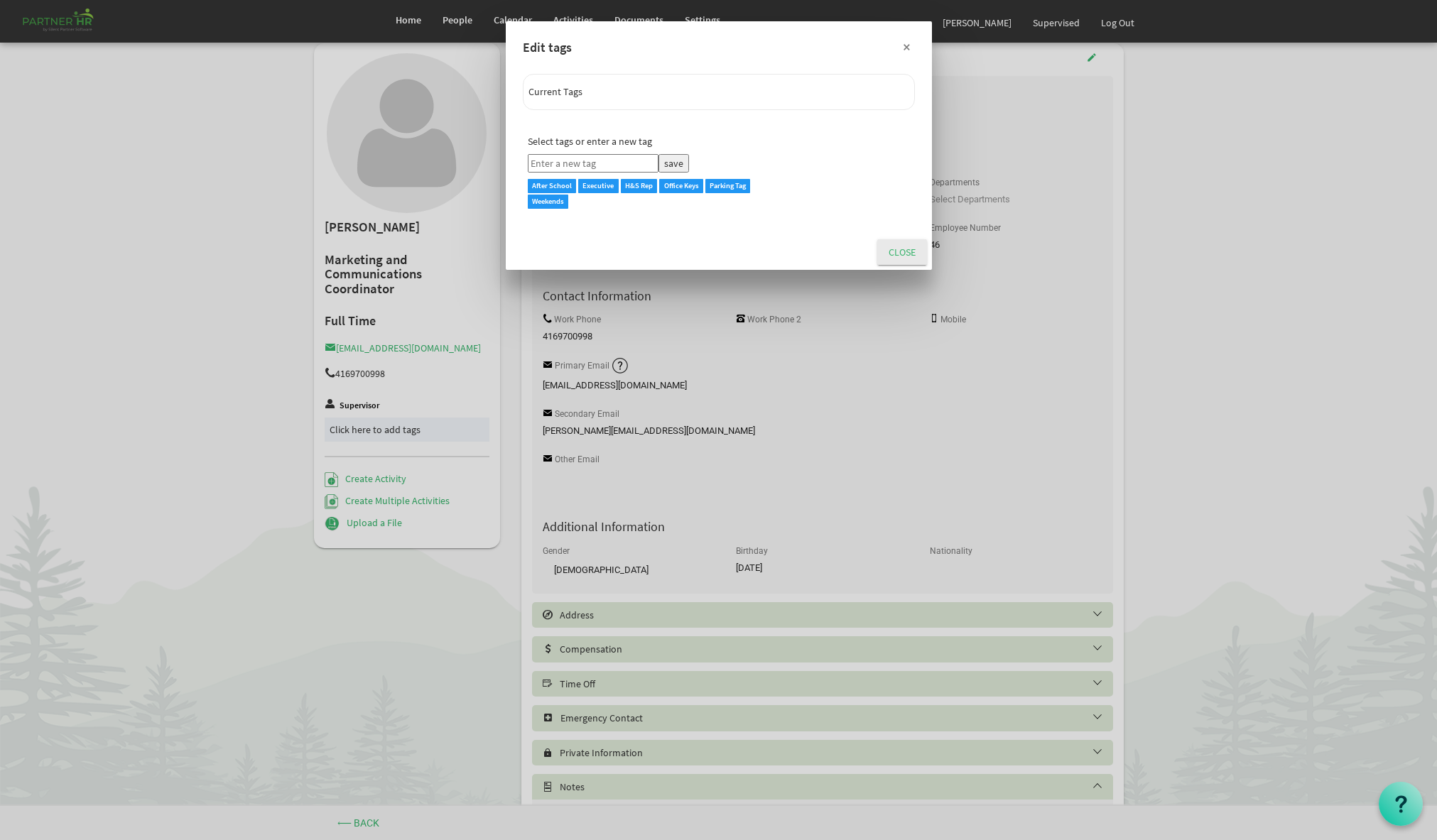
click at [904, 46] on button "×" at bounding box center [906, 46] width 35 height 35
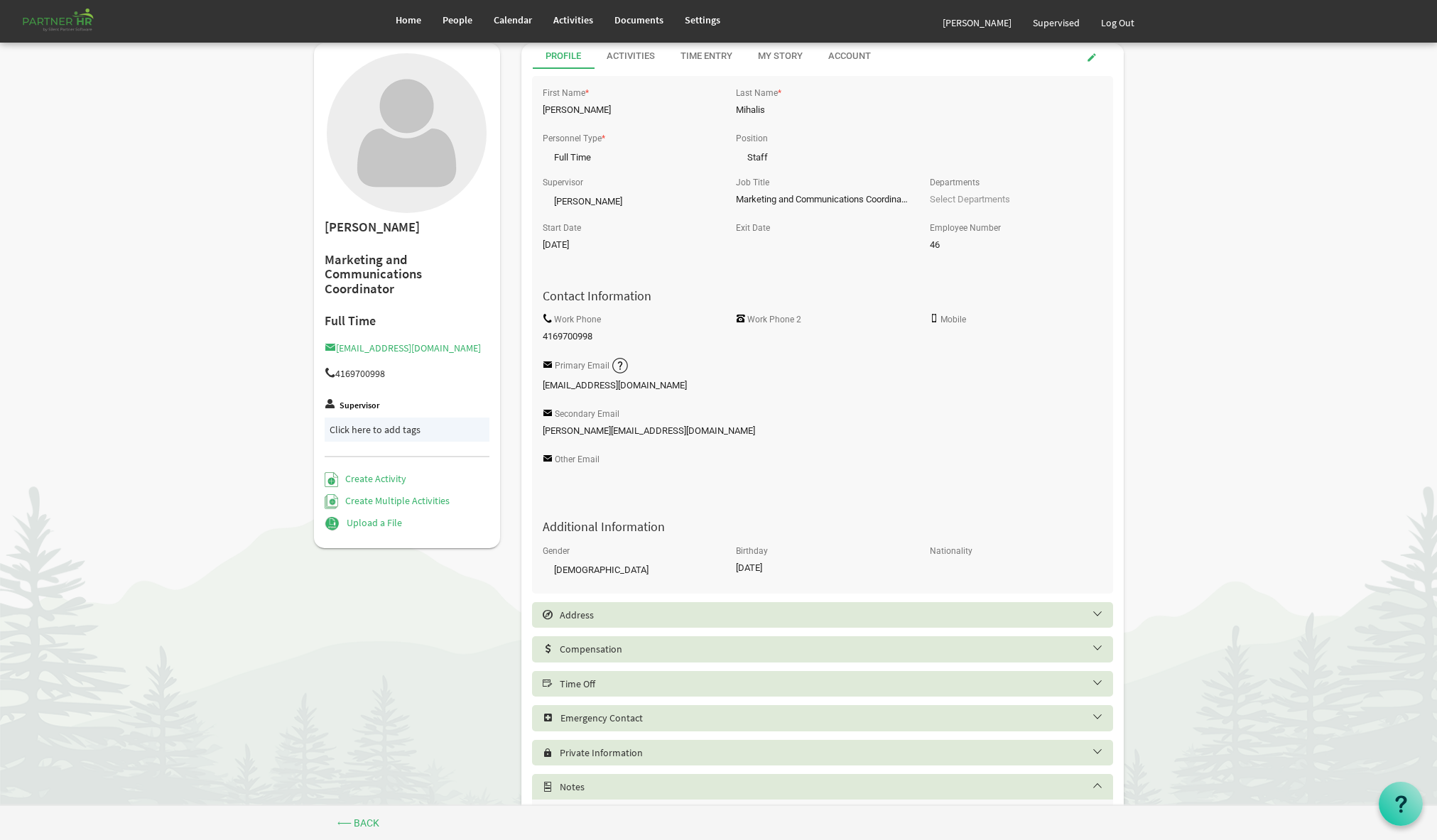
scroll to position [0, 0]
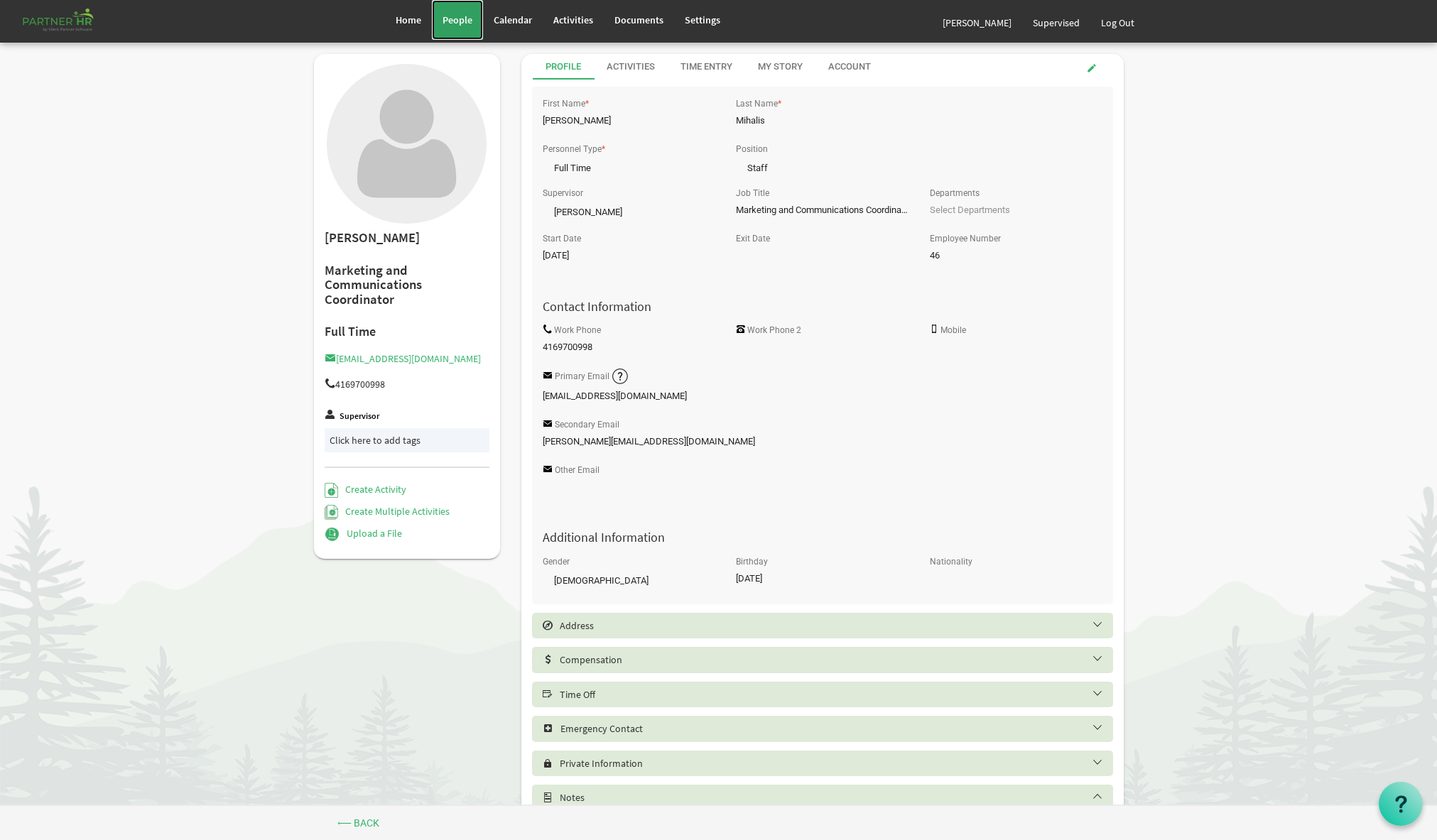
click at [457, 26] on span "People" at bounding box center [457, 19] width 30 height 12
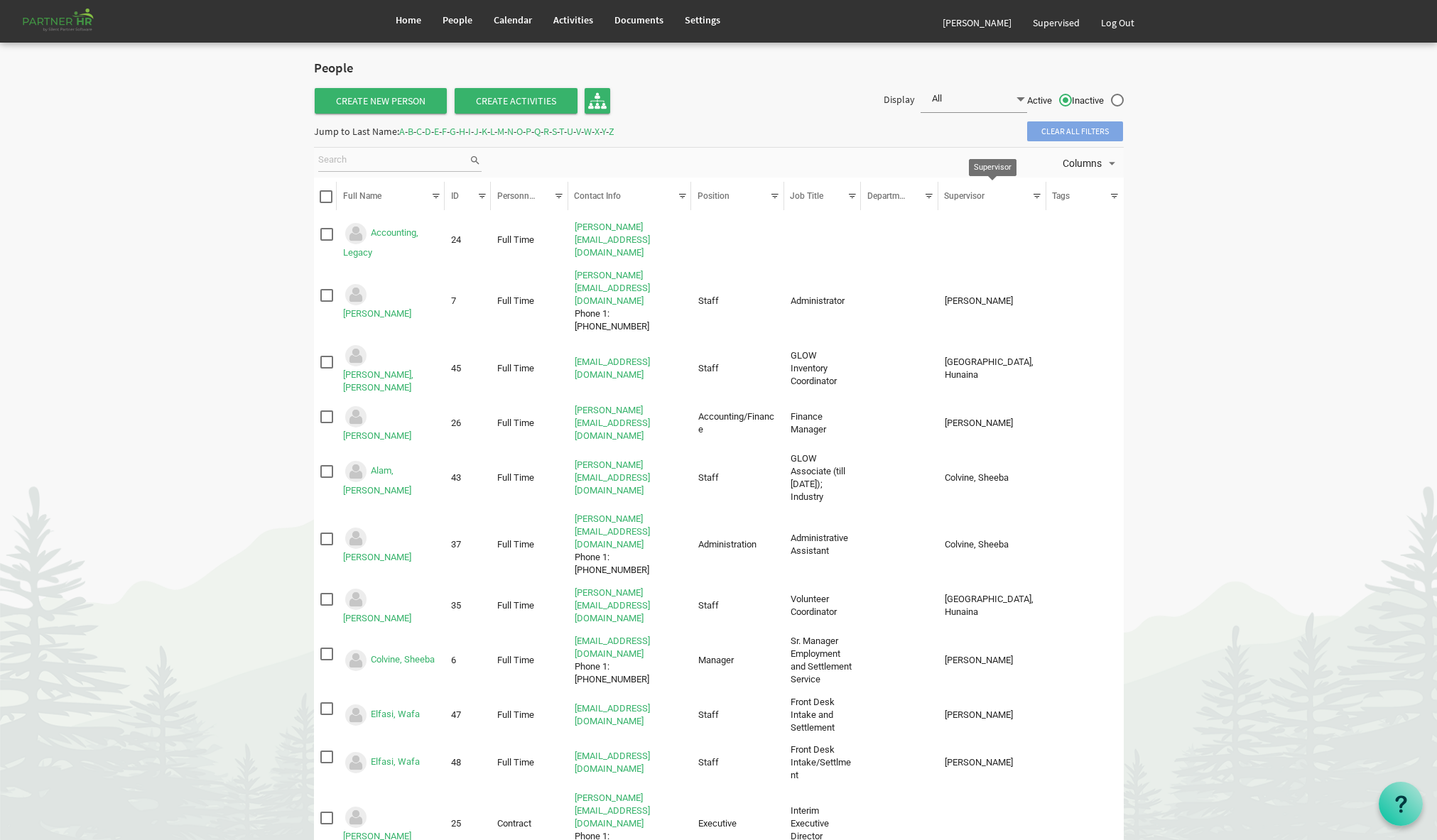
click at [1036, 195] on div at bounding box center [1036, 196] width 15 height 15
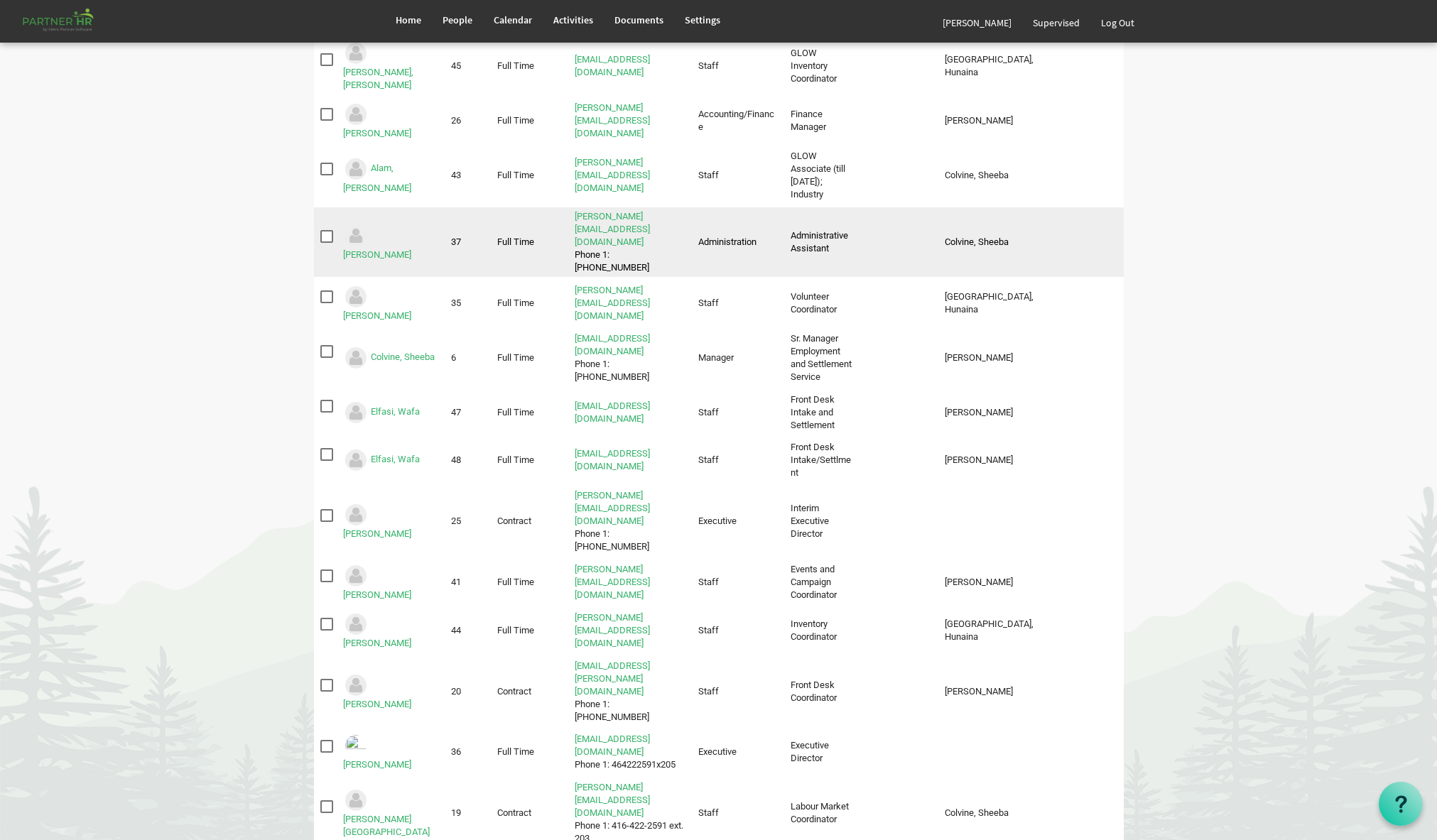
scroll to position [303, 0]
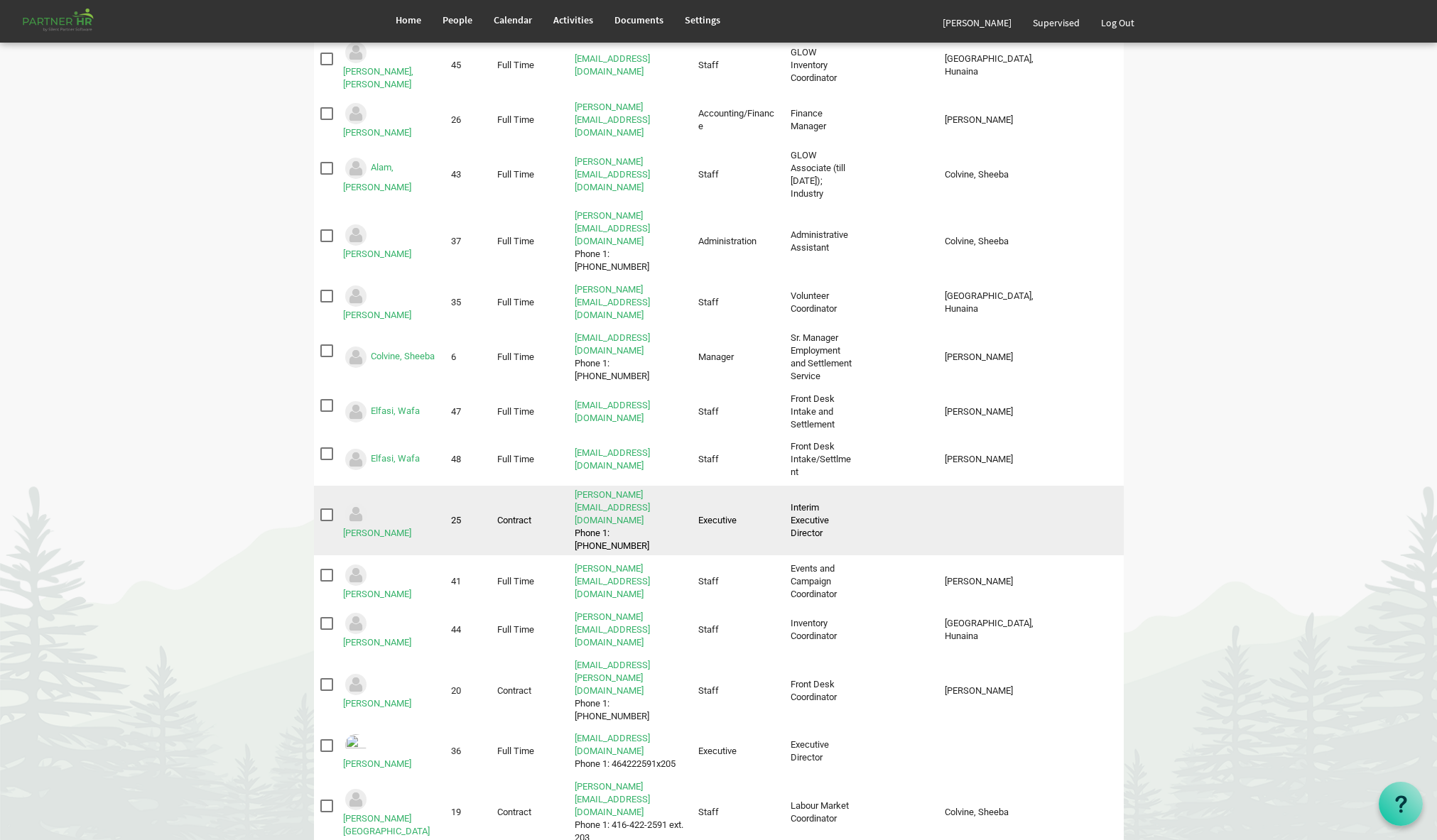
click at [810, 485] on td "Interim Executive Director" at bounding box center [822, 520] width 77 height 70
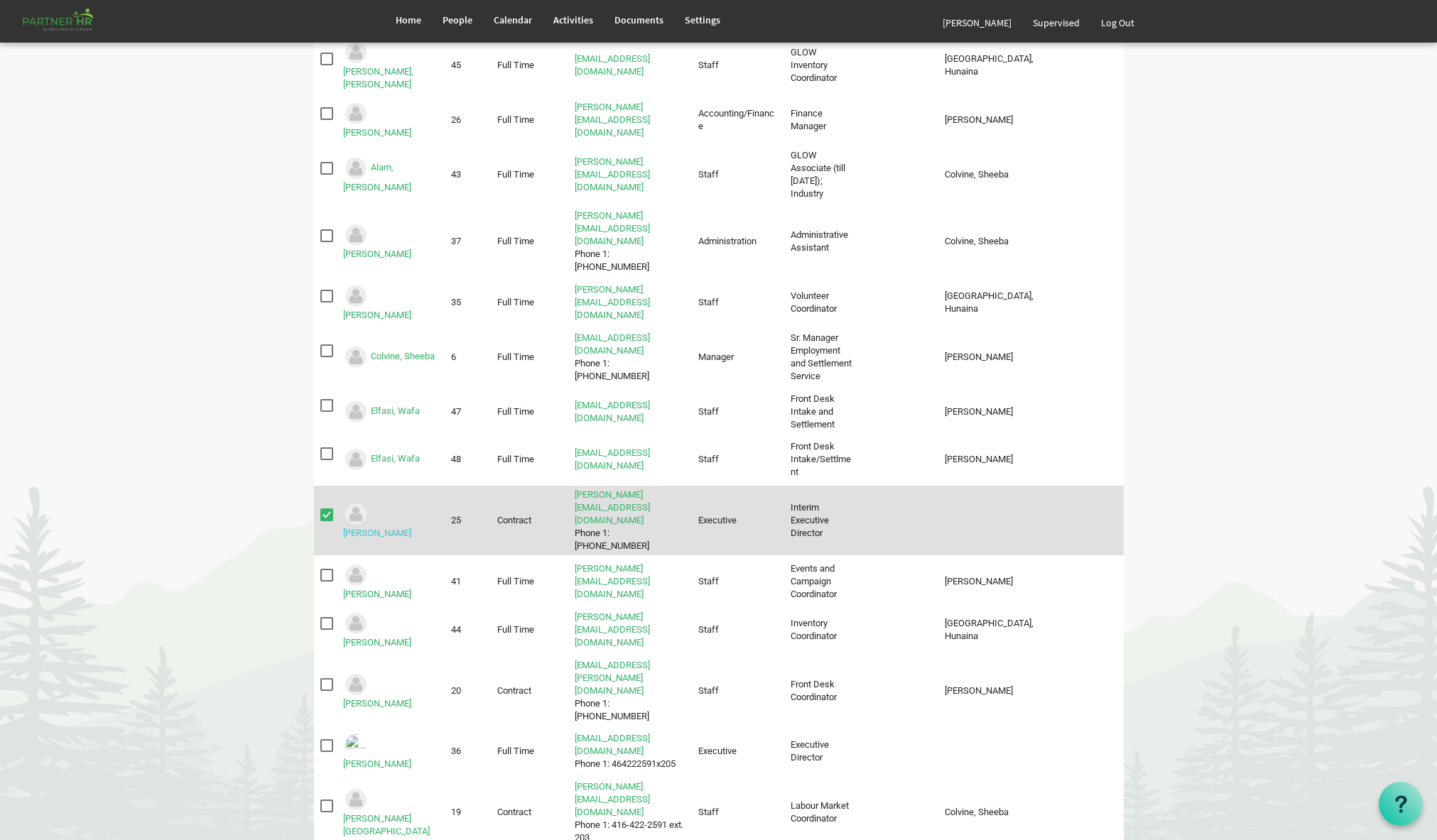
click at [403, 528] on link "[PERSON_NAME]" at bounding box center [377, 532] width 68 height 11
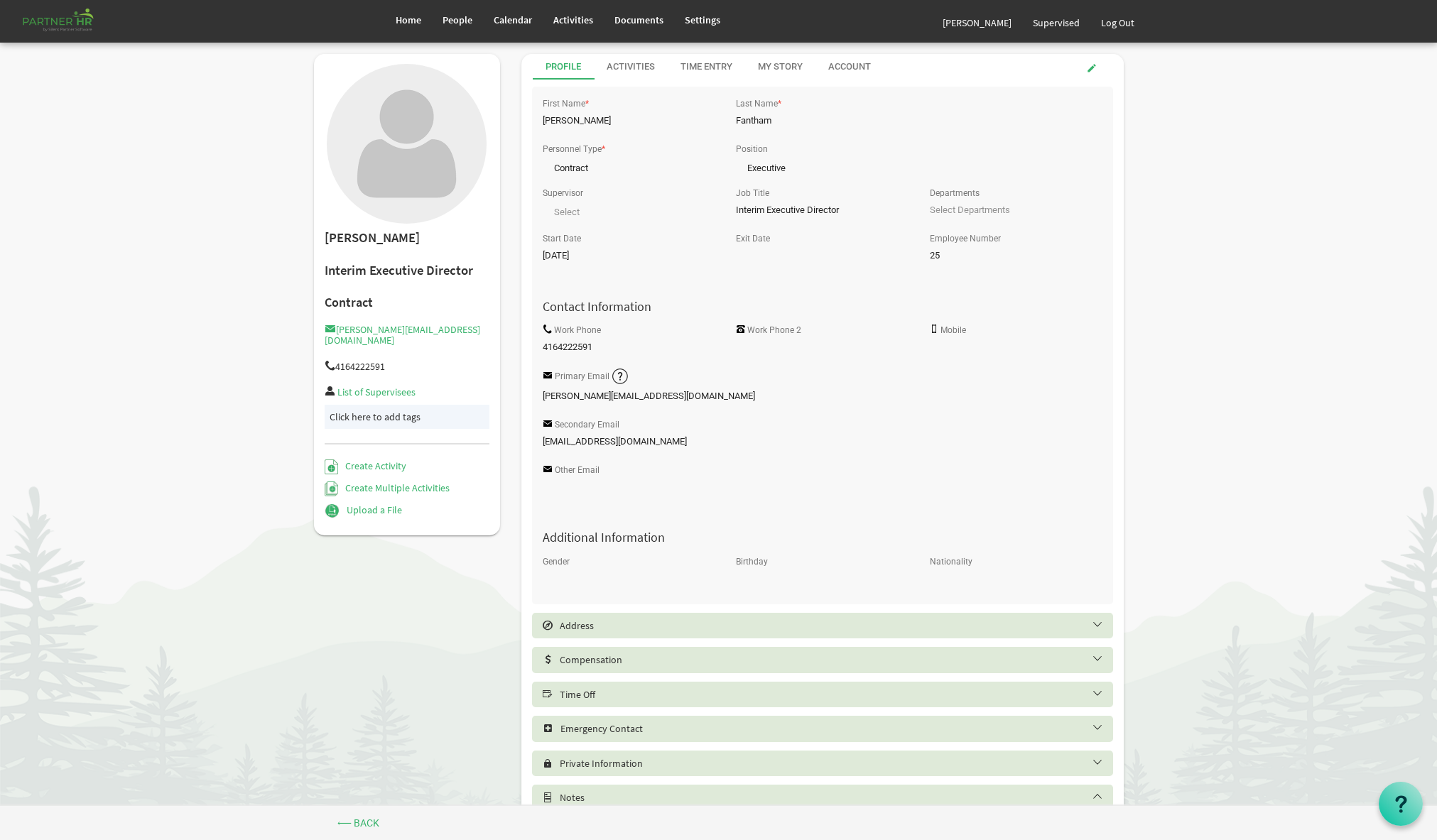
click at [755, 242] on label "Exit Date" at bounding box center [753, 239] width 34 height 10
click at [628, 71] on div "Activities" at bounding box center [630, 67] width 49 height 13
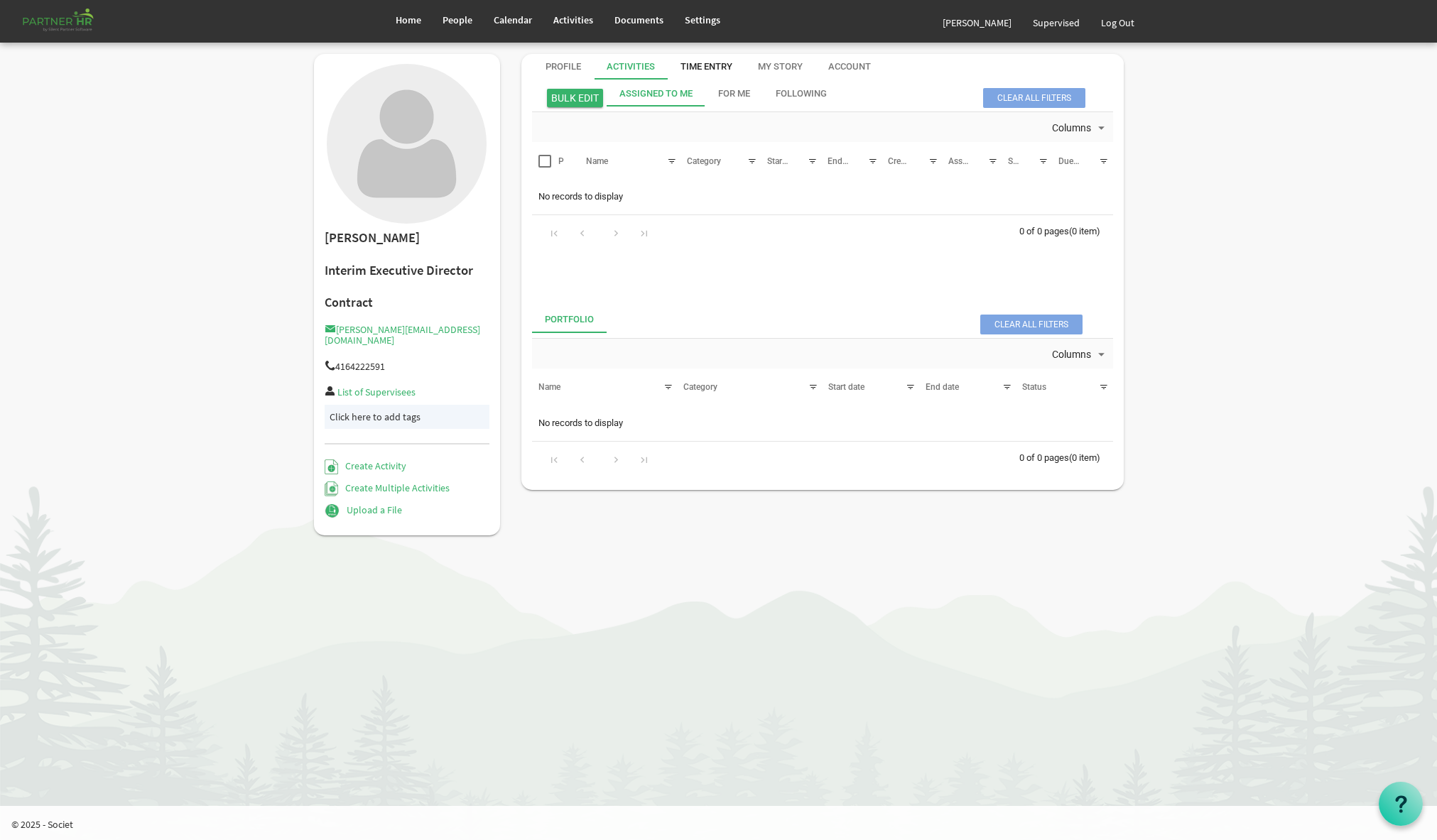
click at [714, 68] on div "Time Entry" at bounding box center [707, 67] width 52 height 13
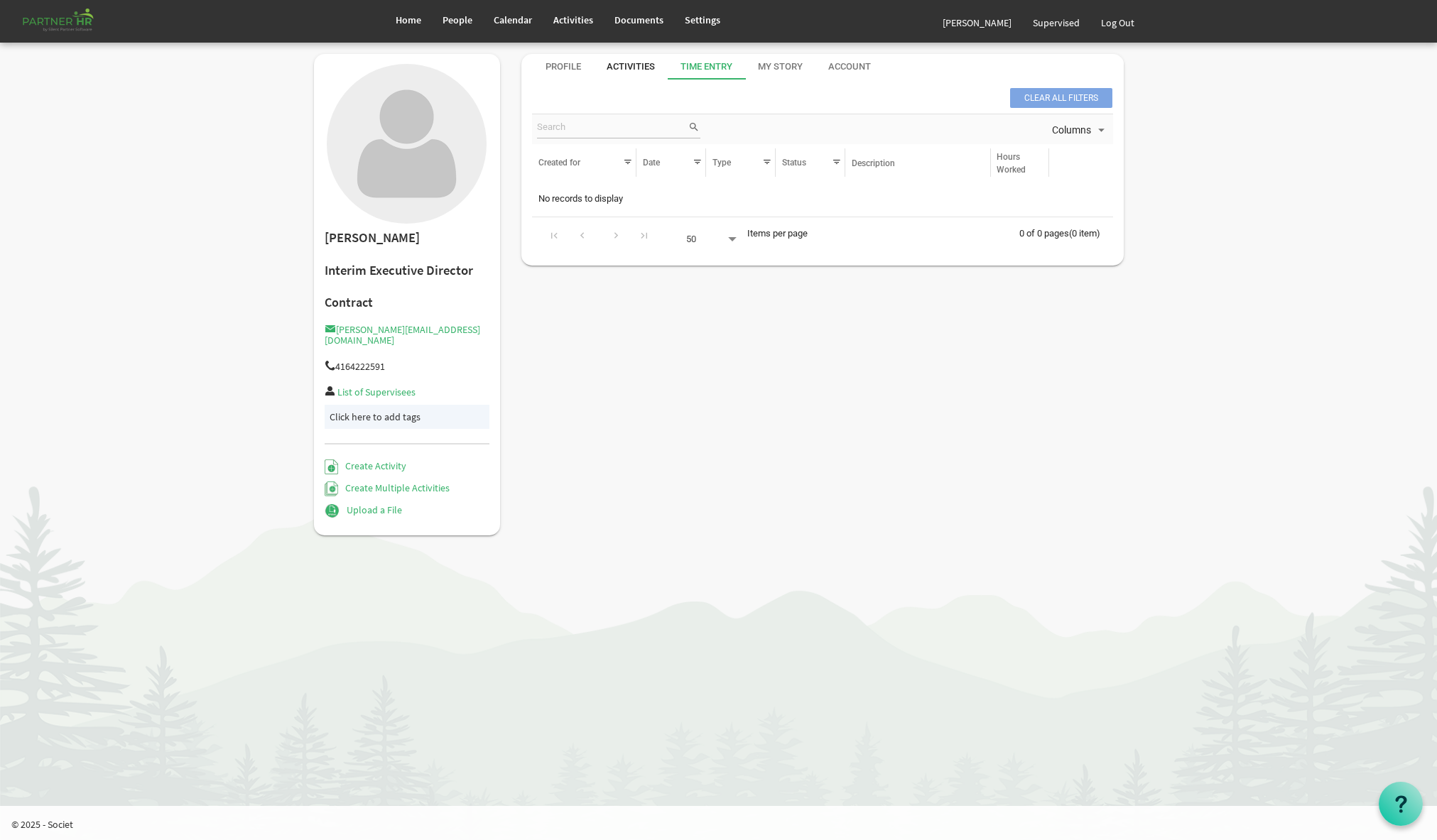
click at [639, 68] on div "Activities" at bounding box center [630, 67] width 49 height 13
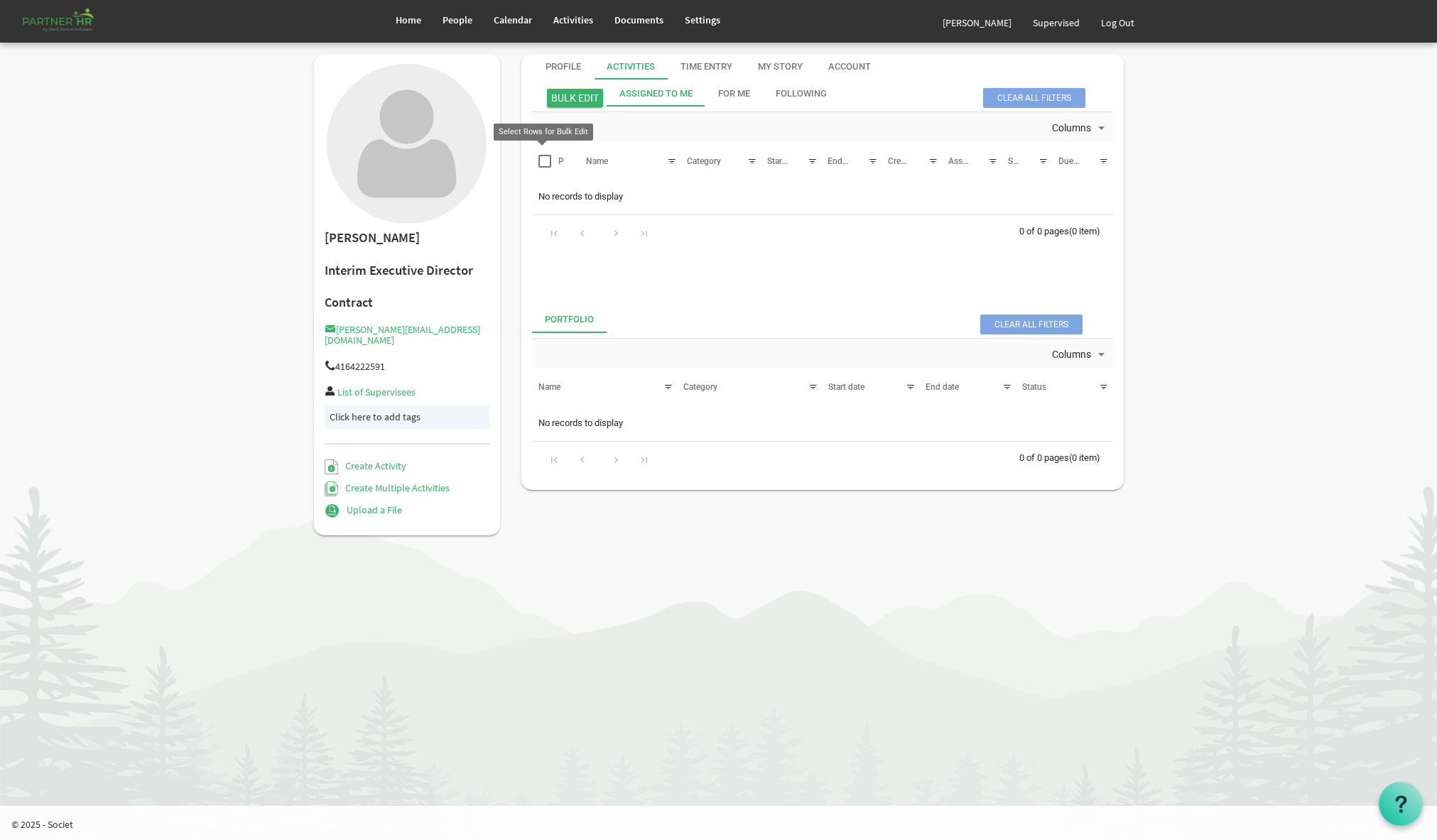
click at [545, 161] on span at bounding box center [544, 161] width 12 height 12
click at [627, 197] on td "No records to display" at bounding box center [822, 197] width 581 height 27
click at [562, 64] on div "Profile" at bounding box center [562, 67] width 35 height 13
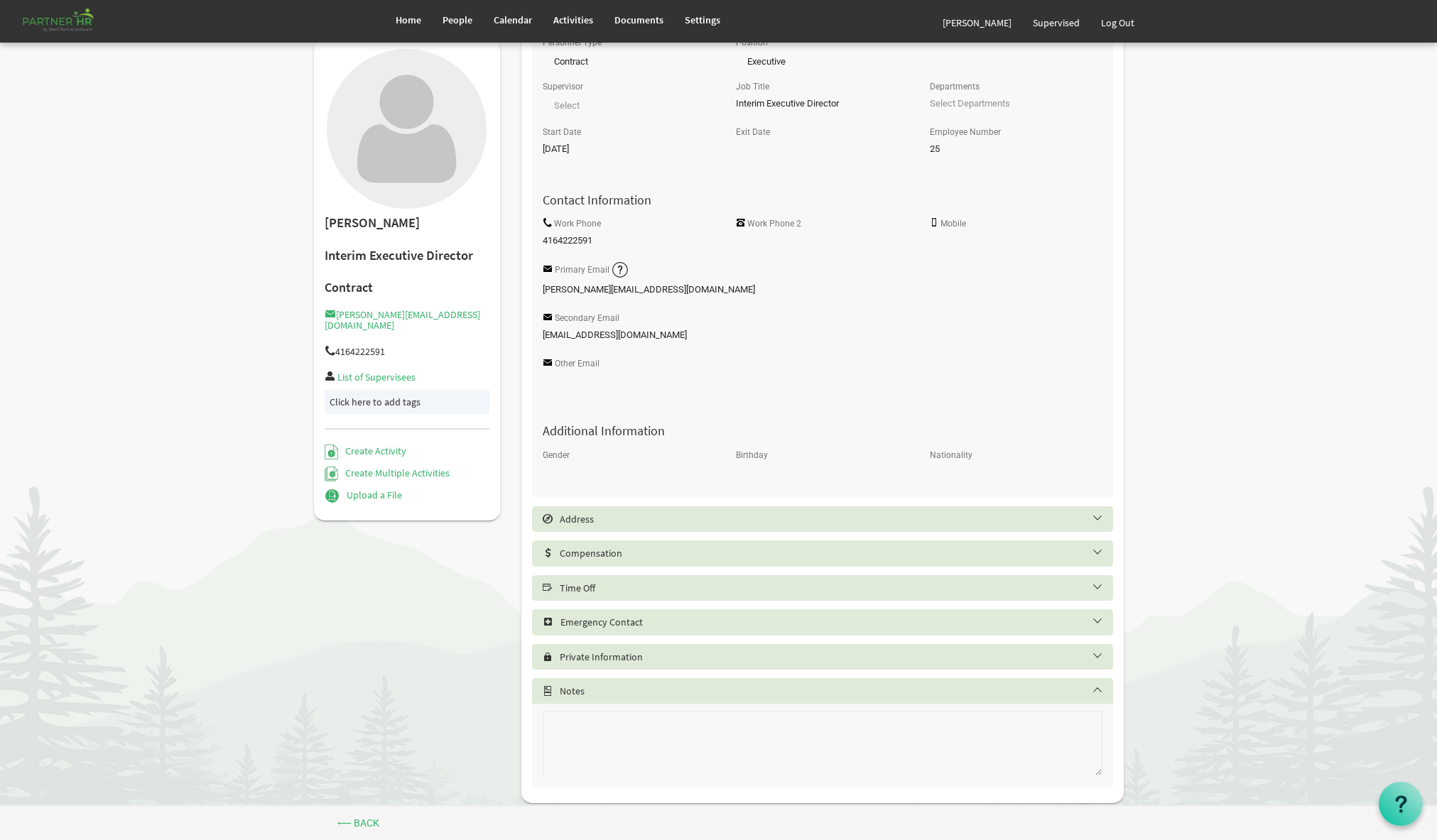
scroll to position [132, 0]
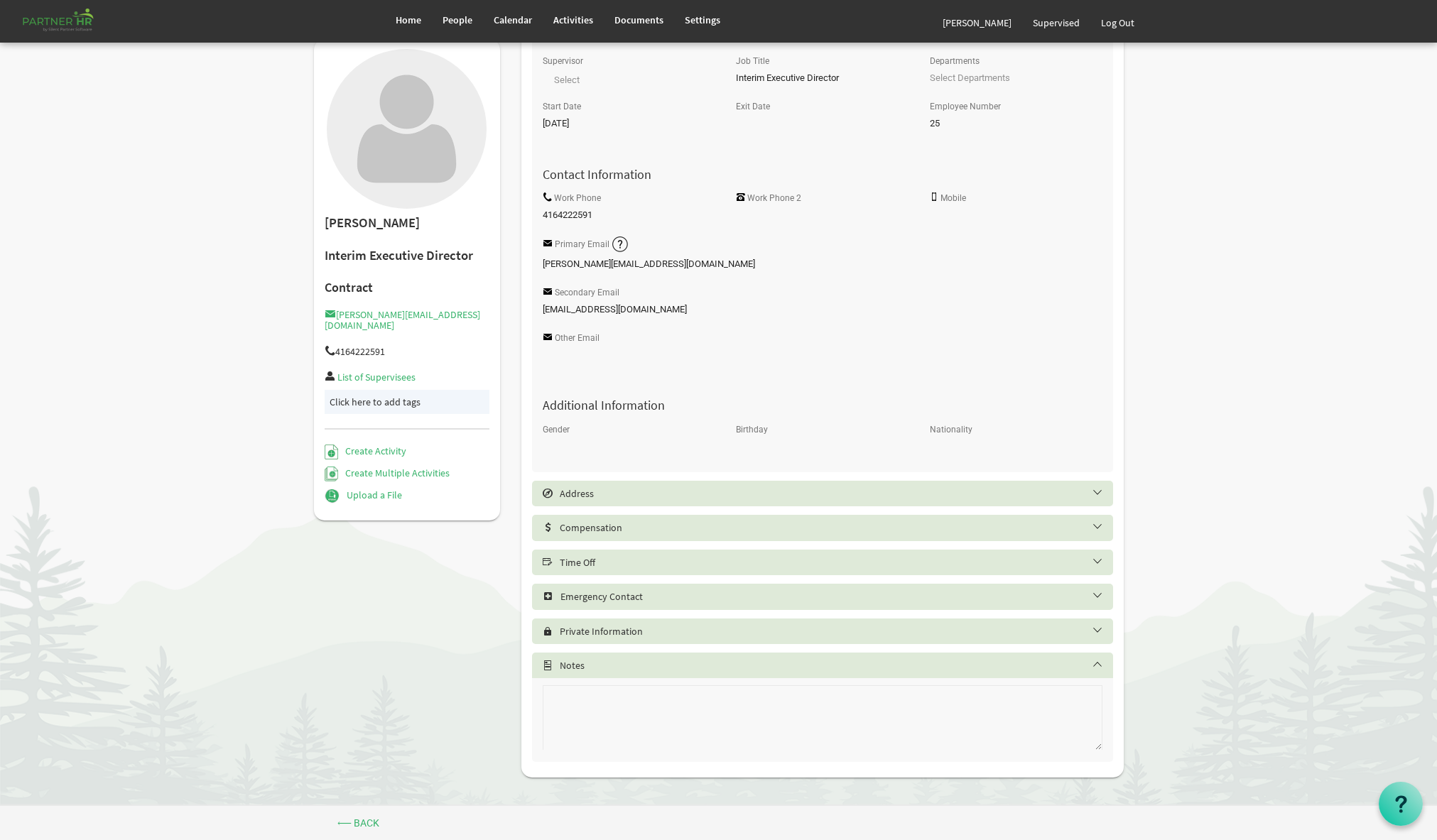
click at [1096, 495] on h5 "Address" at bounding box center [833, 493] width 581 height 11
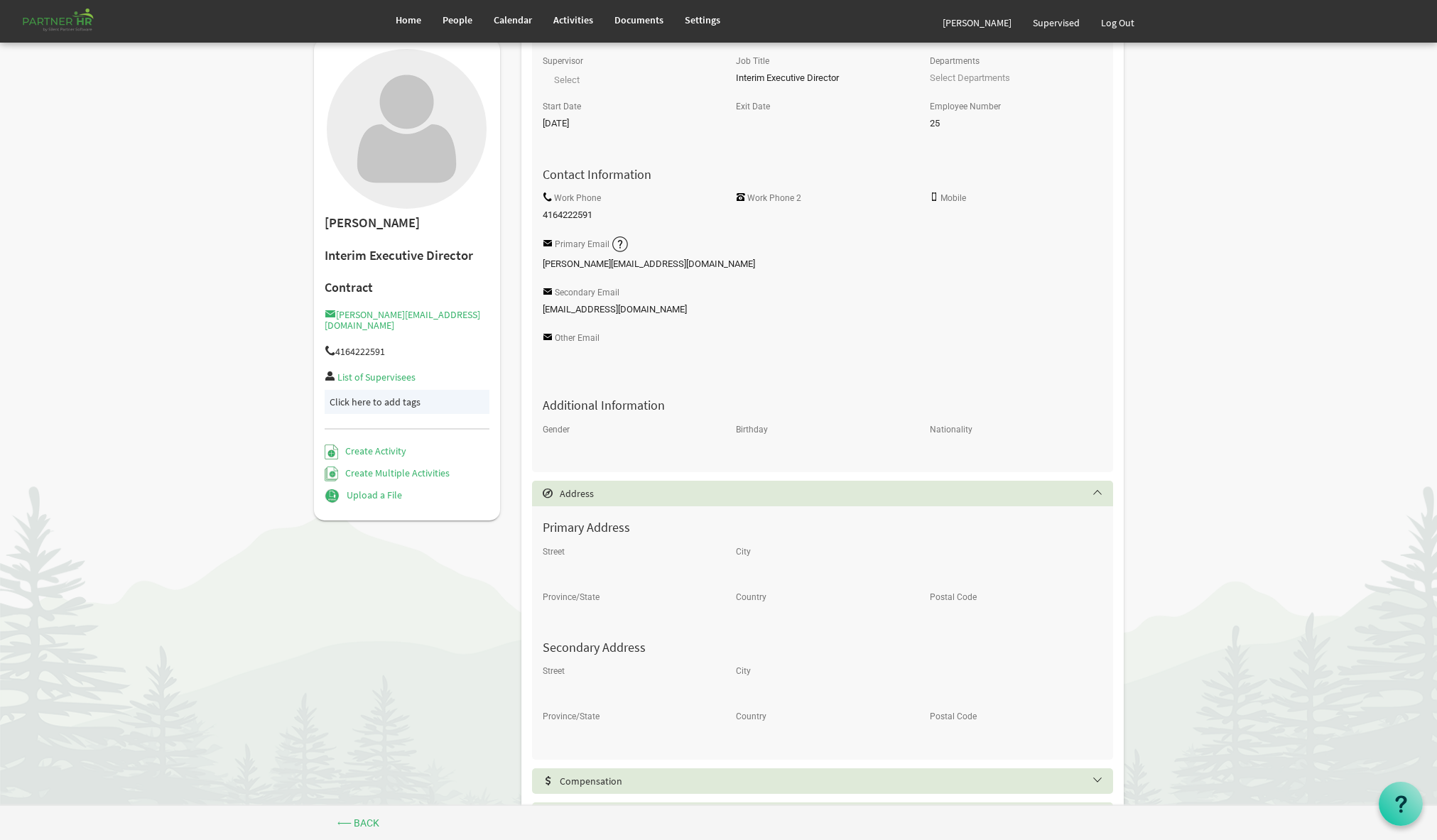
click at [1096, 495] on h5 "Address" at bounding box center [833, 493] width 581 height 11
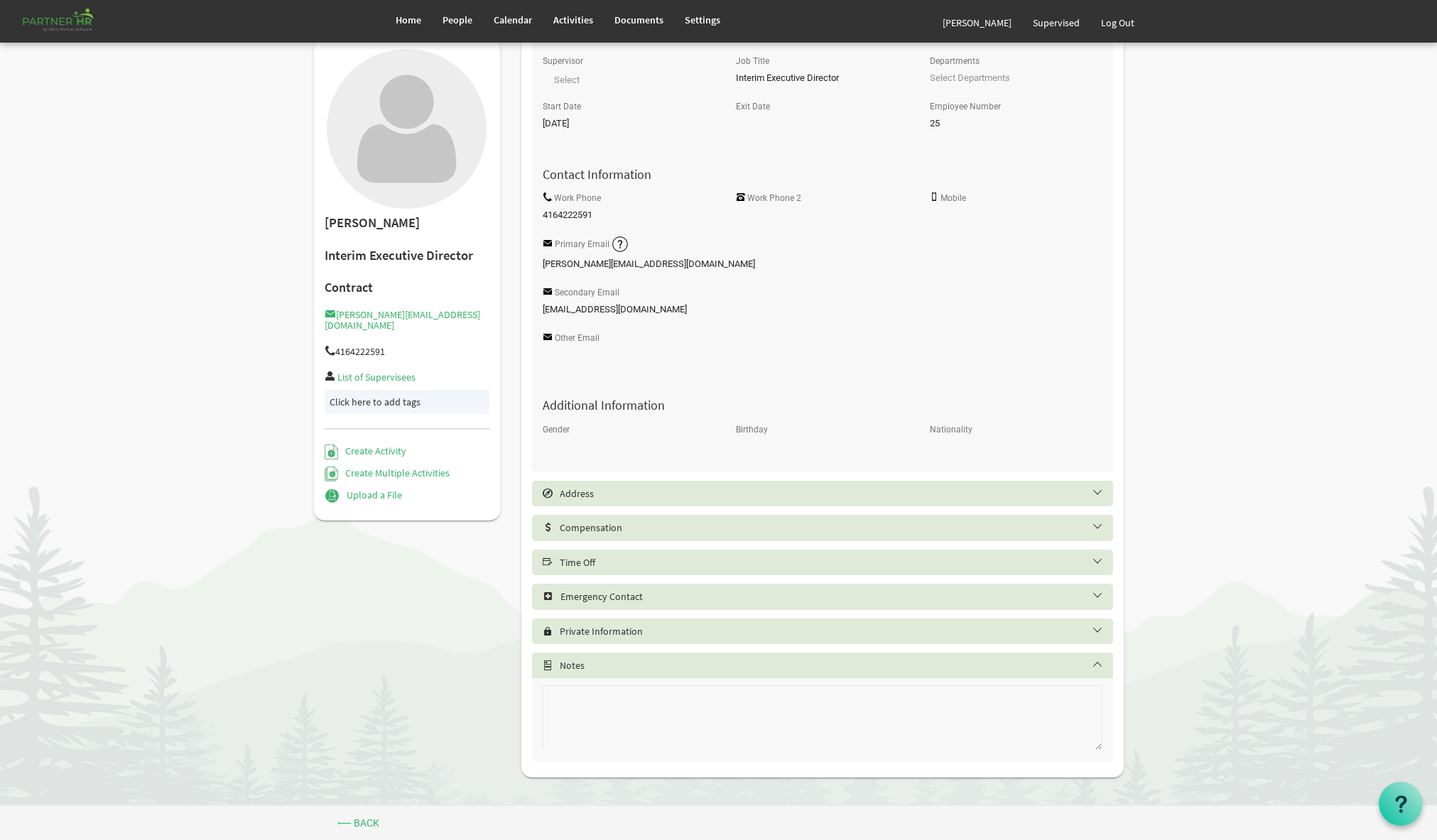
click at [1097, 530] on h5 "Compensation" at bounding box center [833, 528] width 581 height 11
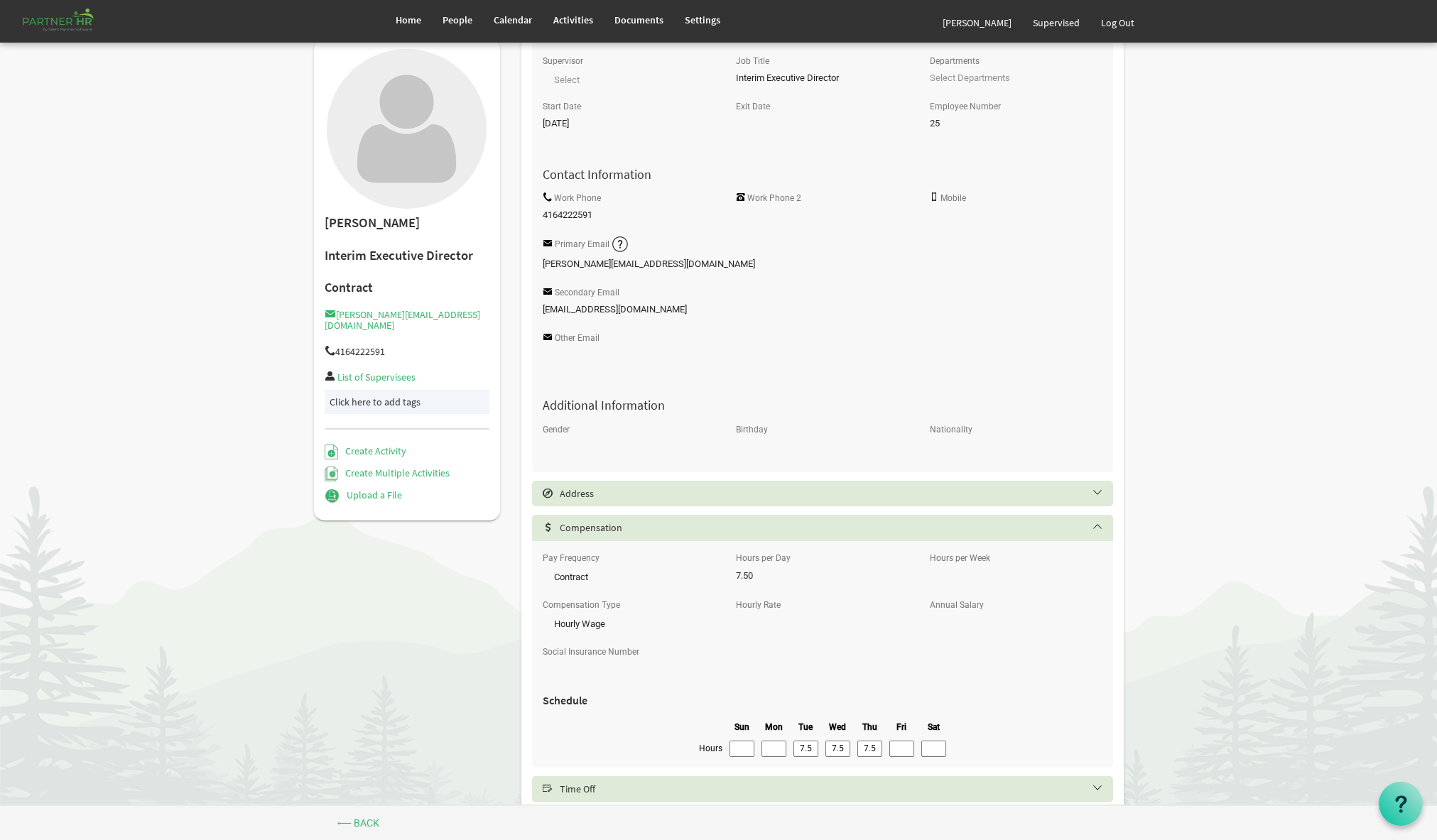
click at [1097, 531] on h5 "Compensation" at bounding box center [833, 528] width 581 height 11
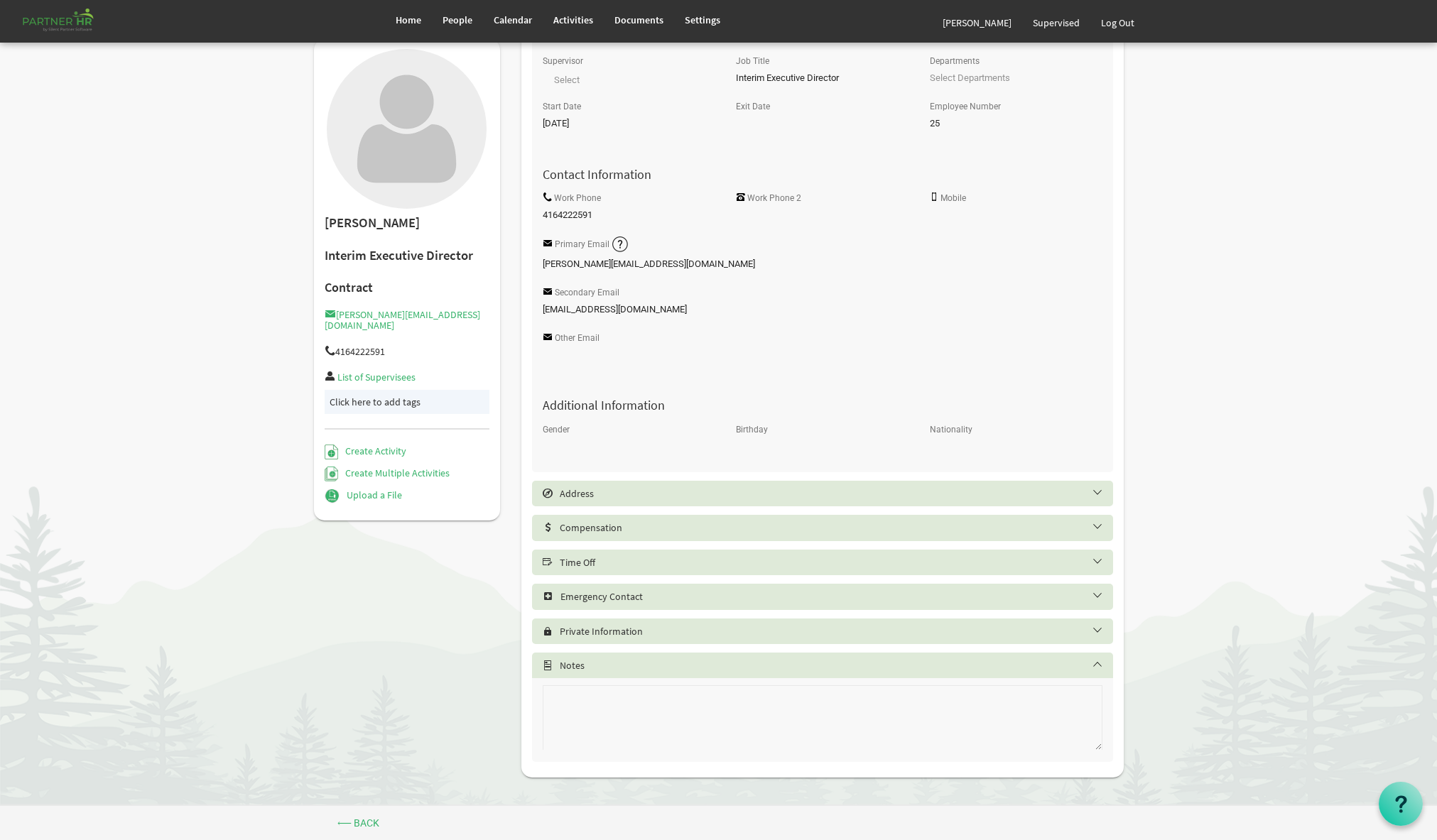
click at [1098, 568] on h5 "Time Off" at bounding box center [833, 562] width 581 height 11
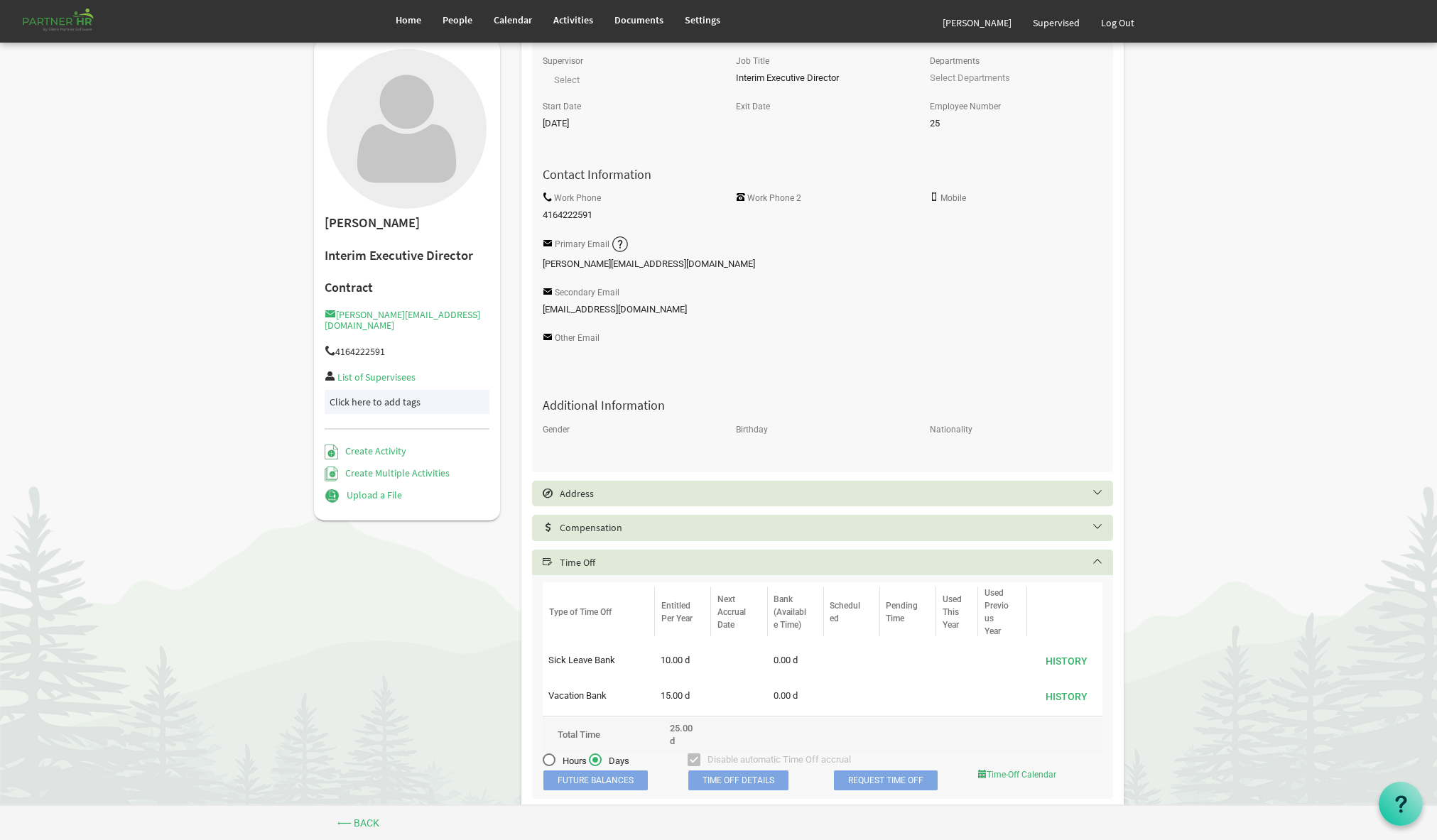
click at [1098, 568] on h5 "Time Off" at bounding box center [833, 562] width 581 height 11
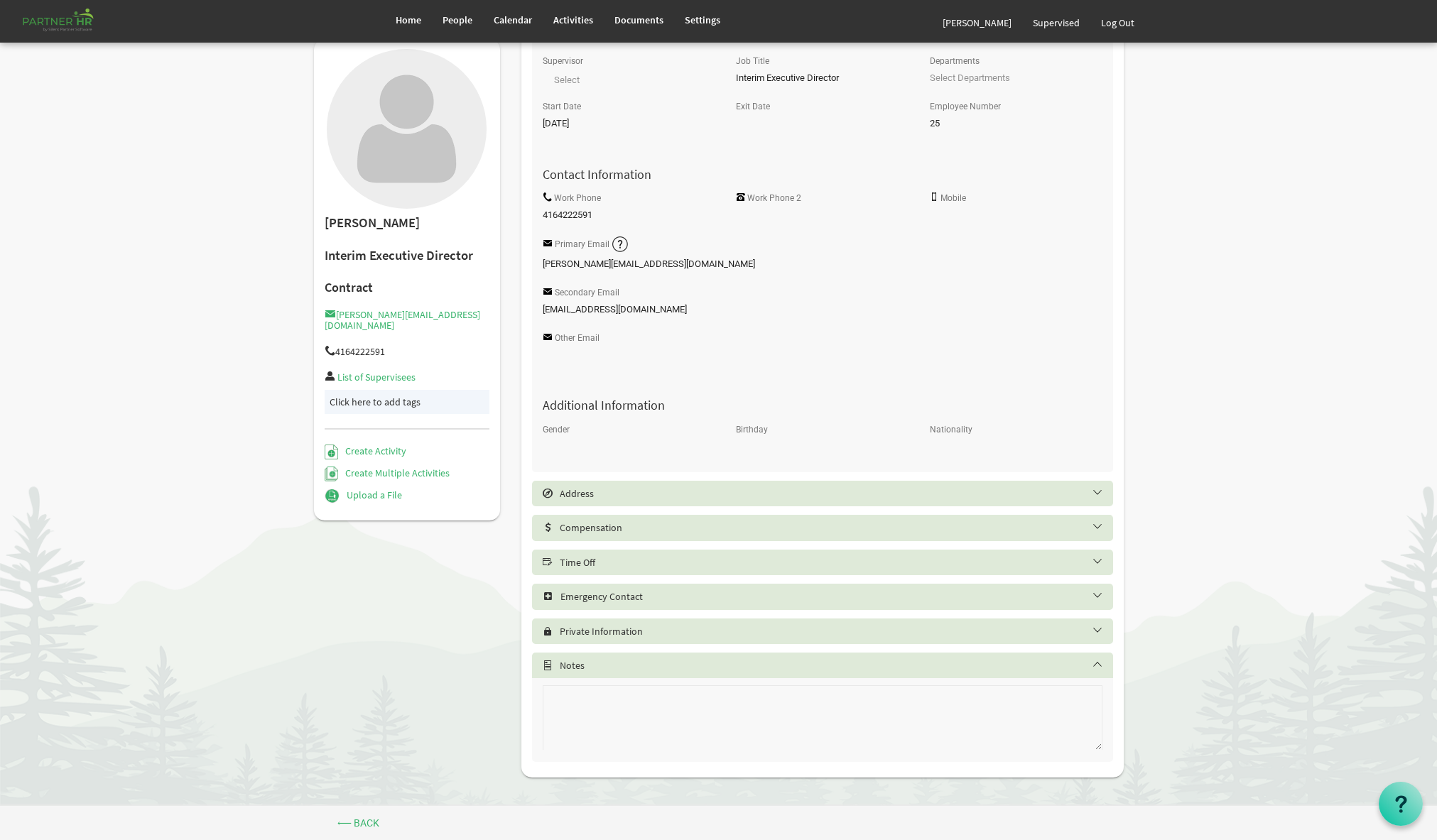
click at [1096, 598] on h5 "Emergency Contact" at bounding box center [833, 596] width 581 height 11
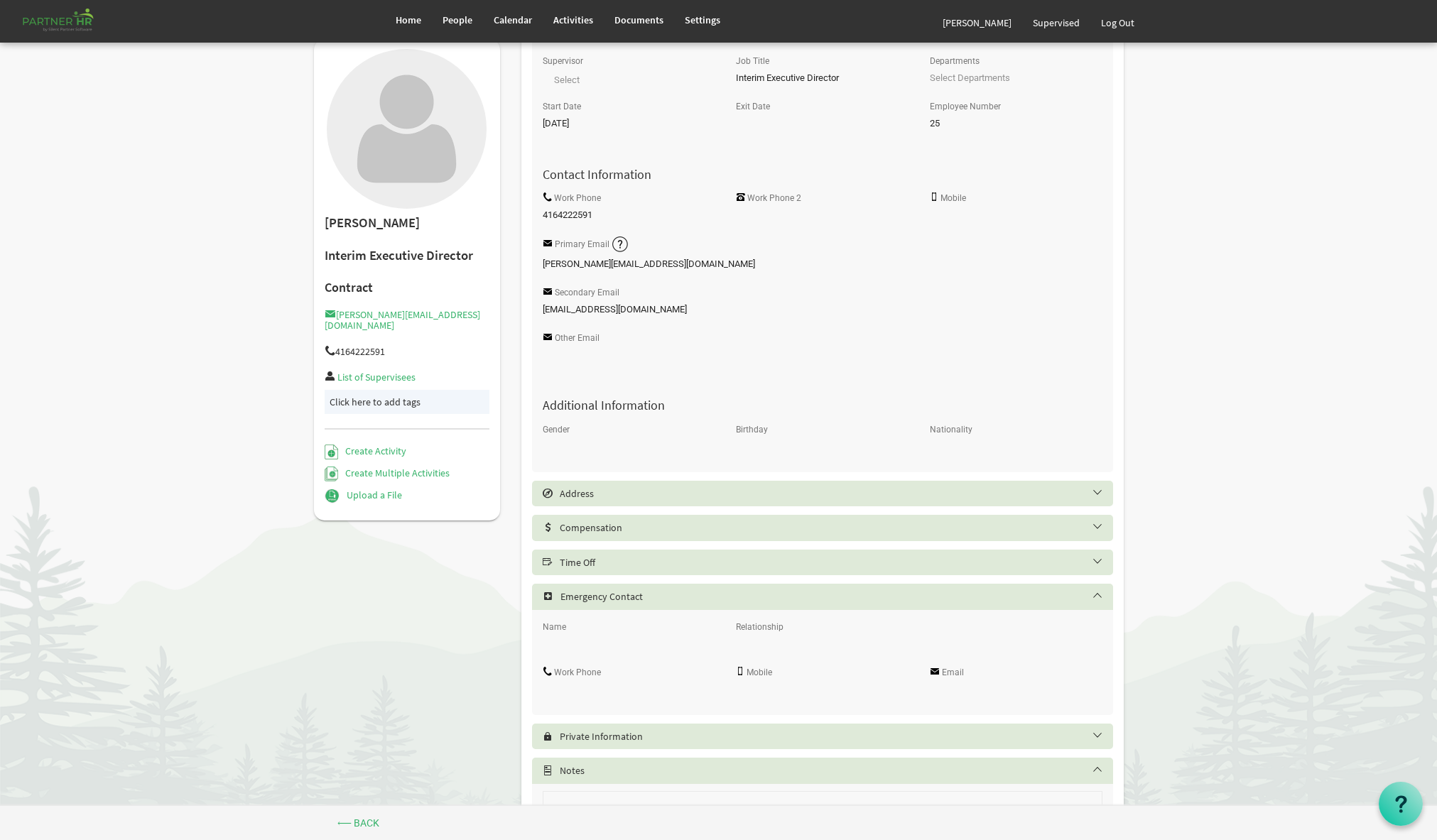
click at [1096, 600] on h5 "Emergency Contact" at bounding box center [833, 596] width 581 height 11
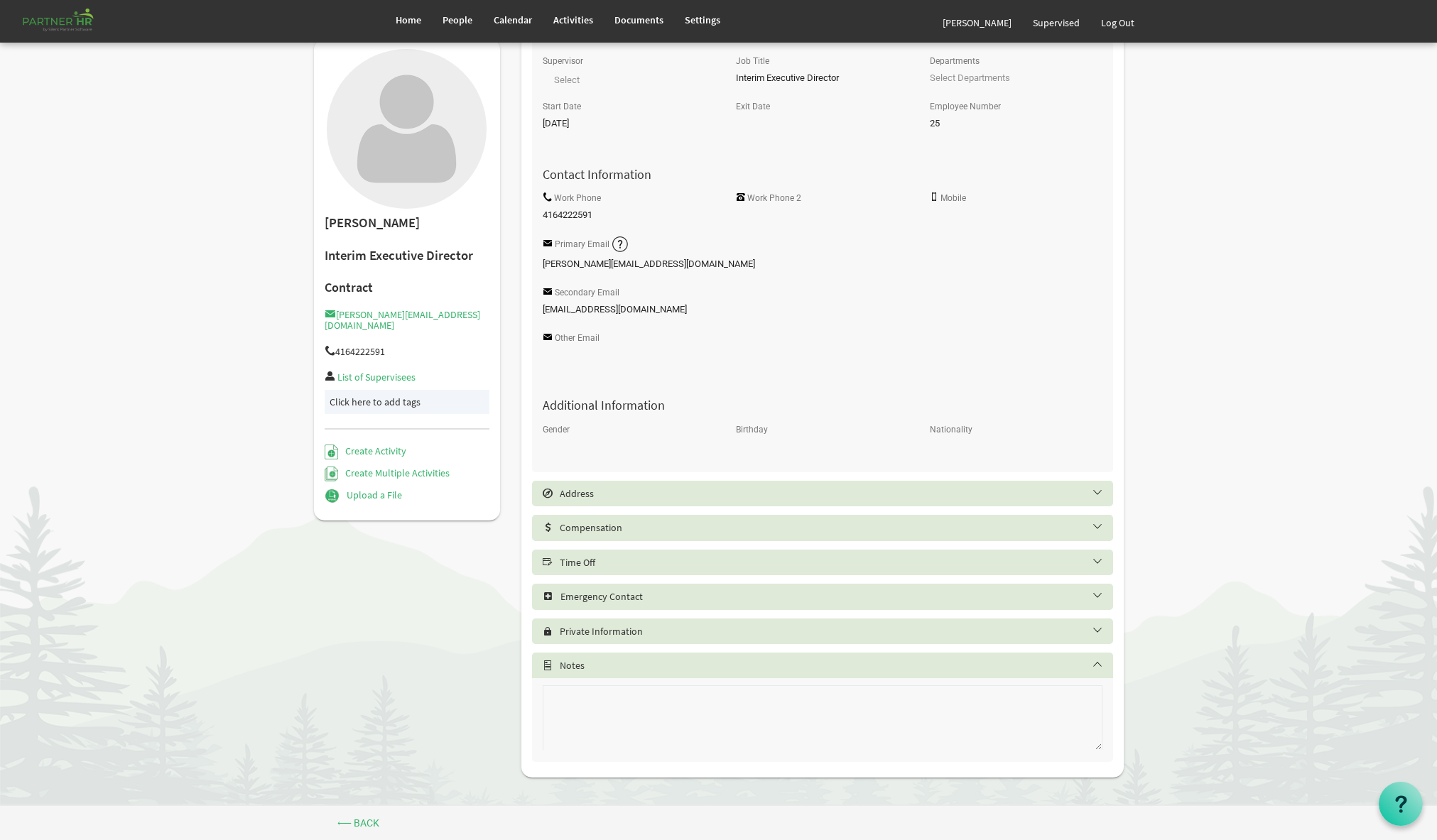
click at [1098, 566] on h5 "Time Off" at bounding box center [833, 562] width 581 height 11
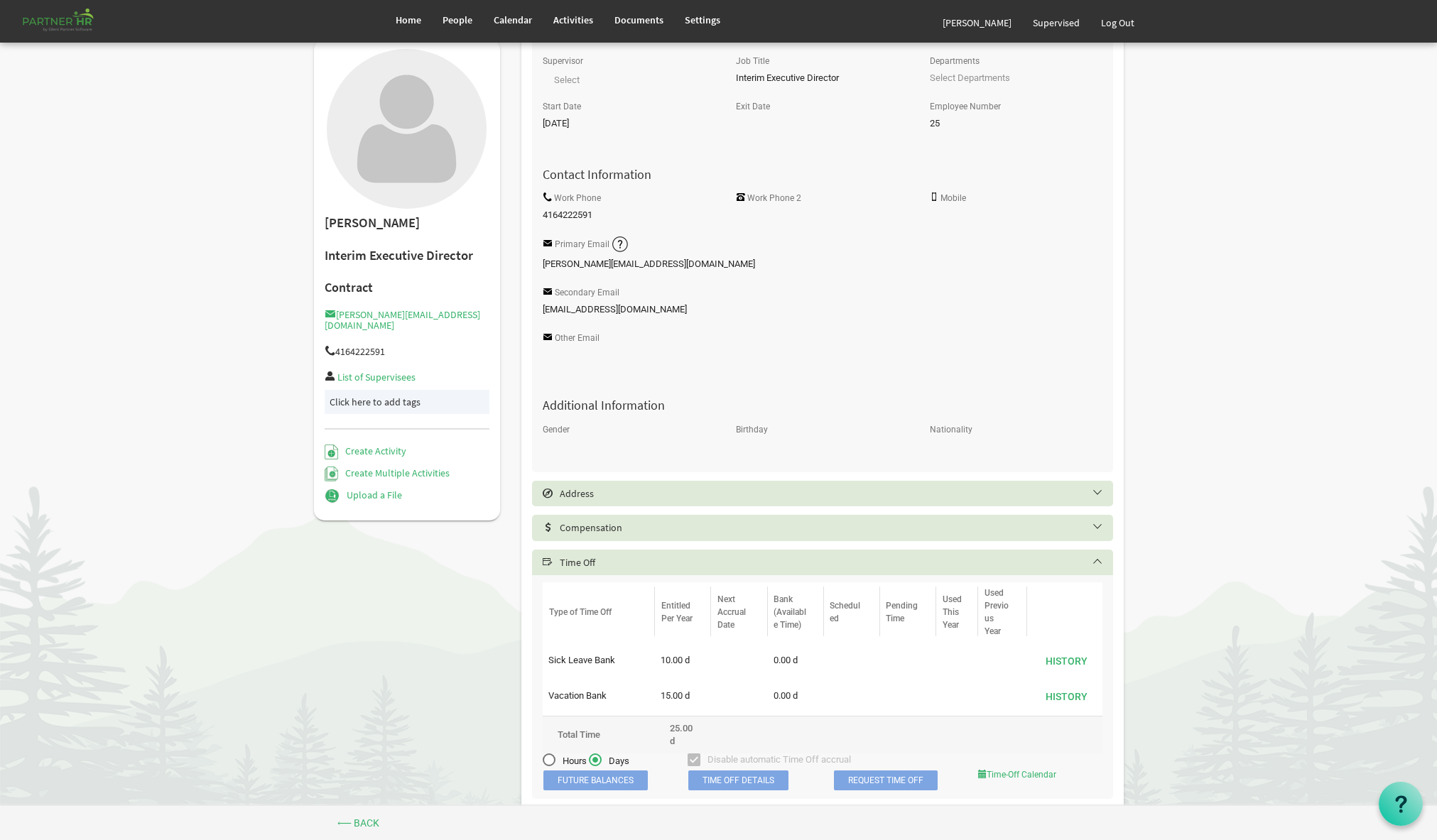
click at [1098, 566] on h5 "Time Off" at bounding box center [833, 562] width 581 height 11
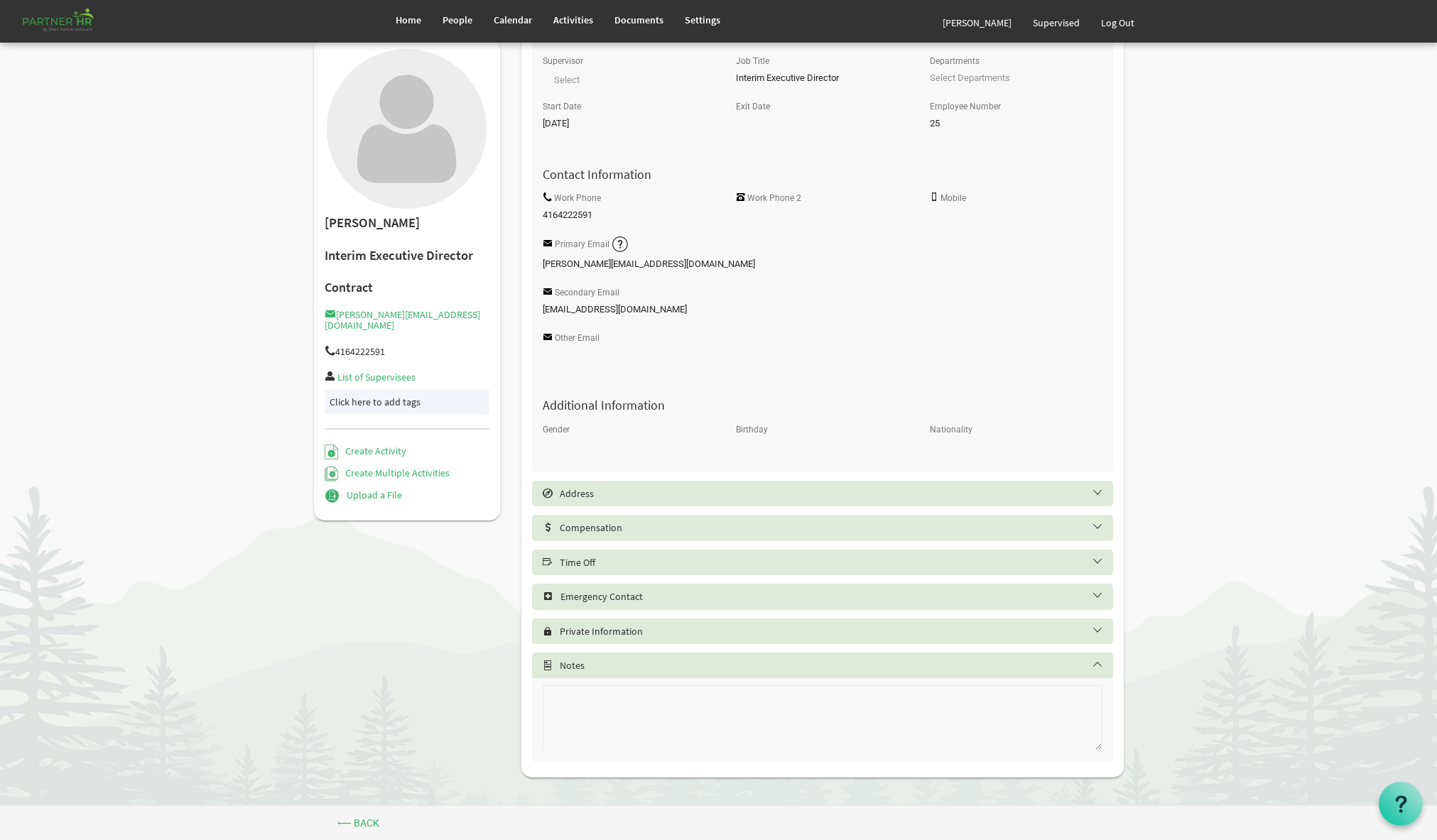
scroll to position [0, 0]
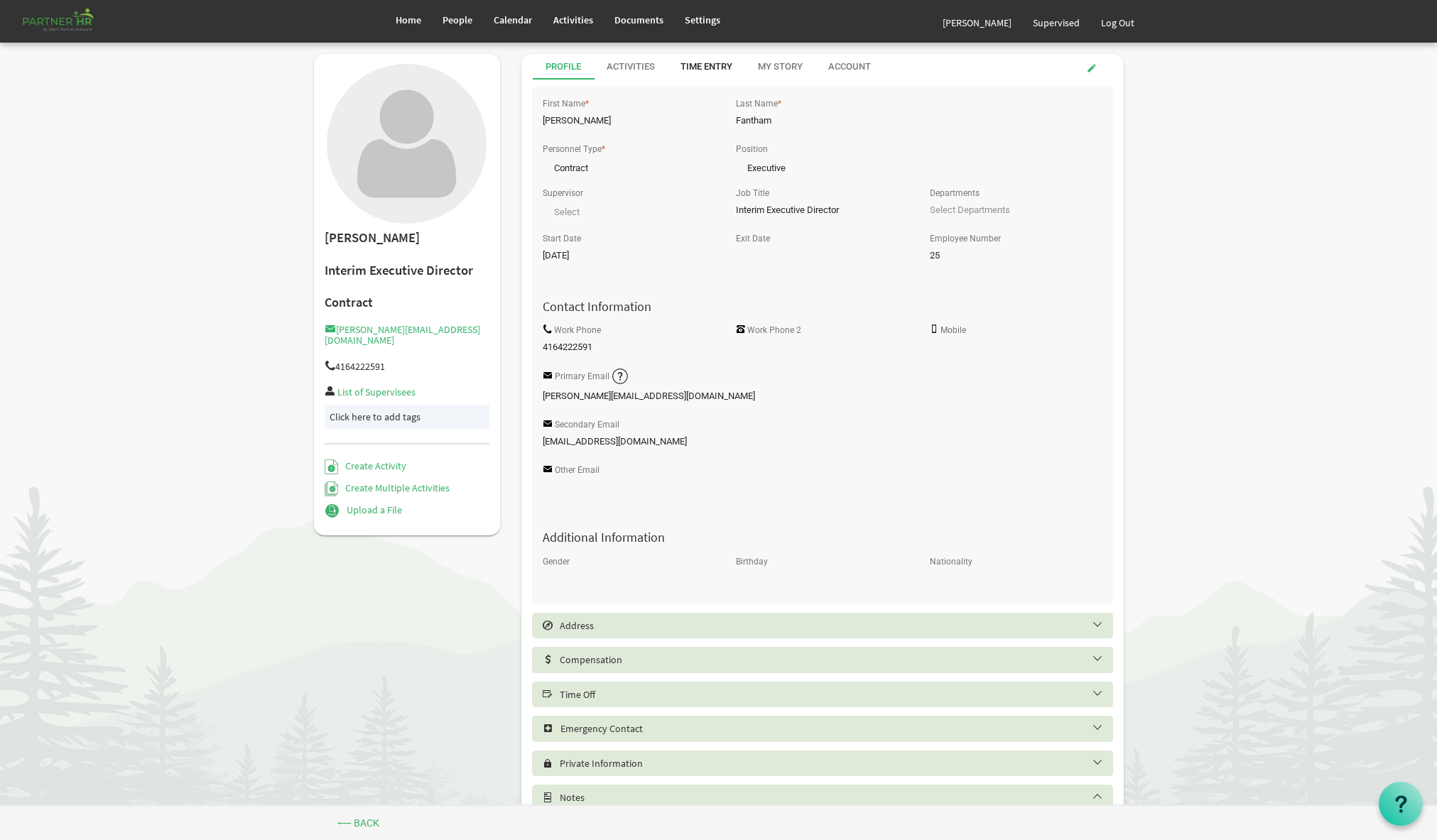
click at [692, 68] on div "Time Entry" at bounding box center [707, 67] width 52 height 13
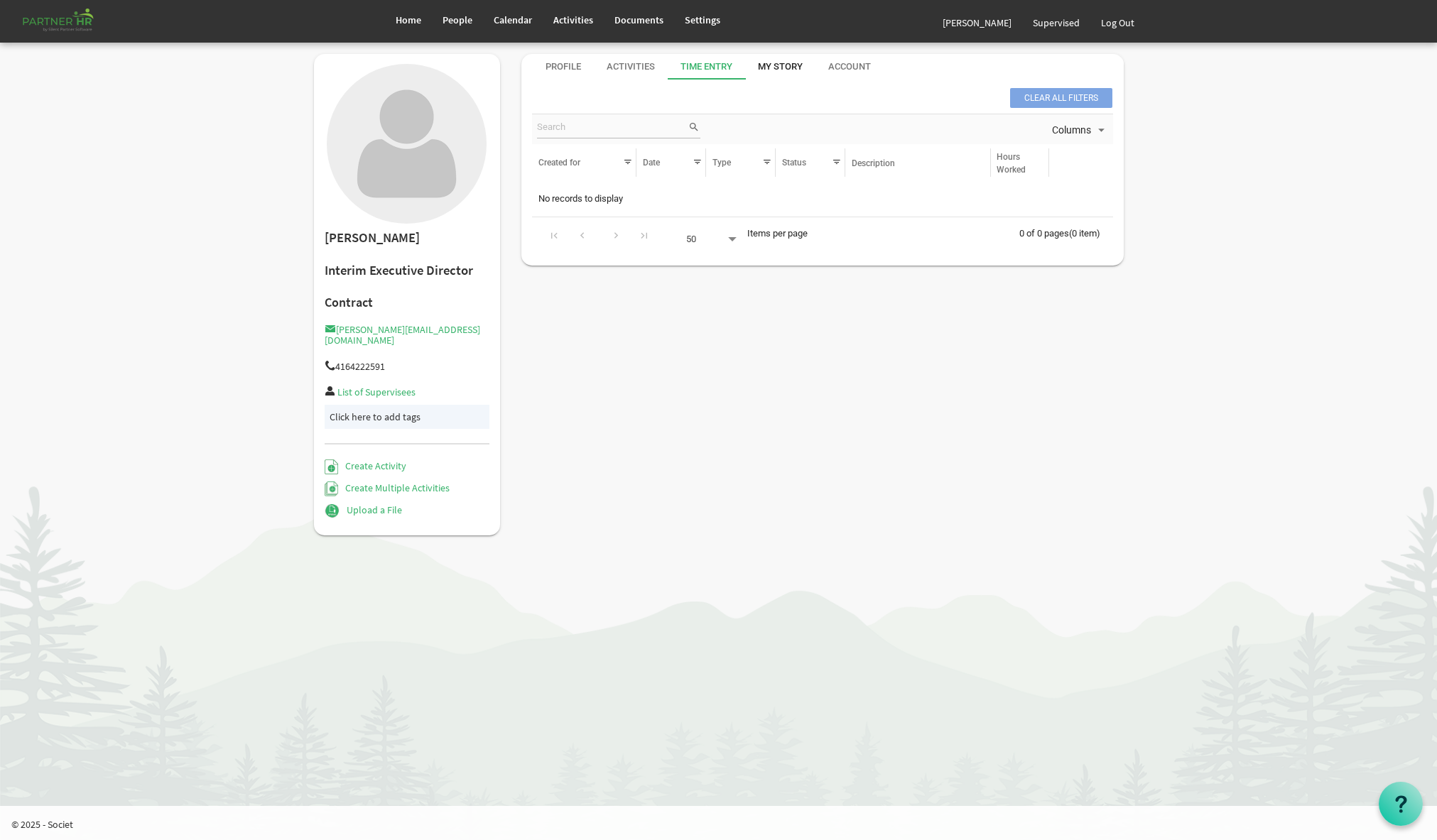
click at [782, 65] on div "My Story" at bounding box center [780, 67] width 45 height 13
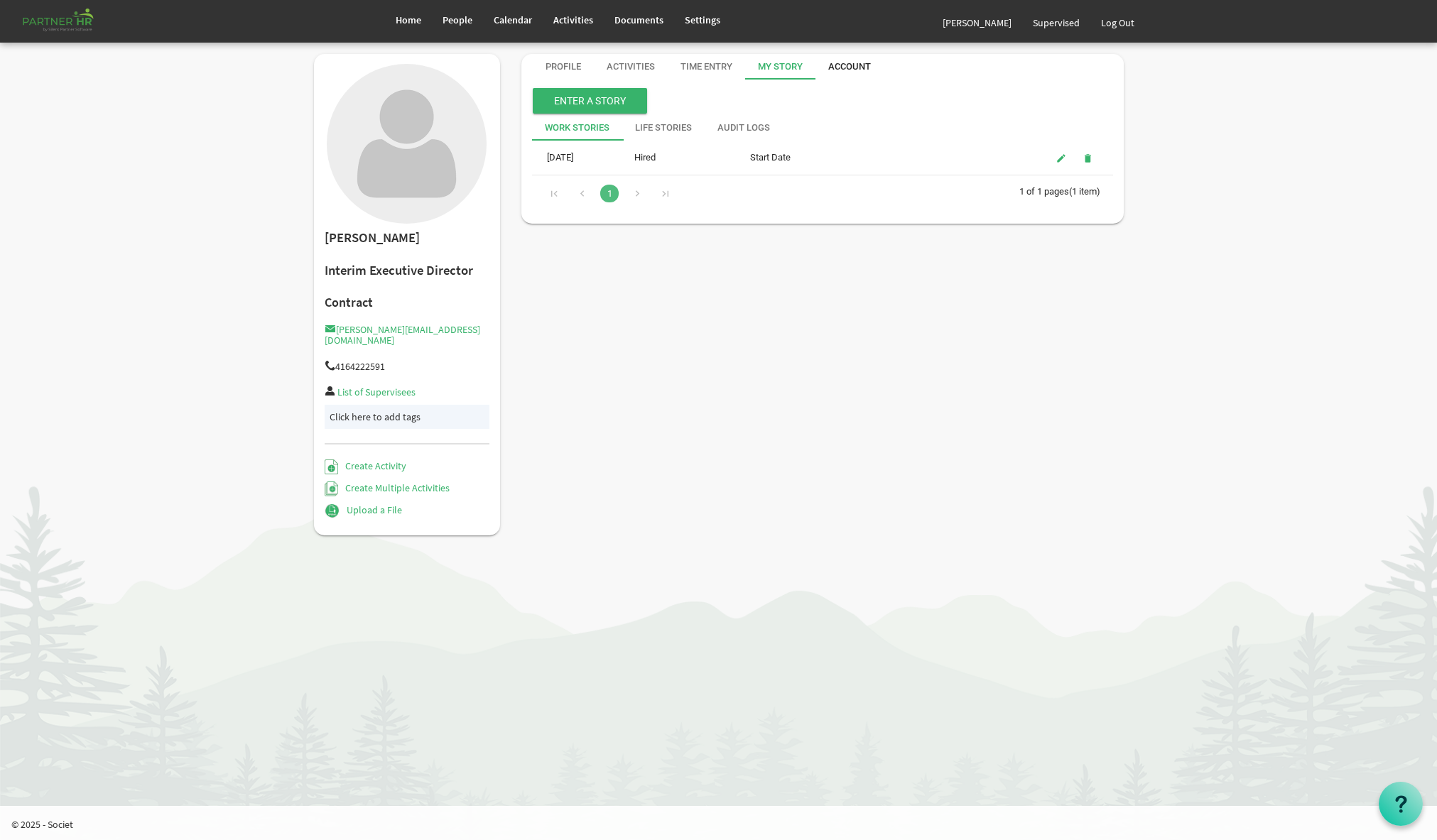
click at [842, 67] on div "Account" at bounding box center [849, 67] width 43 height 13
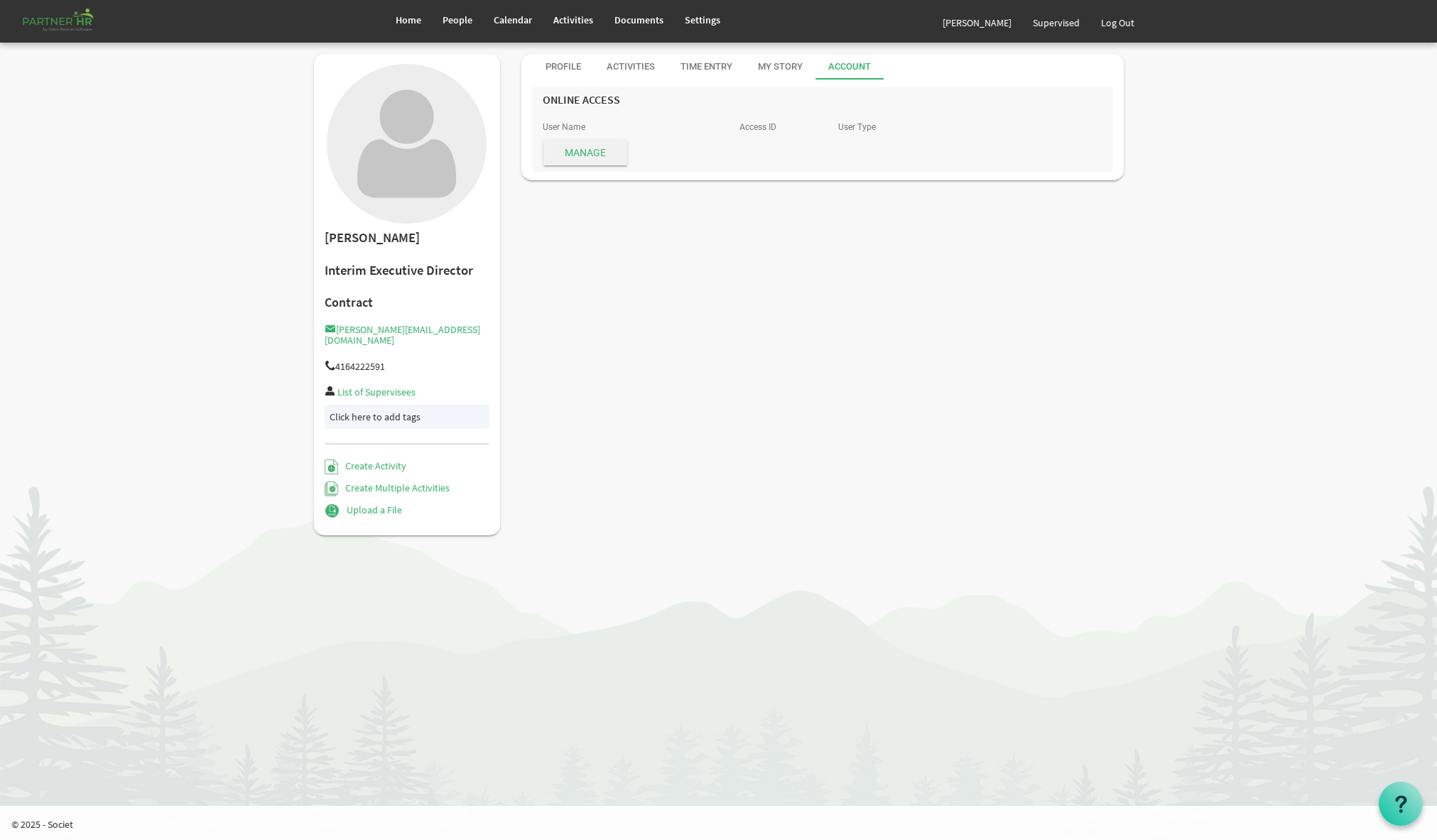
click at [599, 152] on span "Manage" at bounding box center [585, 152] width 84 height 26
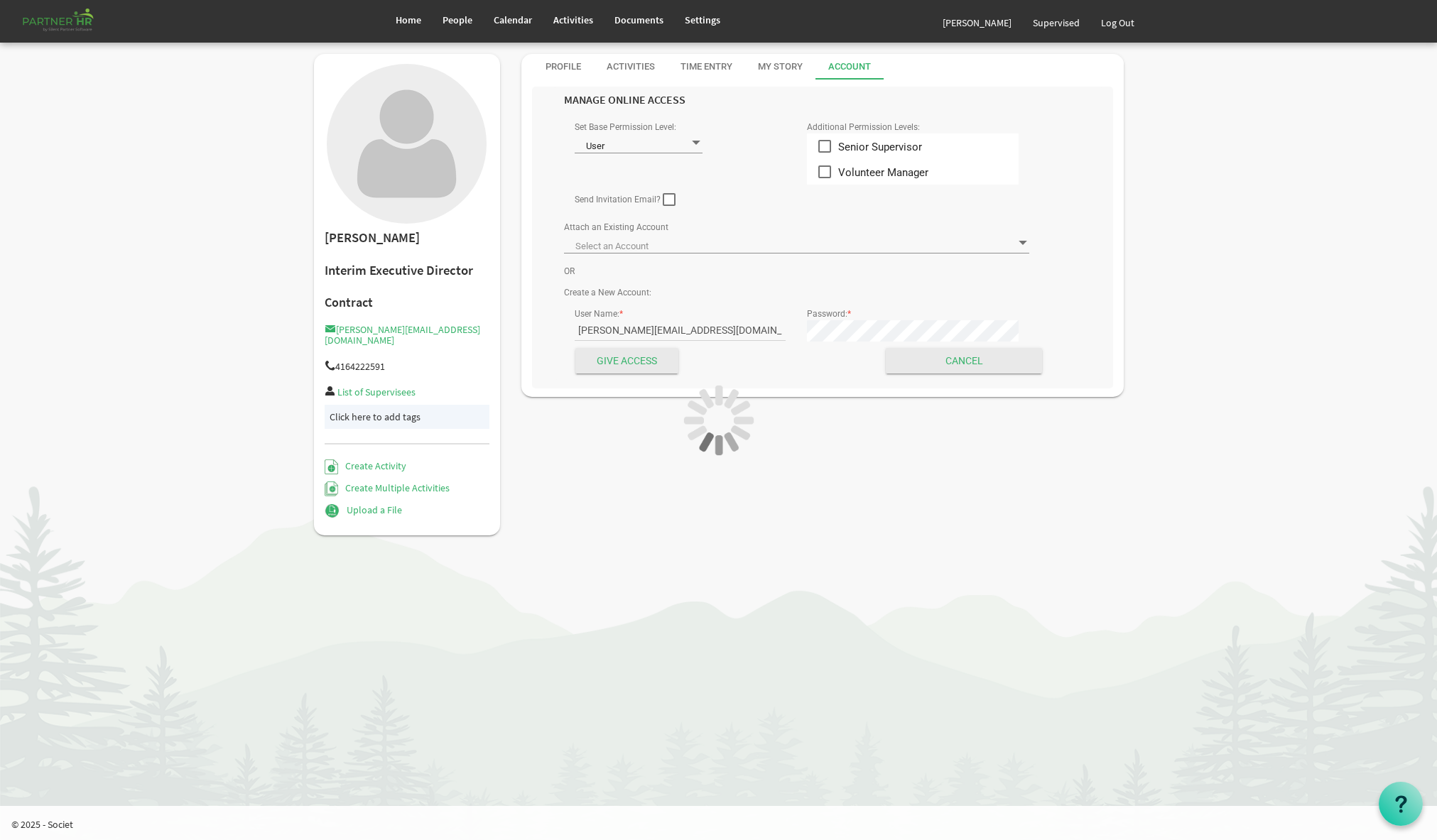
type input "Fanthom, Judy - judy@newcircles.ca ID: 4450"
click at [697, 142] on span at bounding box center [695, 143] width 12 height 13
click at [748, 140] on div "User User" at bounding box center [680, 145] width 211 height 23
click at [560, 68] on div "Profile" at bounding box center [562, 67] width 35 height 13
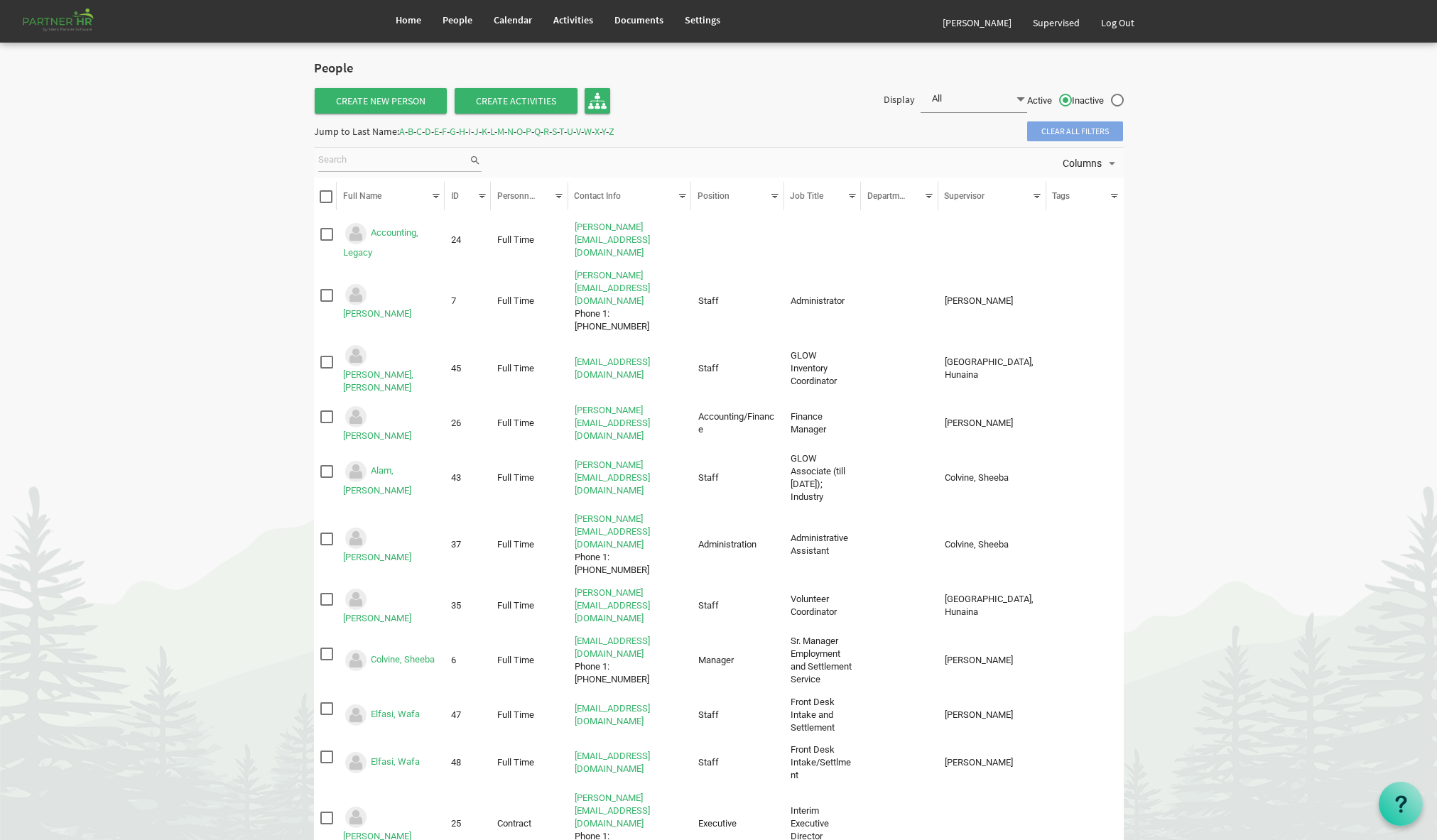
scroll to position [303, 0]
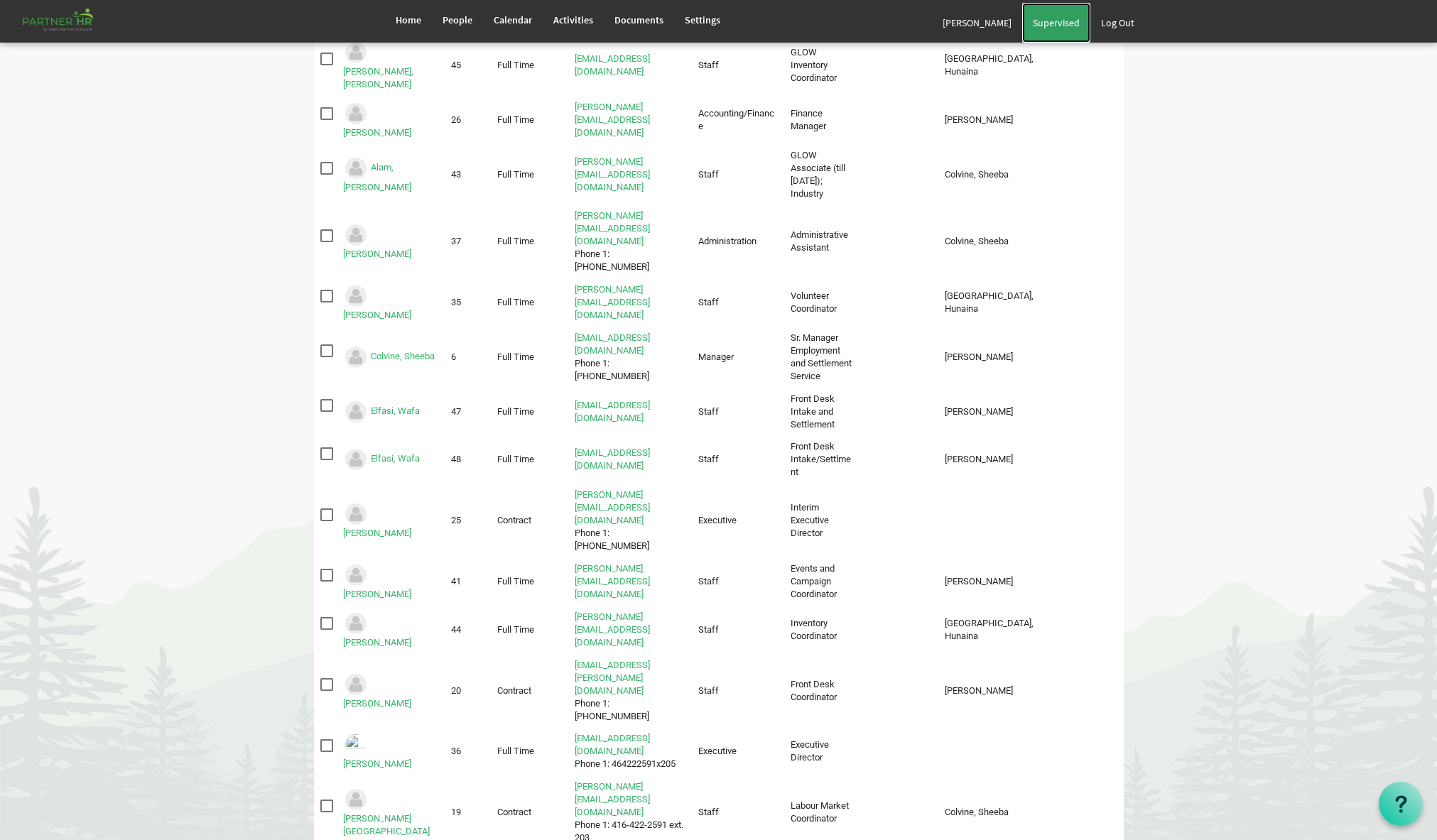
click at [1067, 25] on span "Supervised" at bounding box center [1056, 22] width 47 height 12
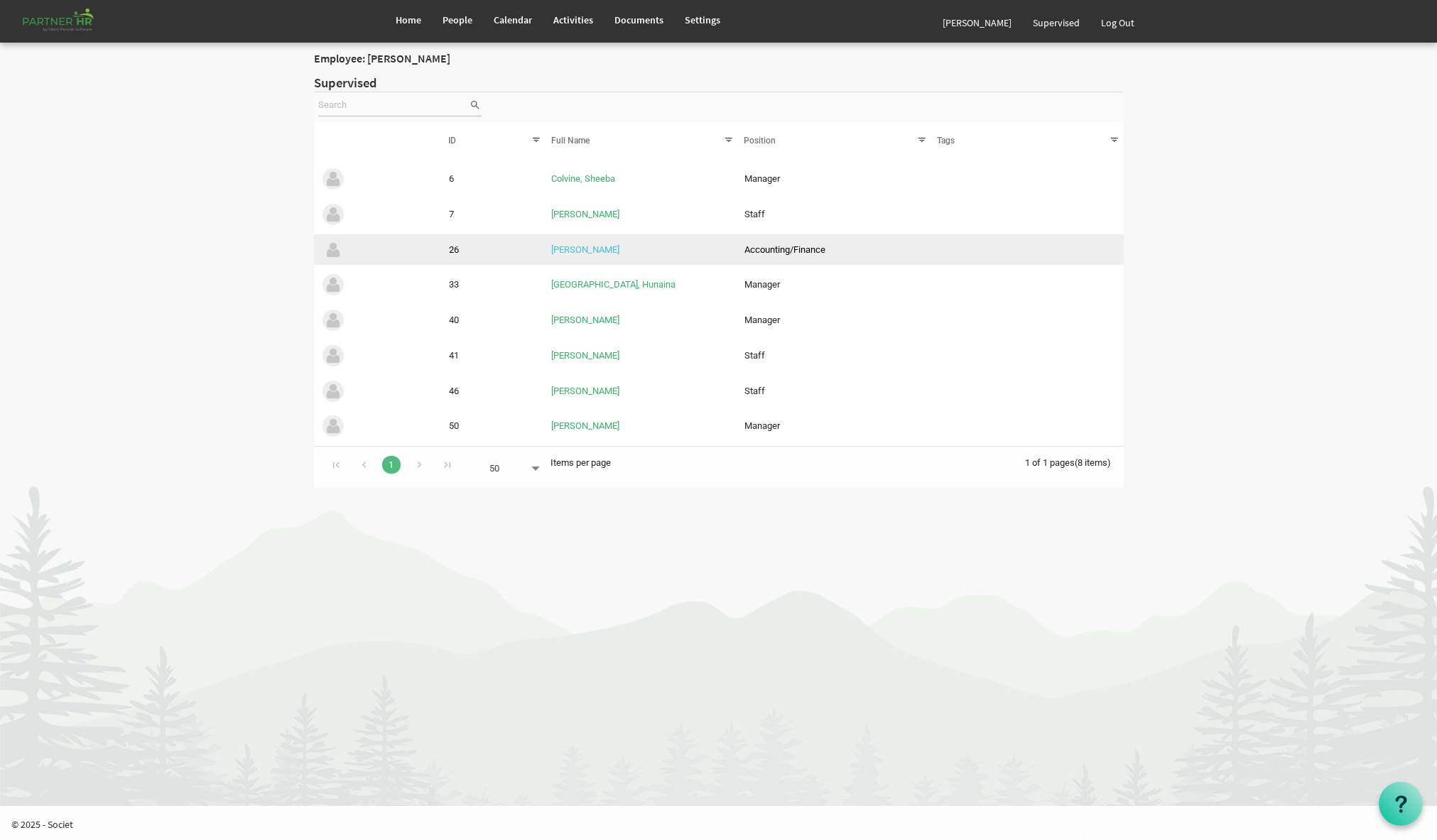
click at [583, 252] on link "[PERSON_NAME]" at bounding box center [584, 249] width 68 height 11
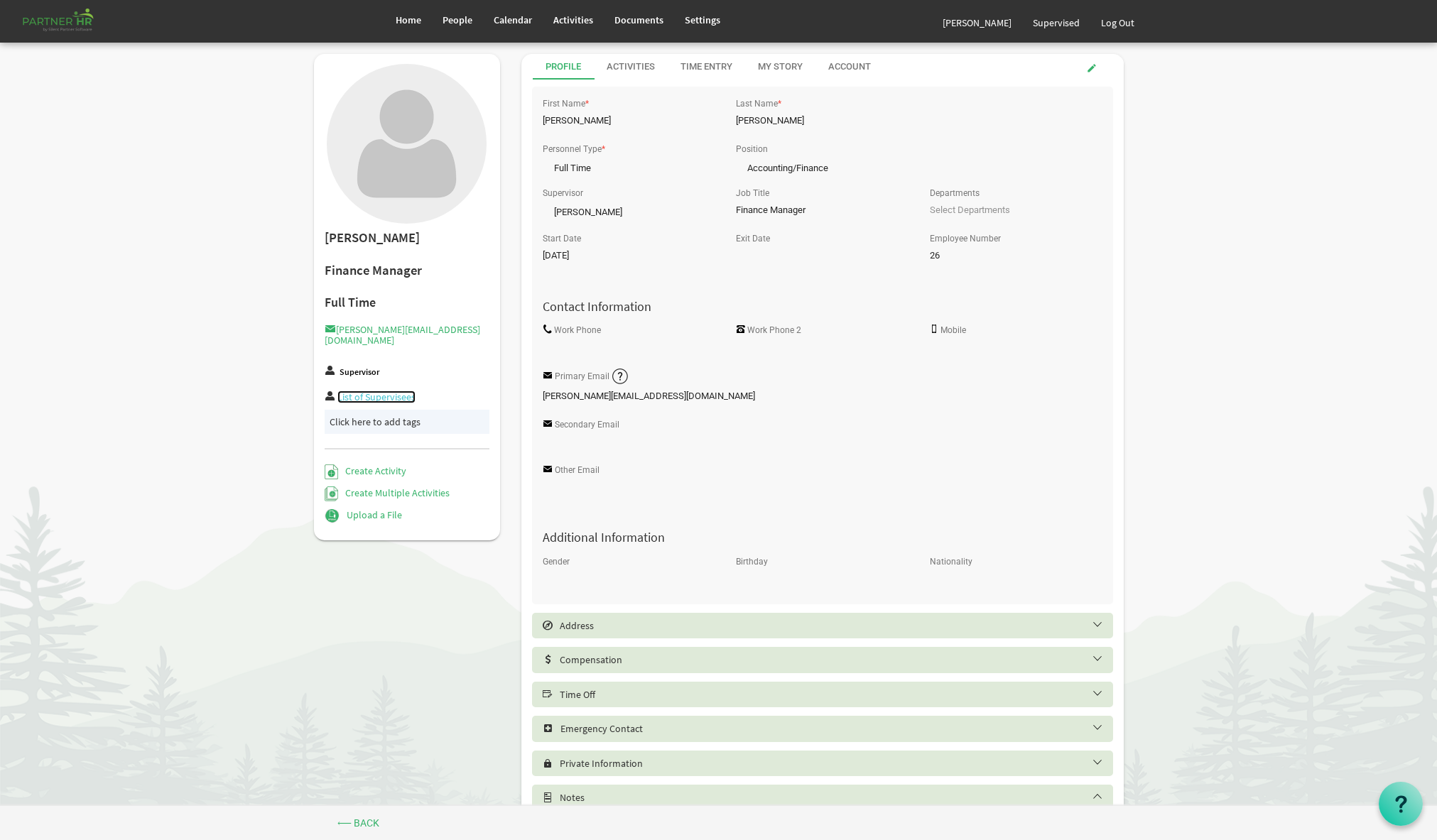
click at [380, 391] on link "List of Supervisees" at bounding box center [377, 397] width 78 height 12
click at [635, 65] on div "Activities" at bounding box center [630, 67] width 49 height 13
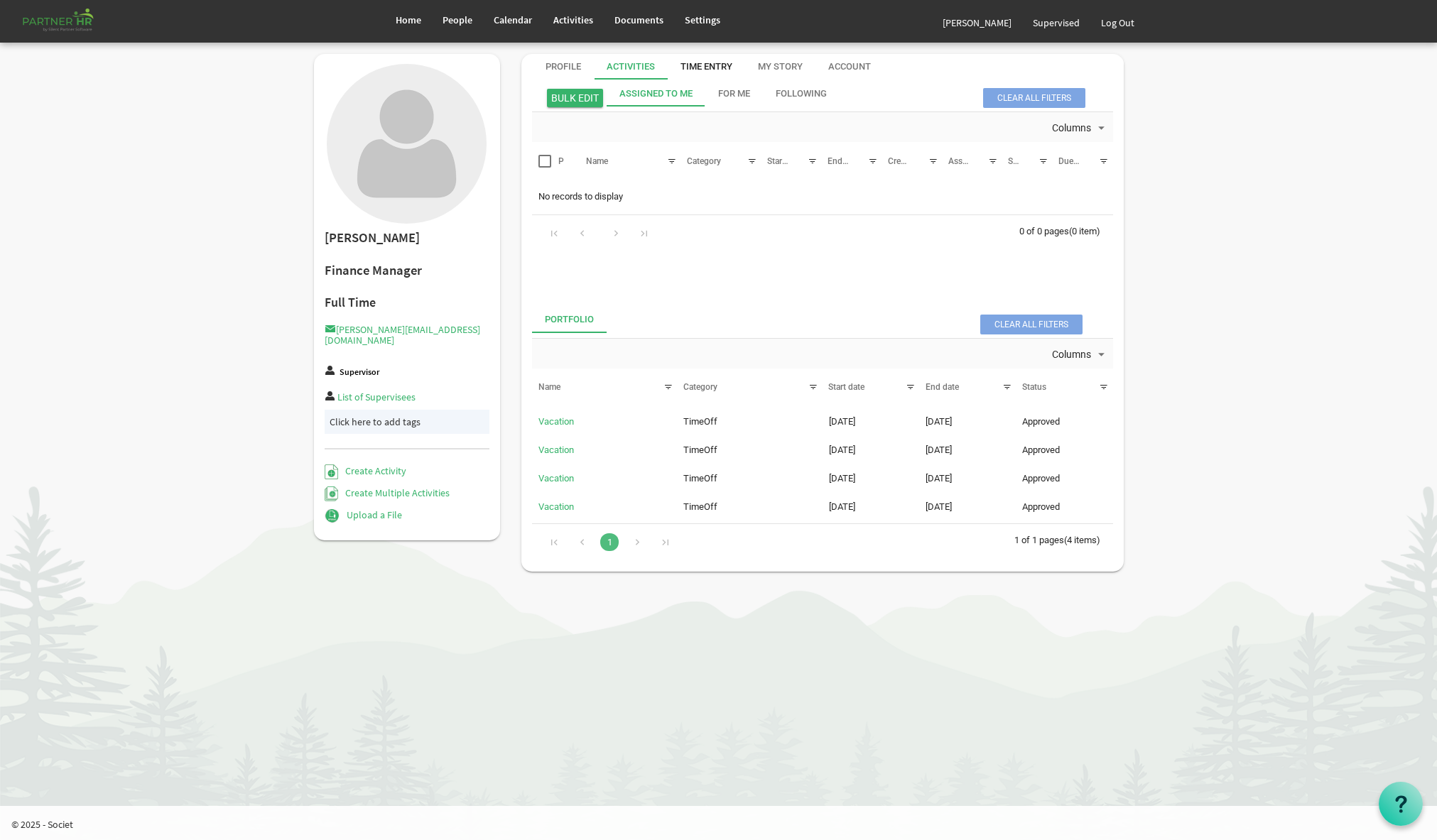
click at [694, 65] on div "Time Entry" at bounding box center [707, 67] width 52 height 13
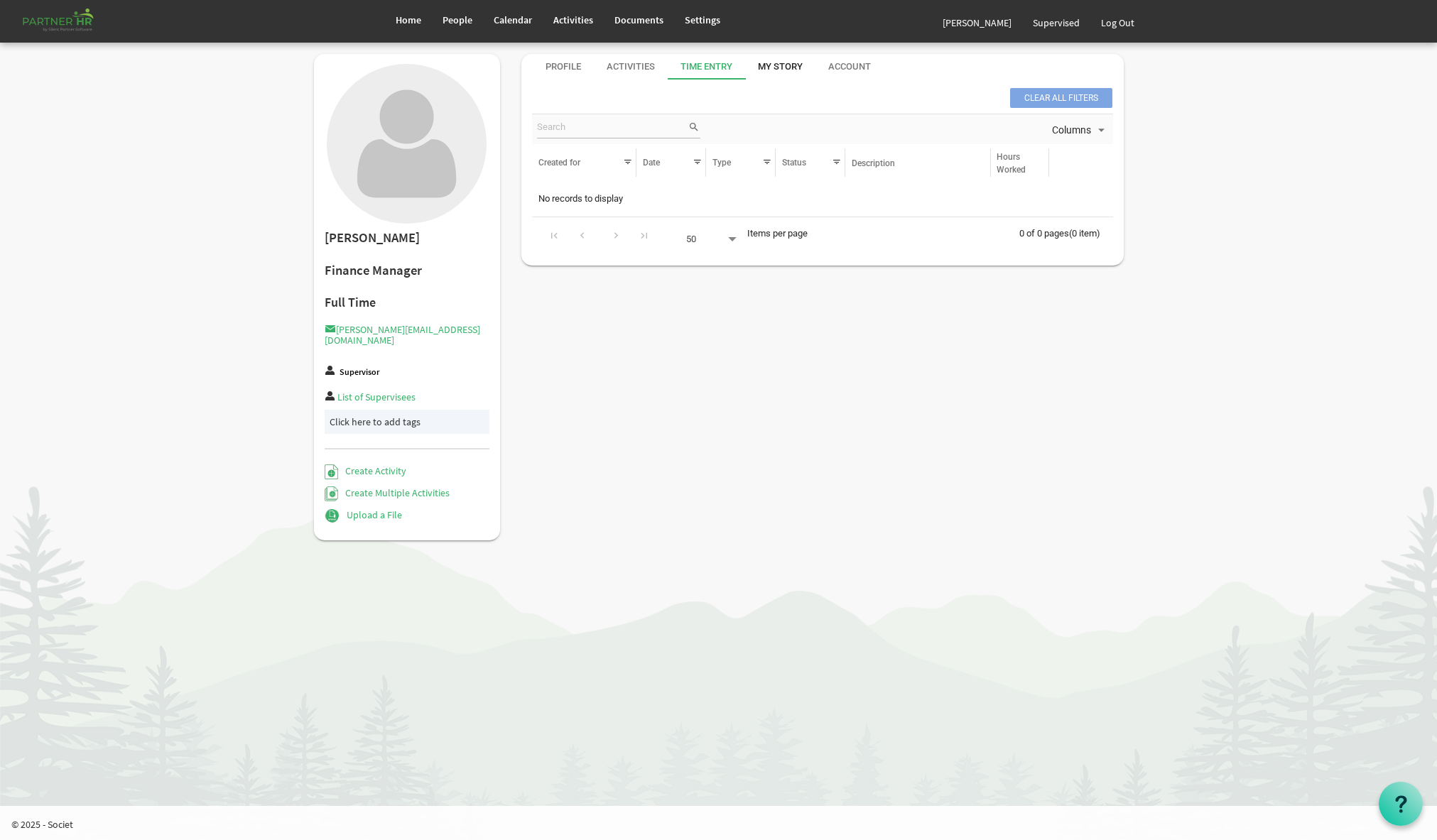
click at [785, 63] on div "My Story" at bounding box center [780, 67] width 45 height 13
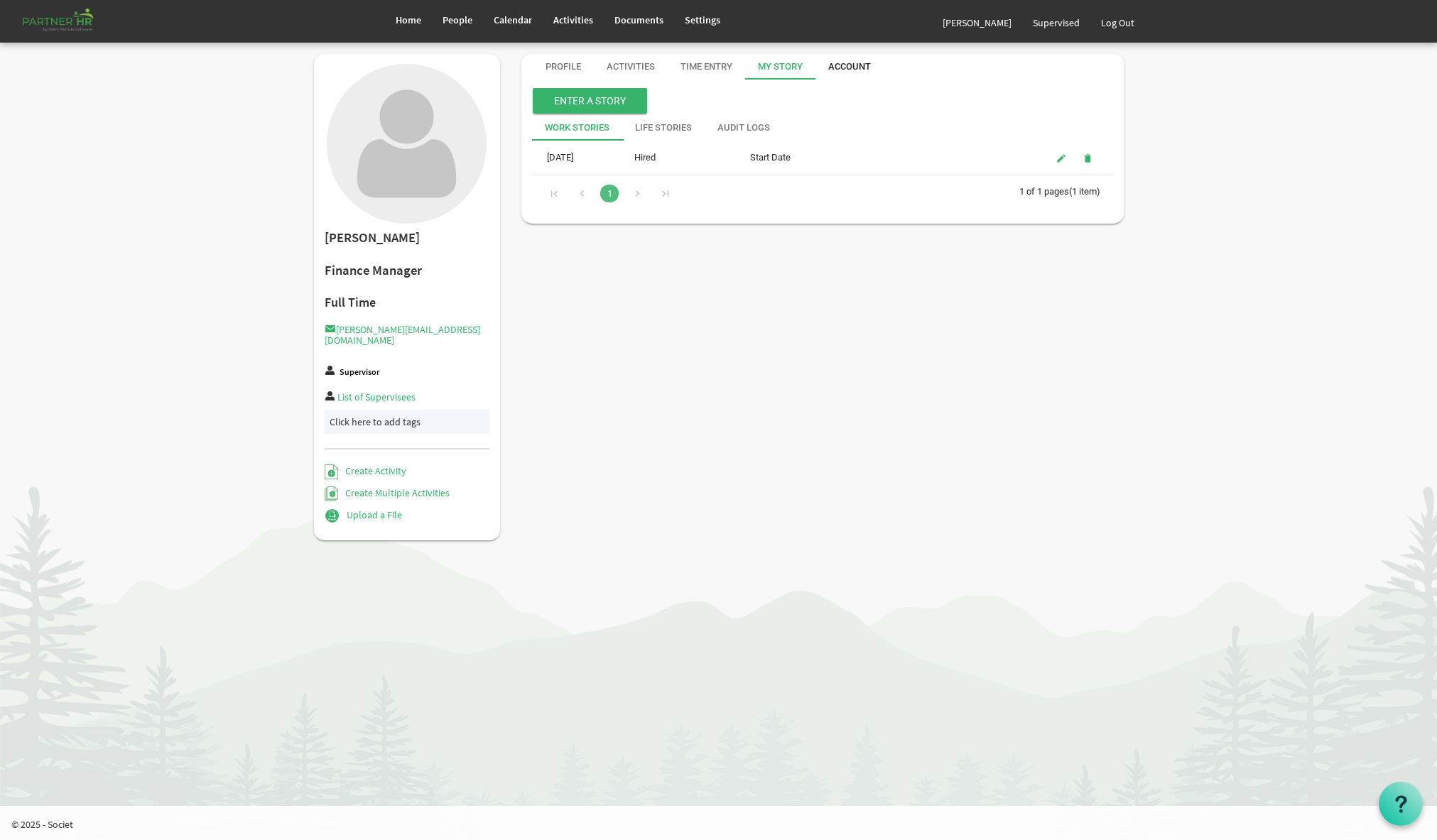
click at [859, 65] on div "Account" at bounding box center [849, 67] width 43 height 13
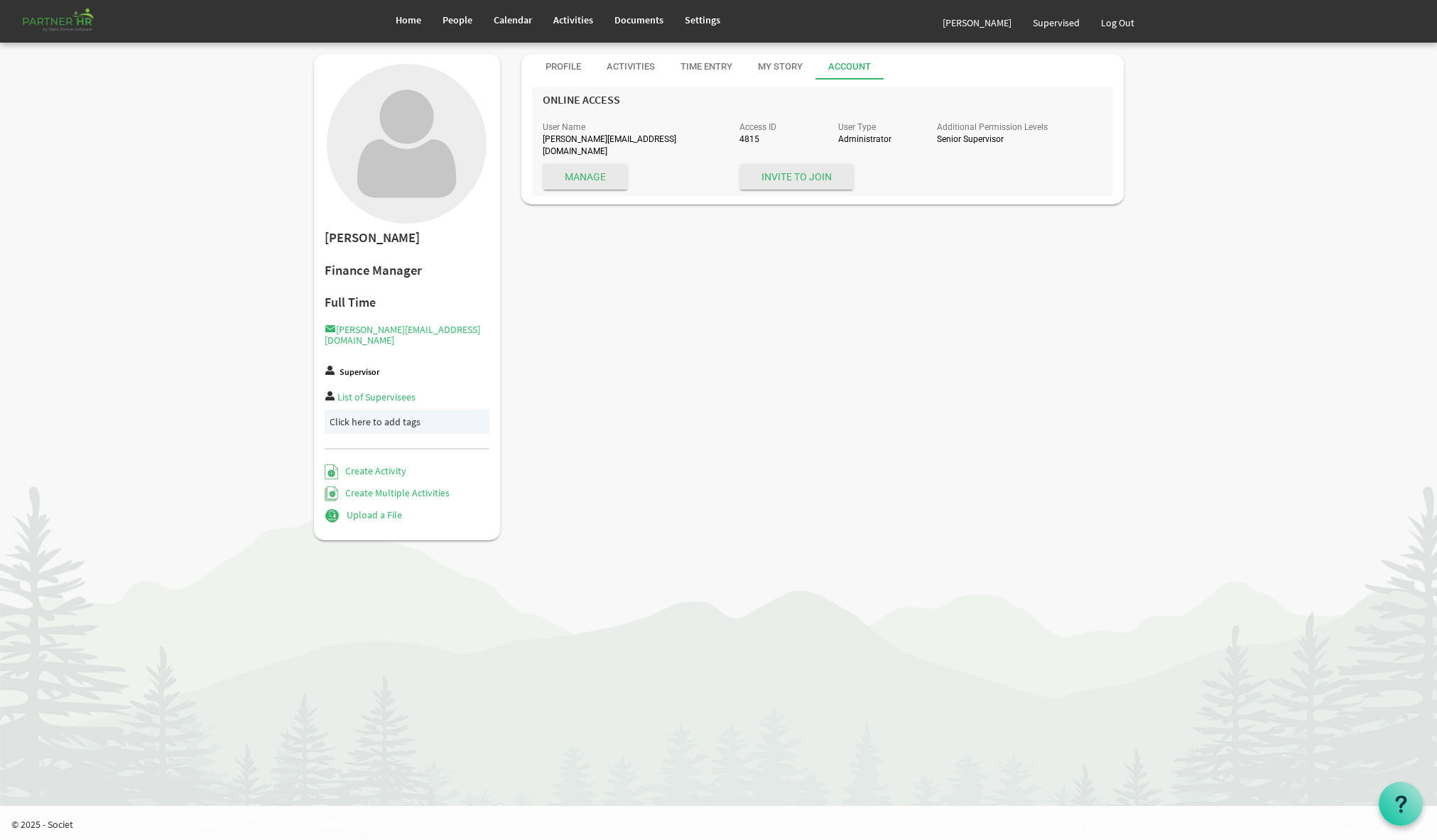
click at [584, 167] on span "Manage" at bounding box center [585, 177] width 84 height 26
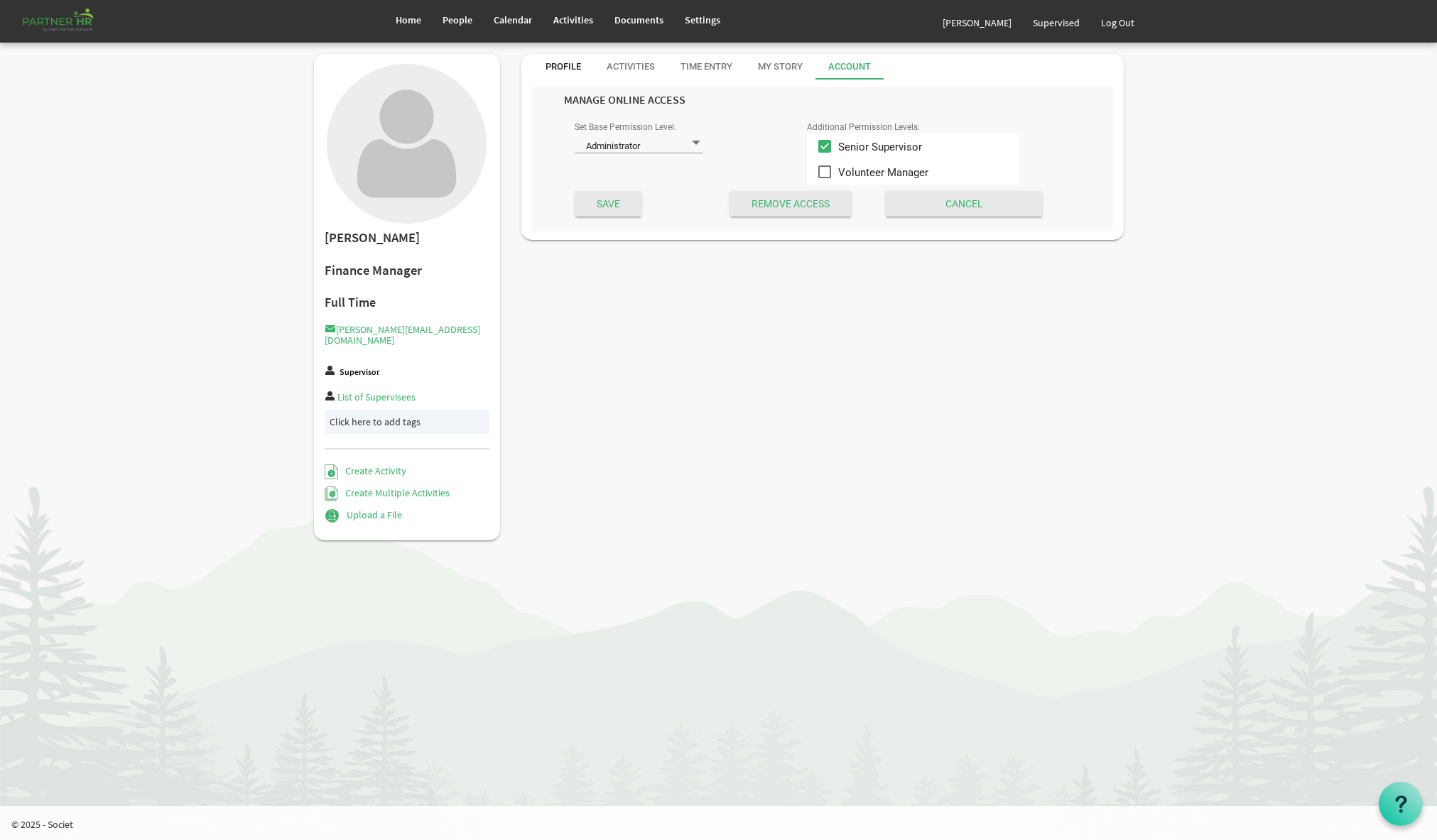
click at [564, 67] on div "Profile" at bounding box center [562, 67] width 35 height 13
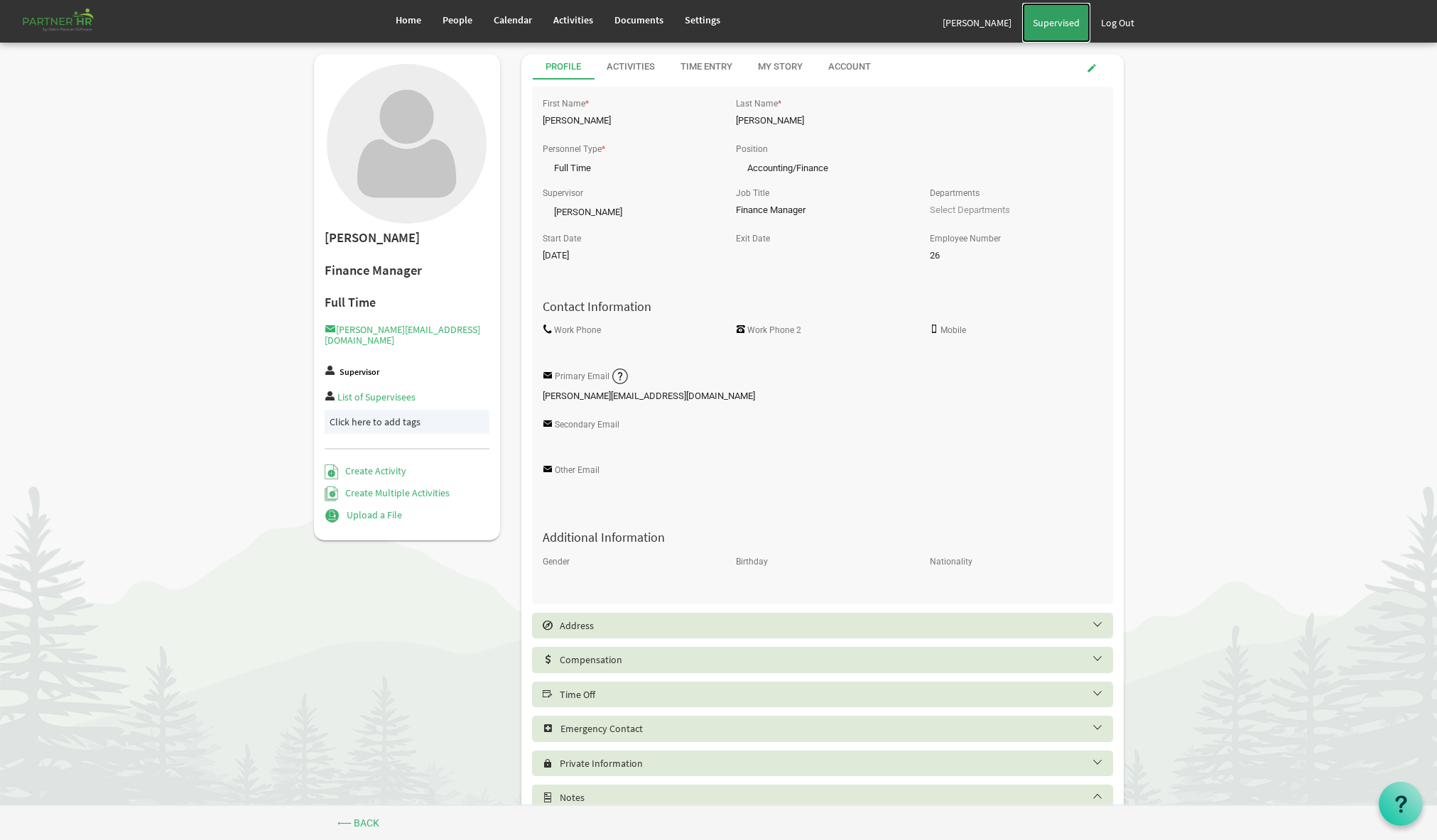
click at [1061, 23] on span "Supervised" at bounding box center [1056, 22] width 47 height 12
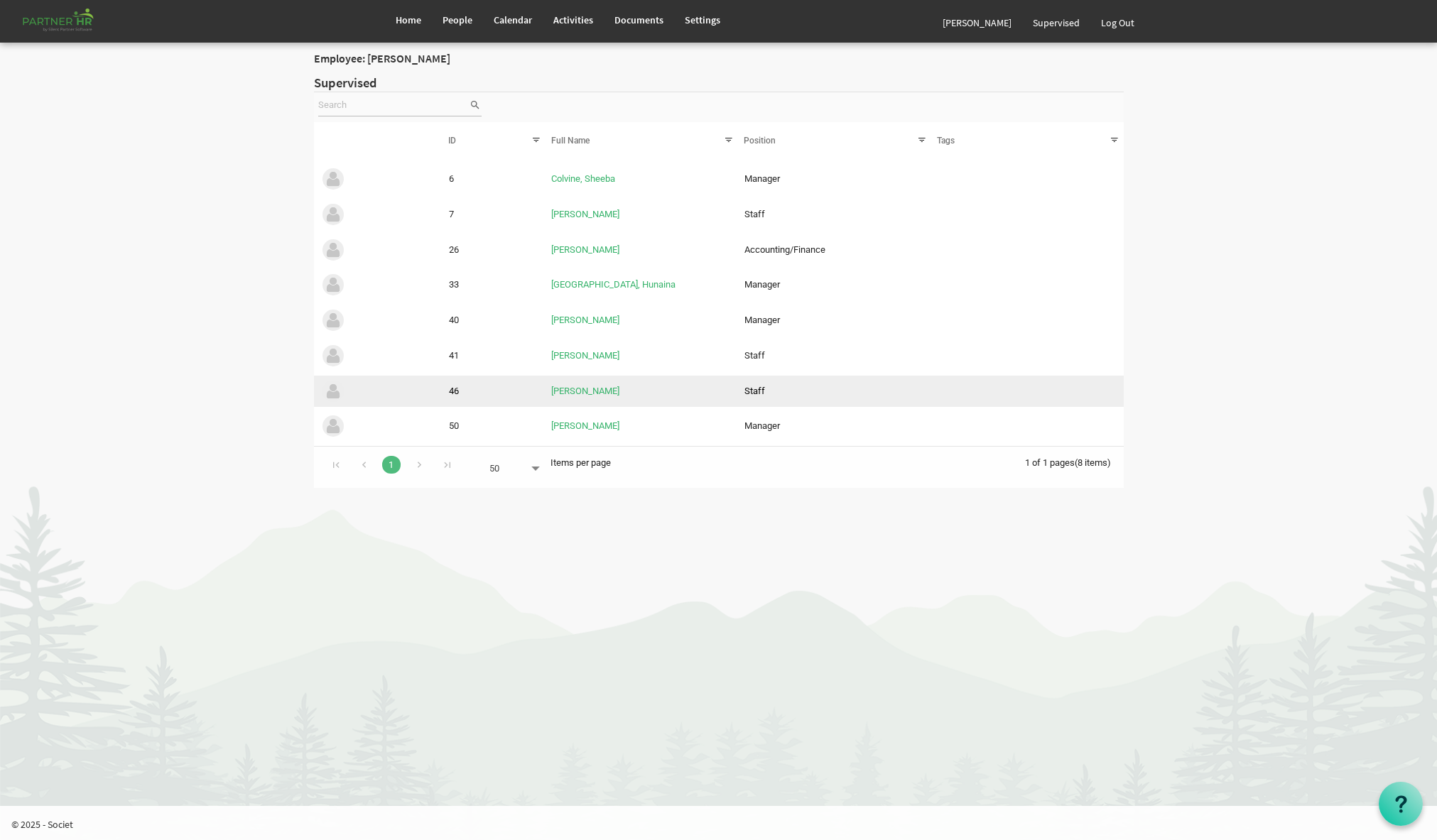
click at [752, 391] on td "Staff" at bounding box center [834, 391] width 192 height 32
click at [595, 392] on link "[PERSON_NAME]" at bounding box center [584, 390] width 68 height 11
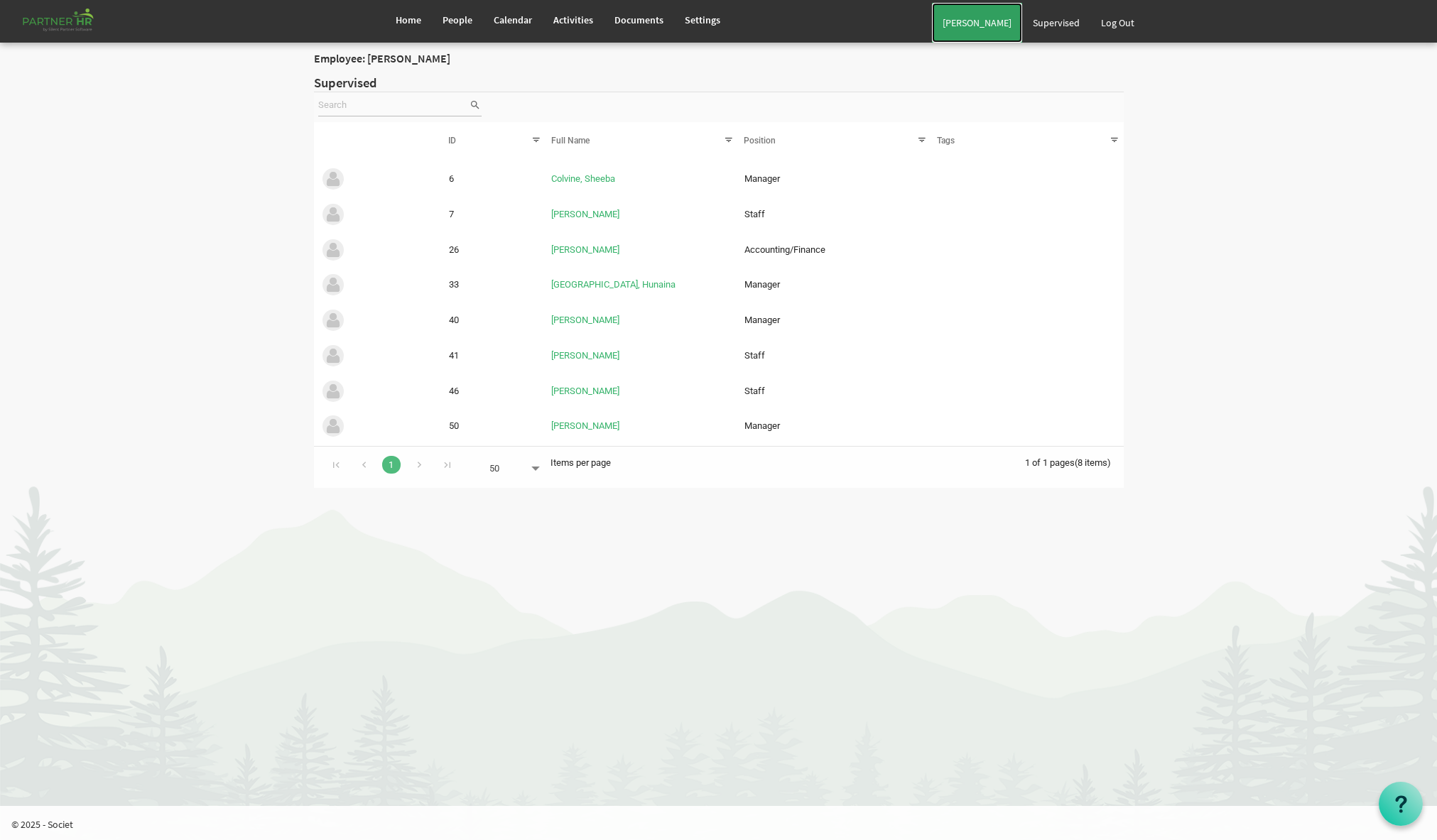
click at [1001, 28] on link "[PERSON_NAME]" at bounding box center [977, 23] width 90 height 40
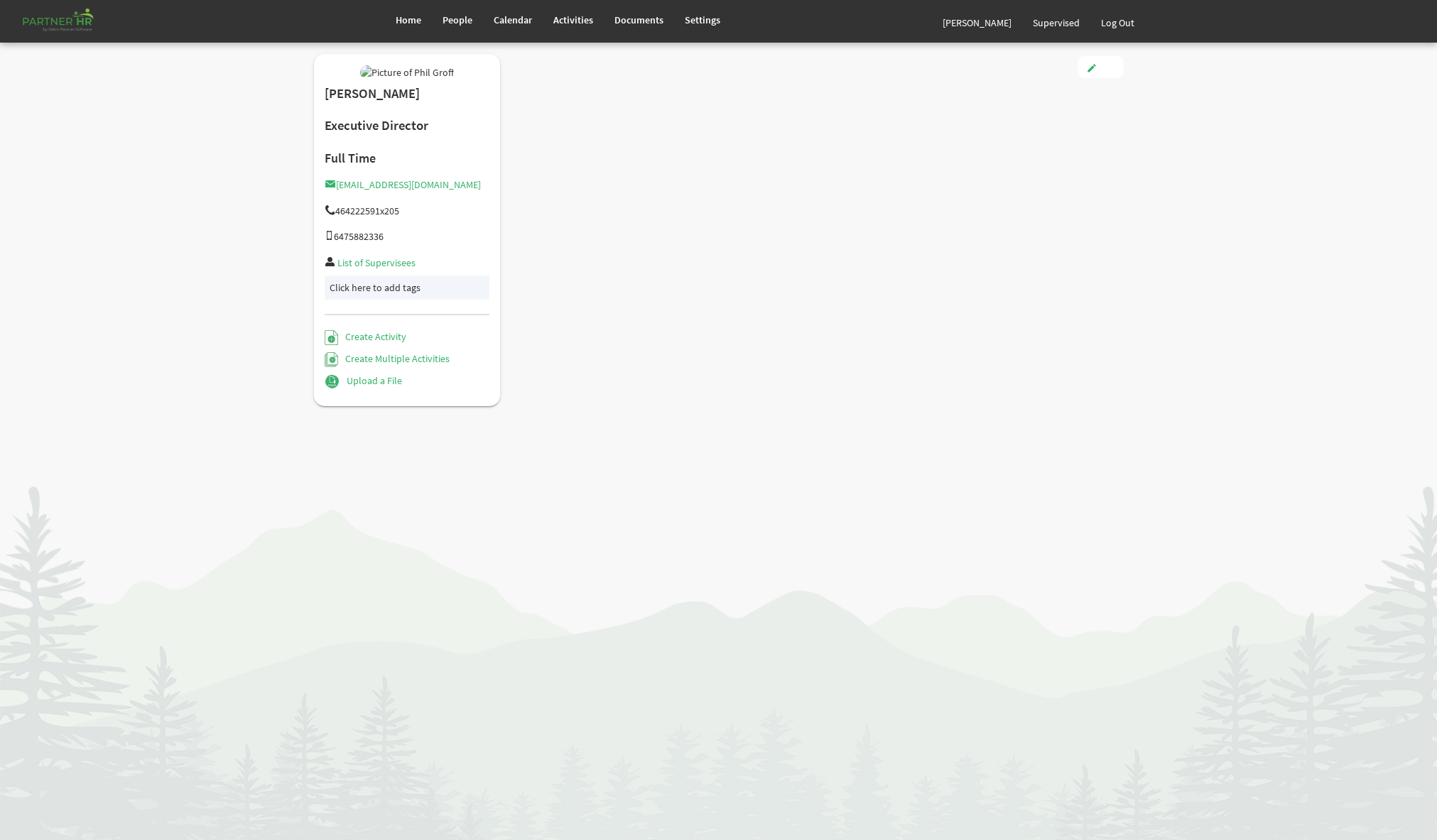
type input "Full Time"
type input "Executive"
type input "[DATE]"
type input "[DEMOGRAPHIC_DATA]"
type input "[DATE]"
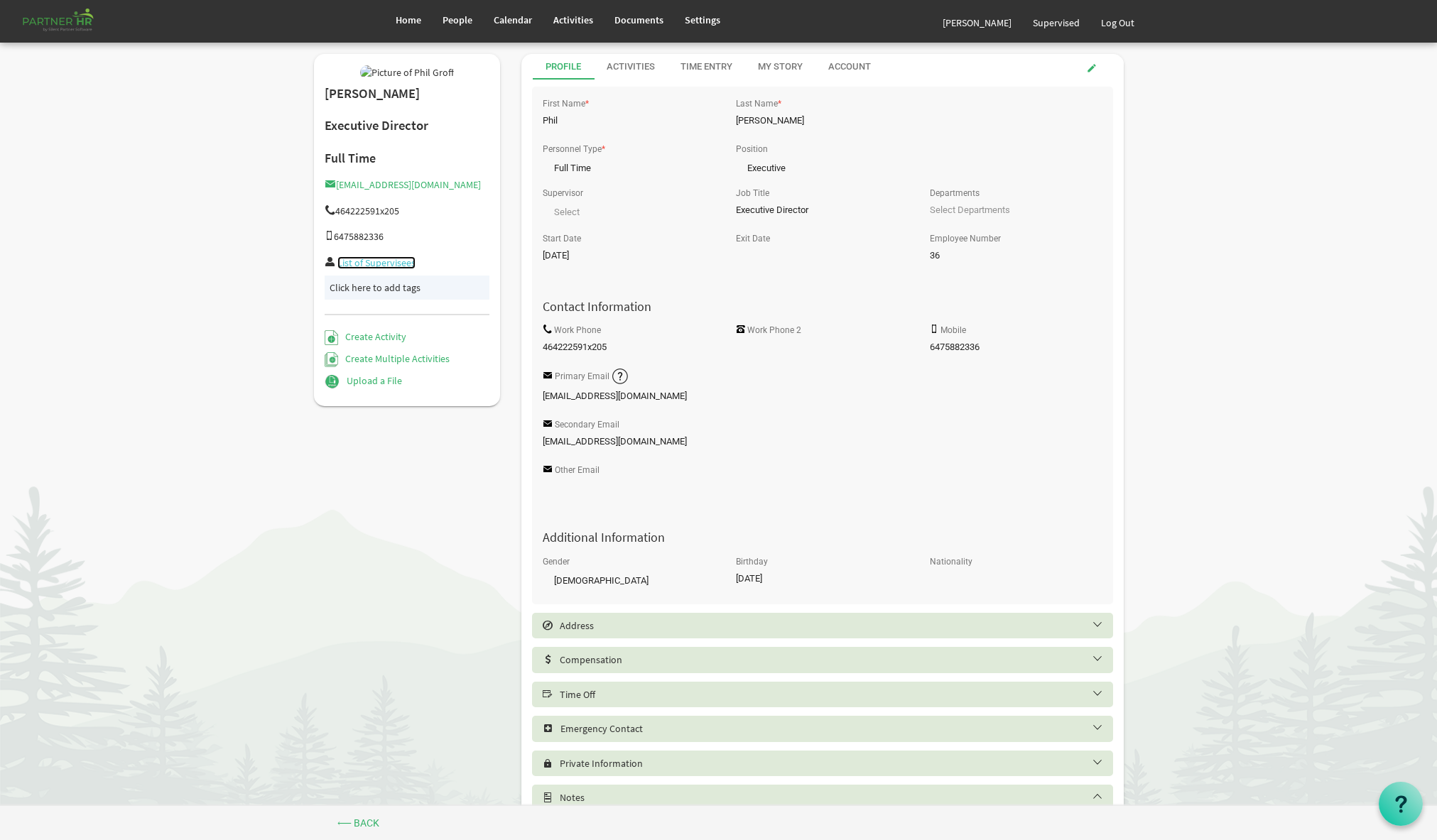
click at [400, 269] on link "List of Supervisees" at bounding box center [377, 262] width 78 height 12
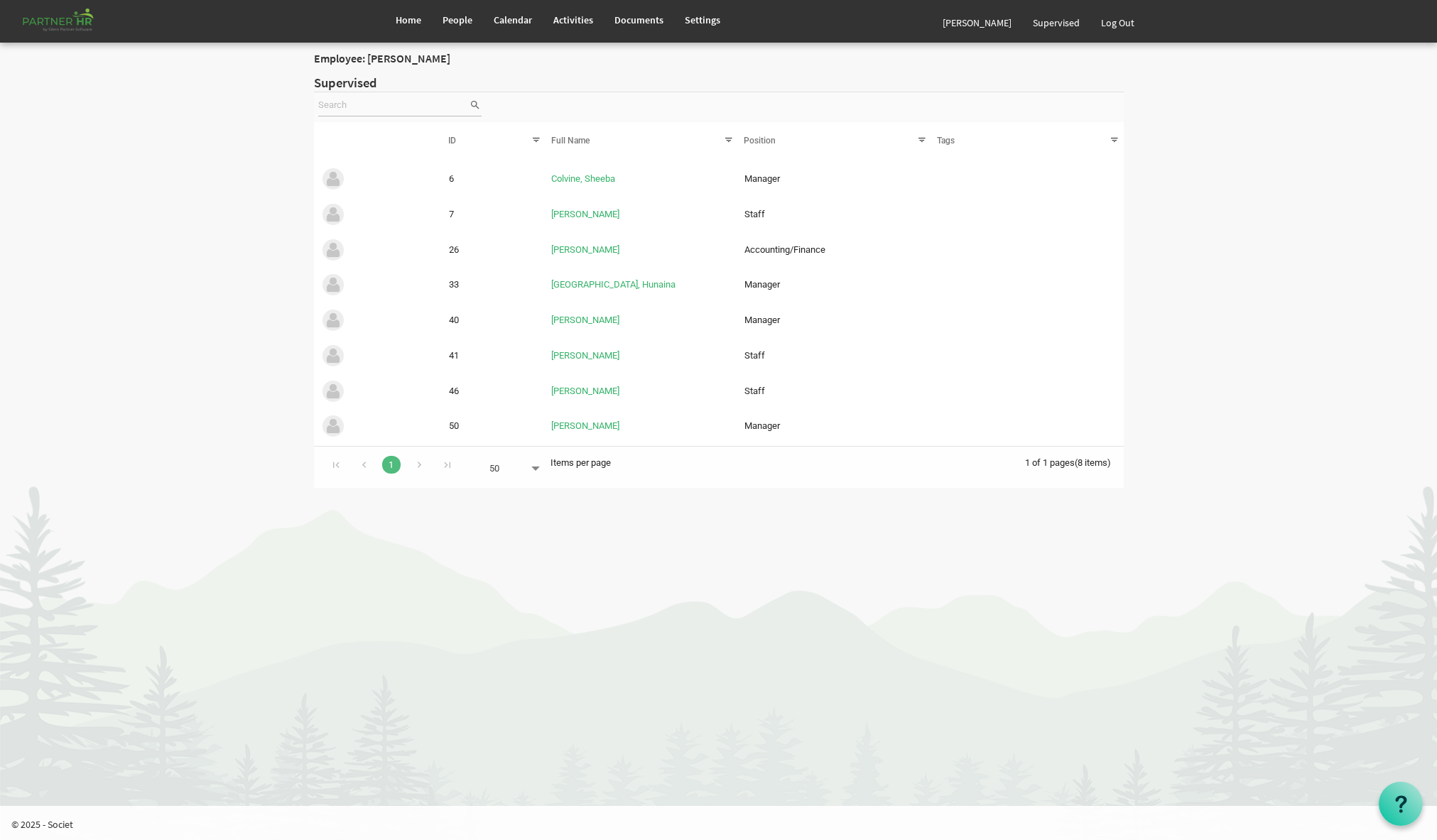
click at [923, 140] on div at bounding box center [922, 140] width 15 height 21
click at [762, 136] on span "Position" at bounding box center [759, 140] width 32 height 10
drag, startPoint x: 732, startPoint y: 116, endPoint x: 781, endPoint y: 104, distance: 50.4
click at [734, 115] on div at bounding box center [718, 107] width 810 height 30
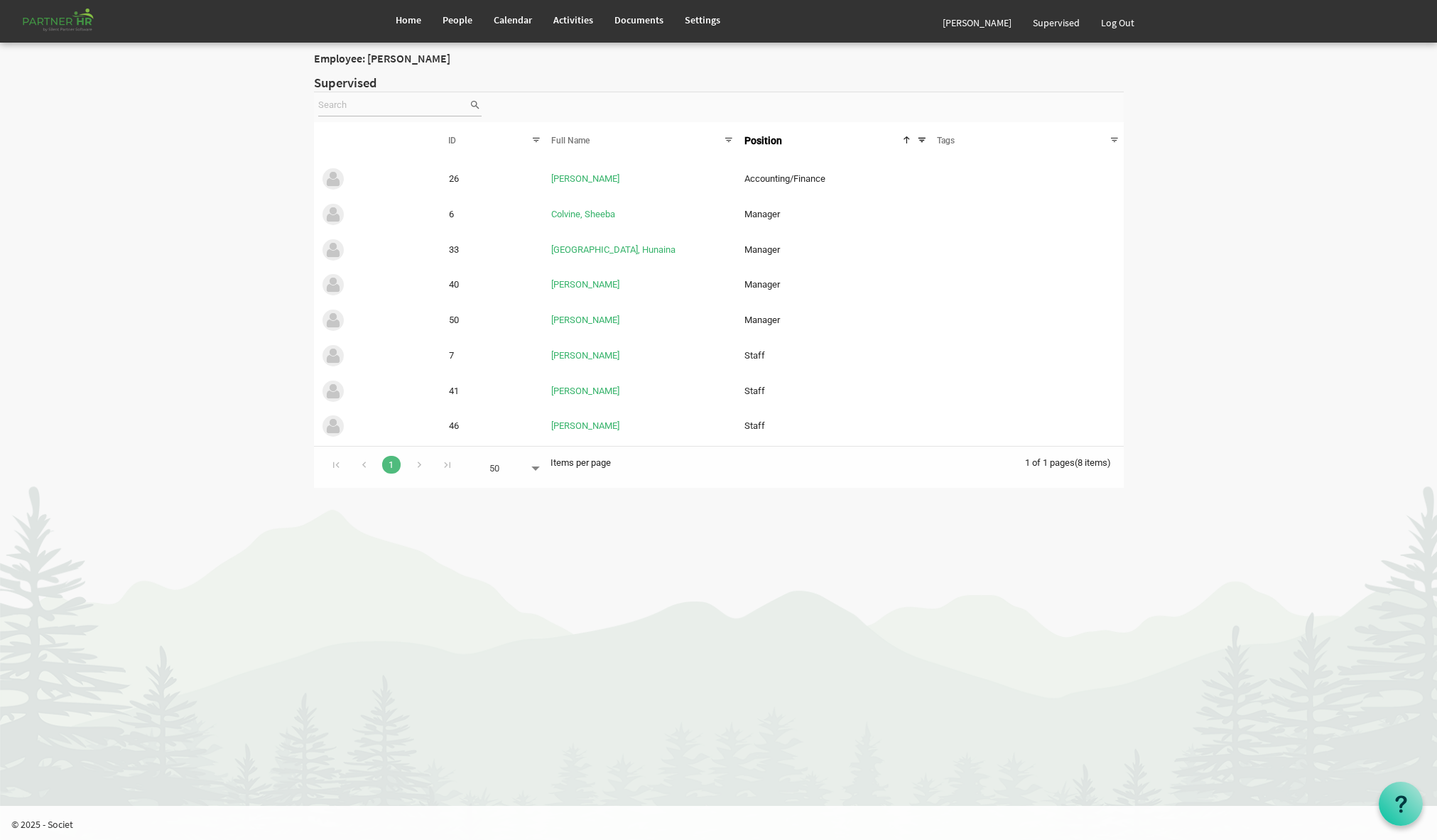
click at [559, 140] on span "Full Name" at bounding box center [570, 140] width 38 height 10
click at [710, 24] on span "Settings" at bounding box center [702, 19] width 35 height 12
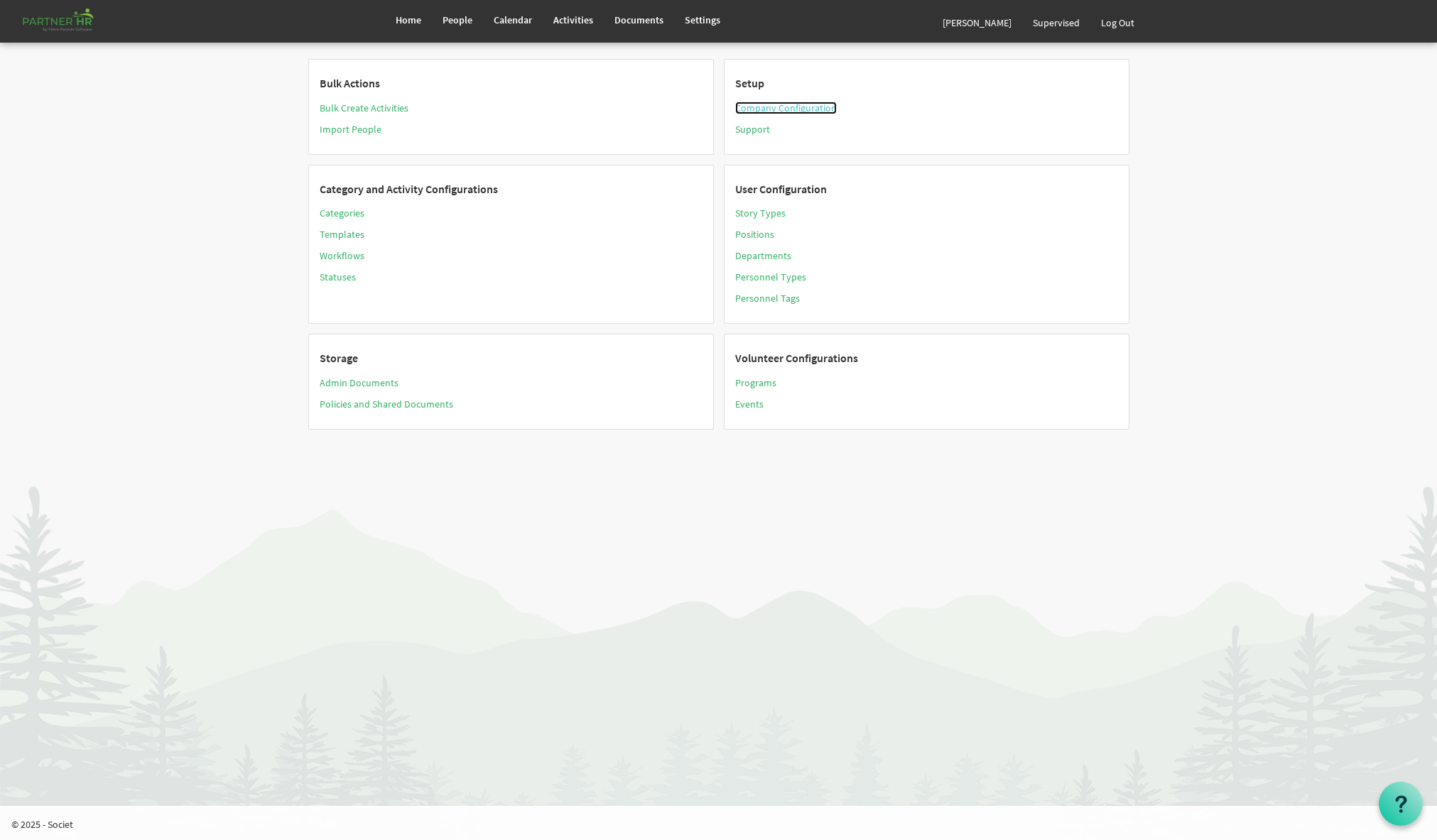
click at [796, 112] on link "Company Configuration" at bounding box center [786, 107] width 101 height 12
click at [757, 236] on link "Positions" at bounding box center [754, 233] width 39 height 12
click at [763, 255] on link "Departments" at bounding box center [763, 255] width 56 height 12
click at [768, 301] on link "Personnel Tags" at bounding box center [768, 297] width 65 height 12
click at [382, 109] on link "Bulk Create Activities" at bounding box center [363, 107] width 89 height 12
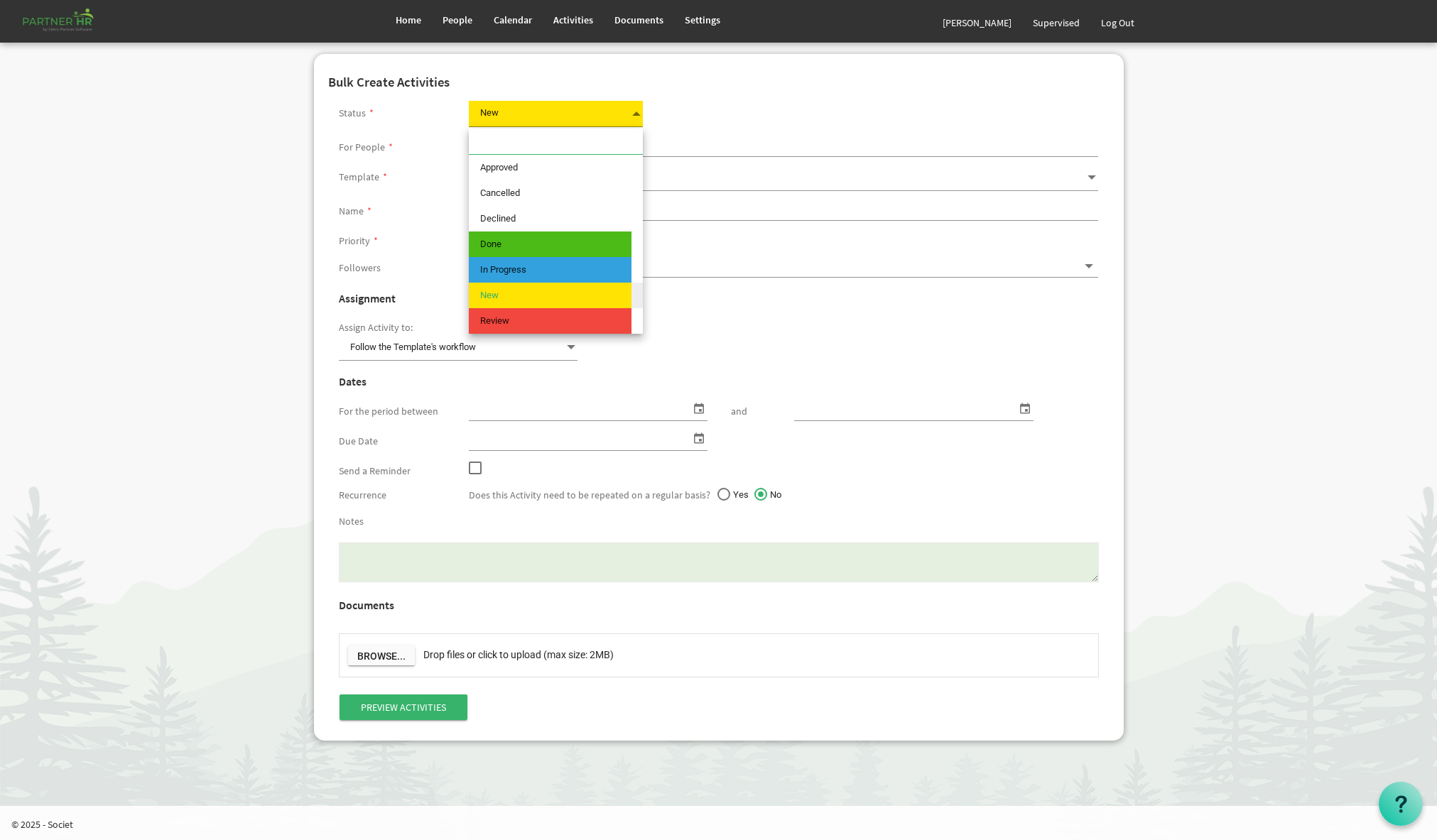
click at [631, 117] on span at bounding box center [636, 113] width 12 height 20
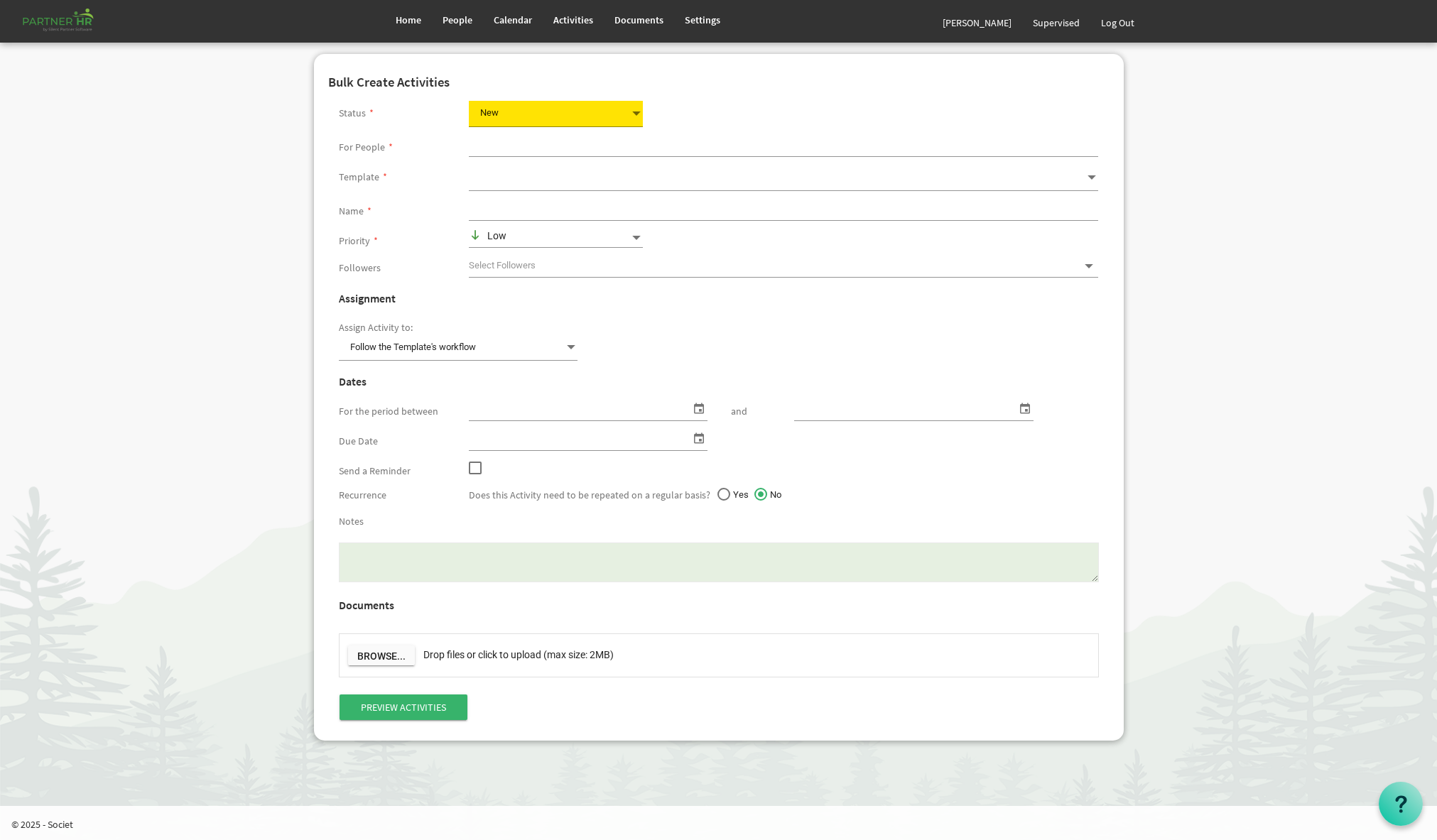
click at [722, 117] on div "Status * New New" at bounding box center [718, 118] width 781 height 34
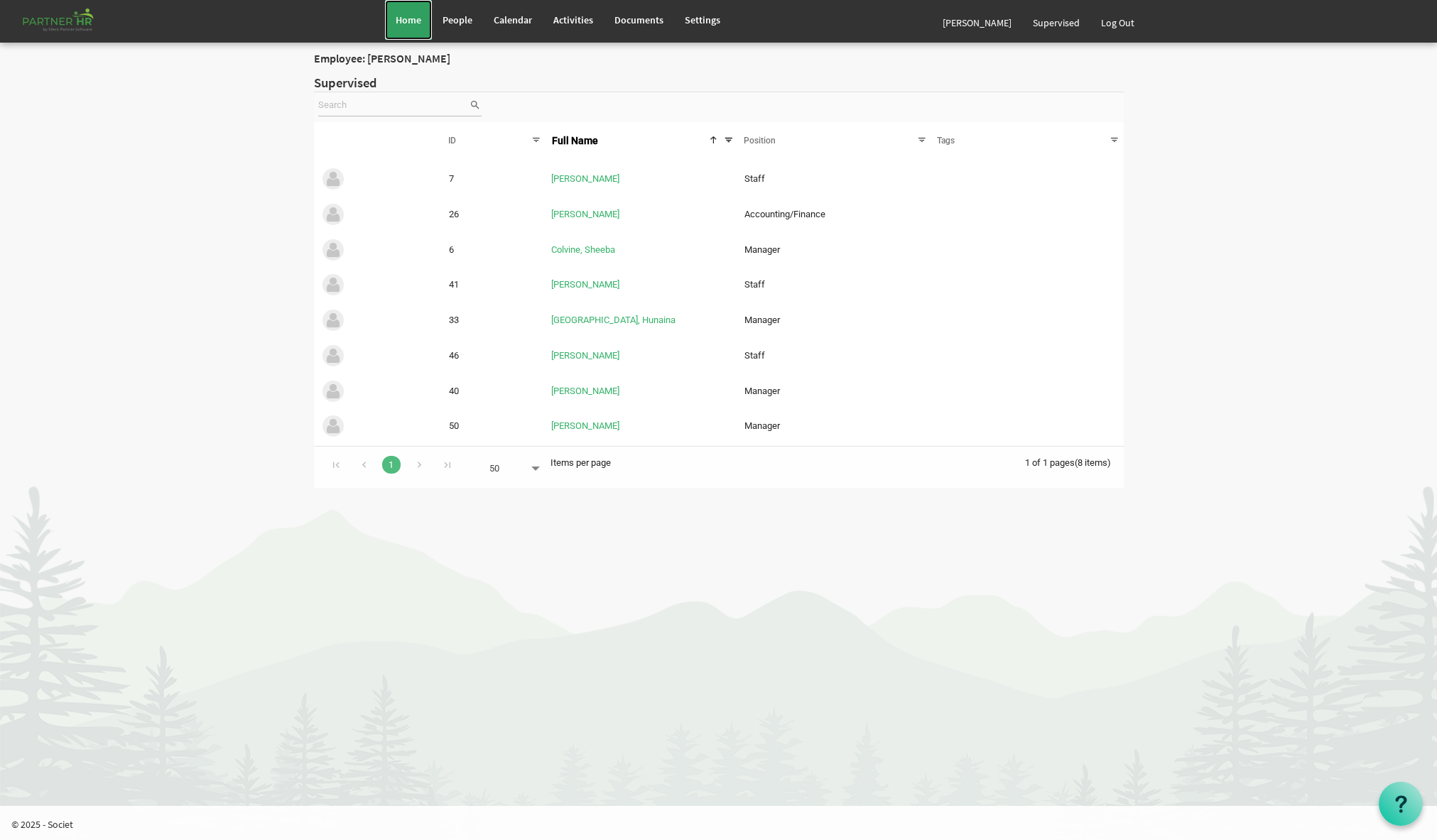
click at [410, 21] on span "Home" at bounding box center [408, 19] width 26 height 12
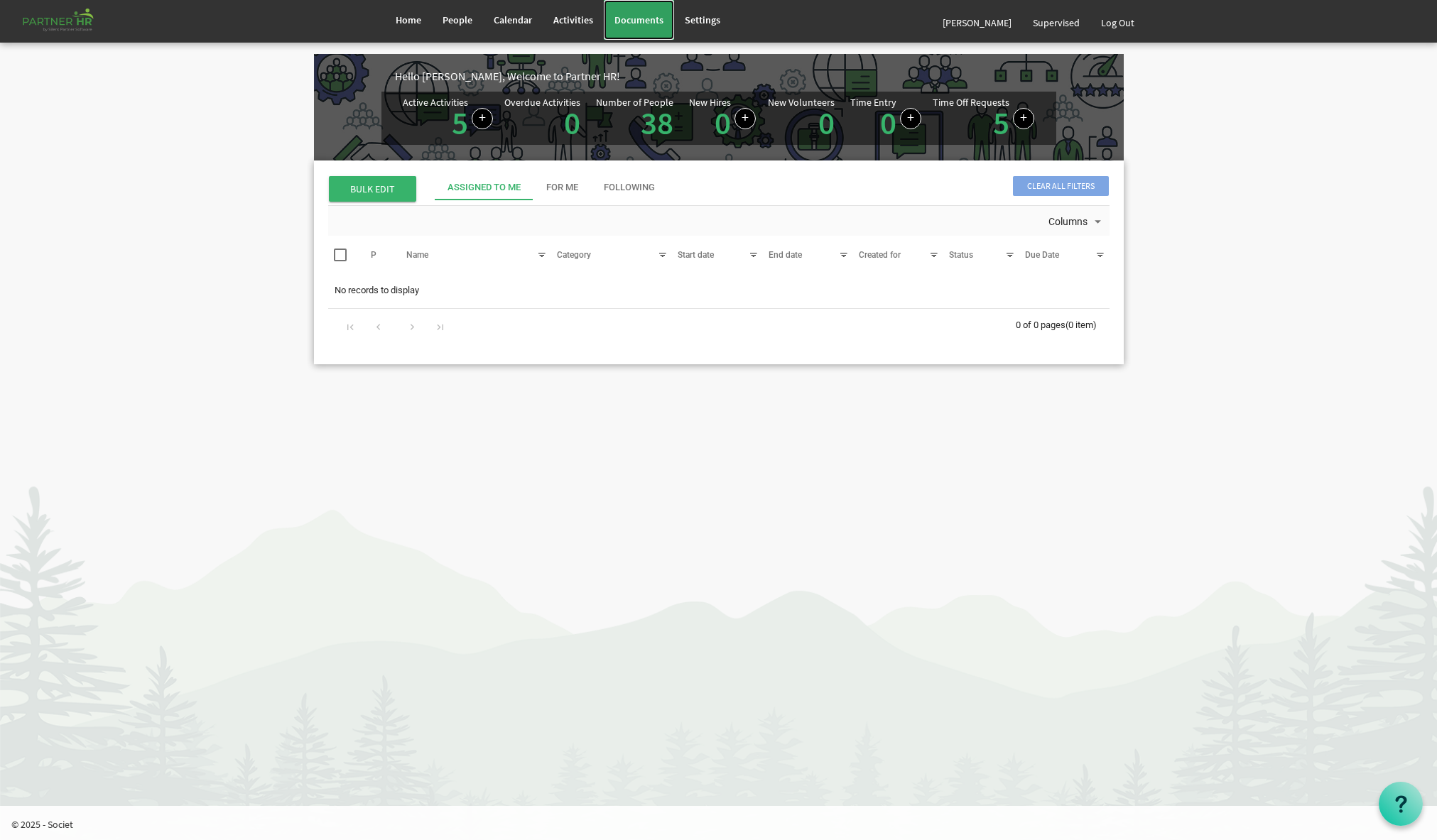
click at [637, 21] on span "Documents" at bounding box center [639, 19] width 49 height 12
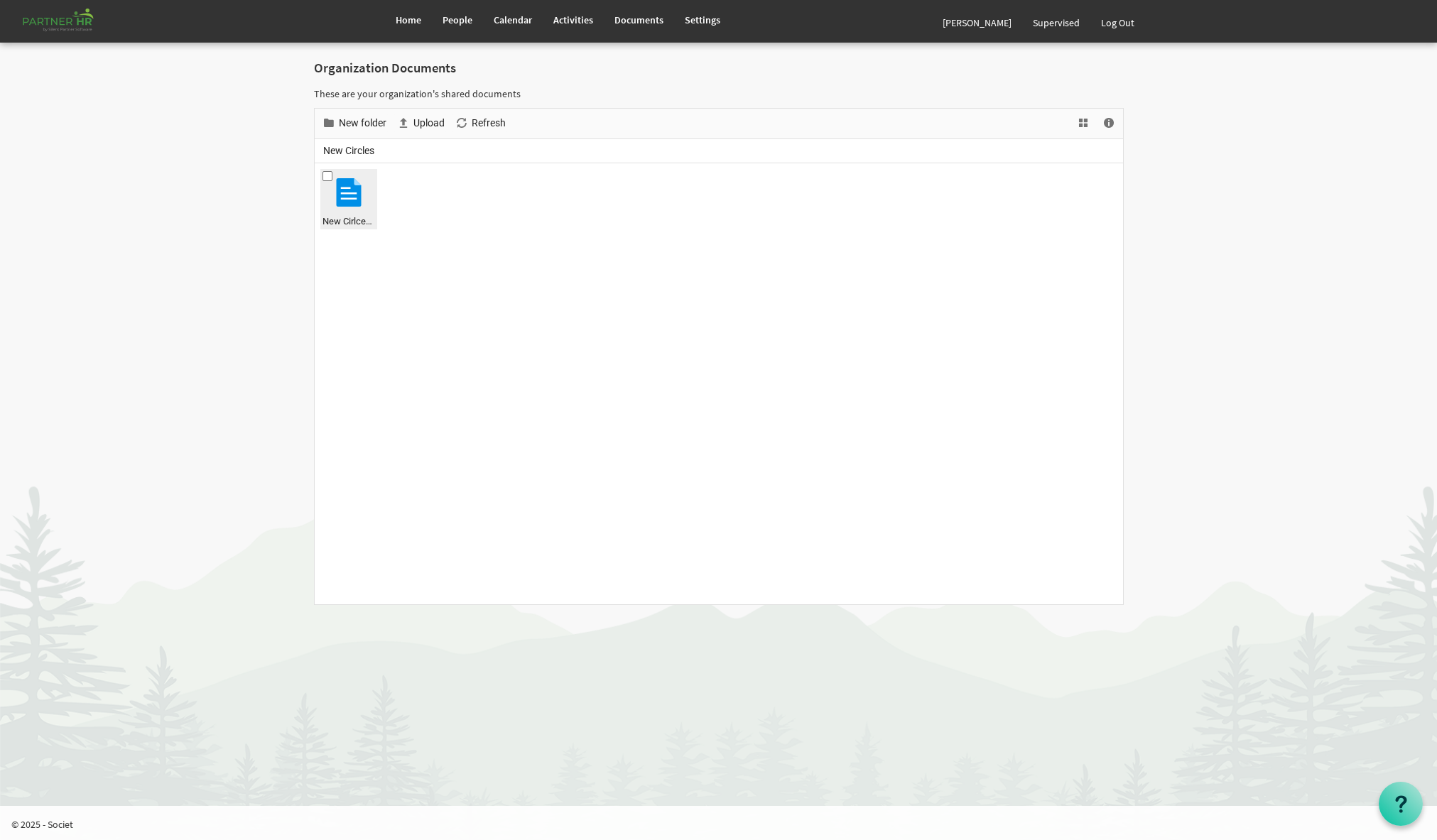
click at [341, 193] on div at bounding box center [349, 192] width 29 height 29
click at [347, 194] on div at bounding box center [349, 192] width 29 height 29
click at [456, 124] on span "Download" at bounding box center [456, 123] width 48 height 18
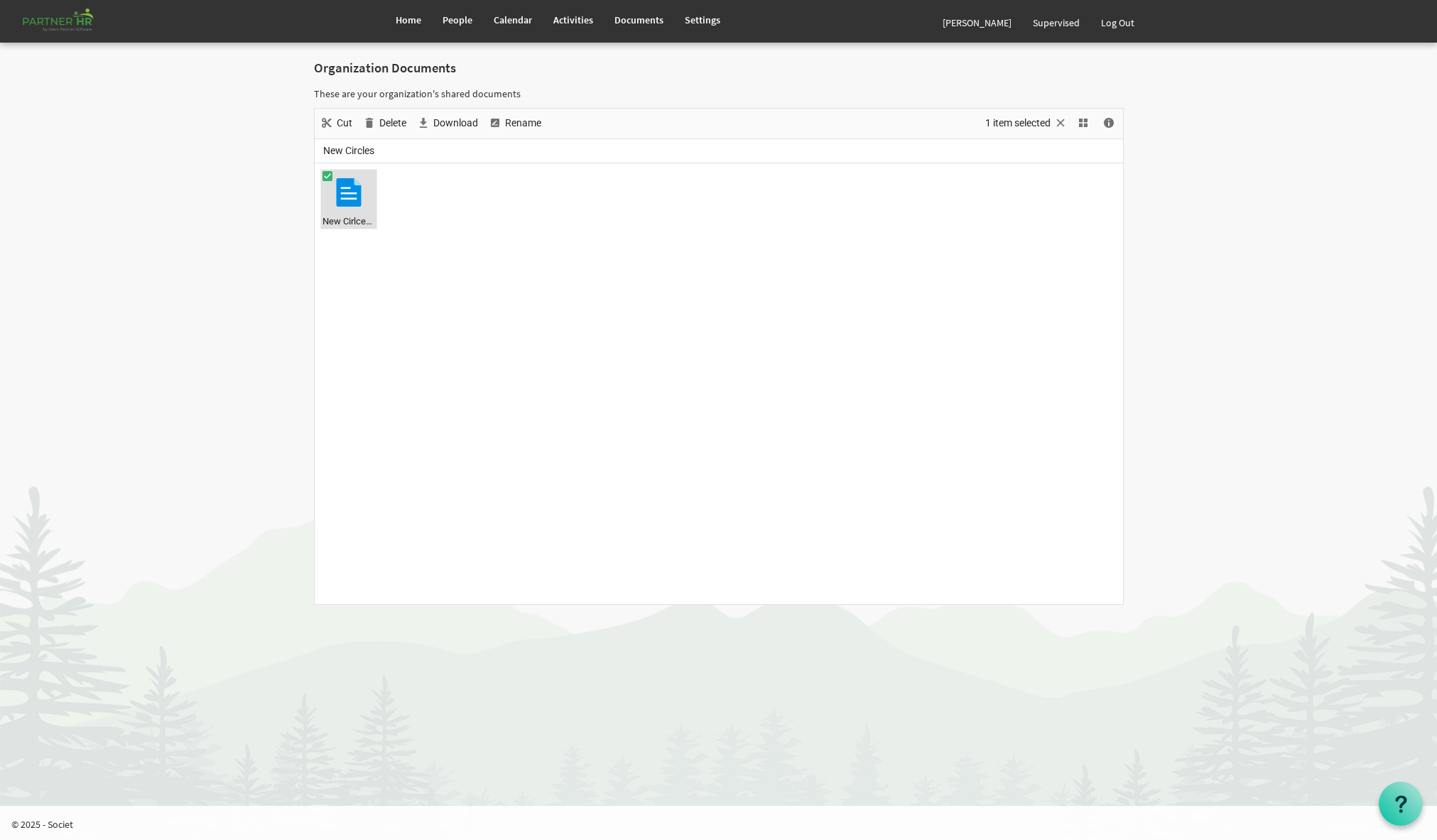
click at [1294, 93] on body "Home People Calendar" at bounding box center [718, 304] width 1437 height 608
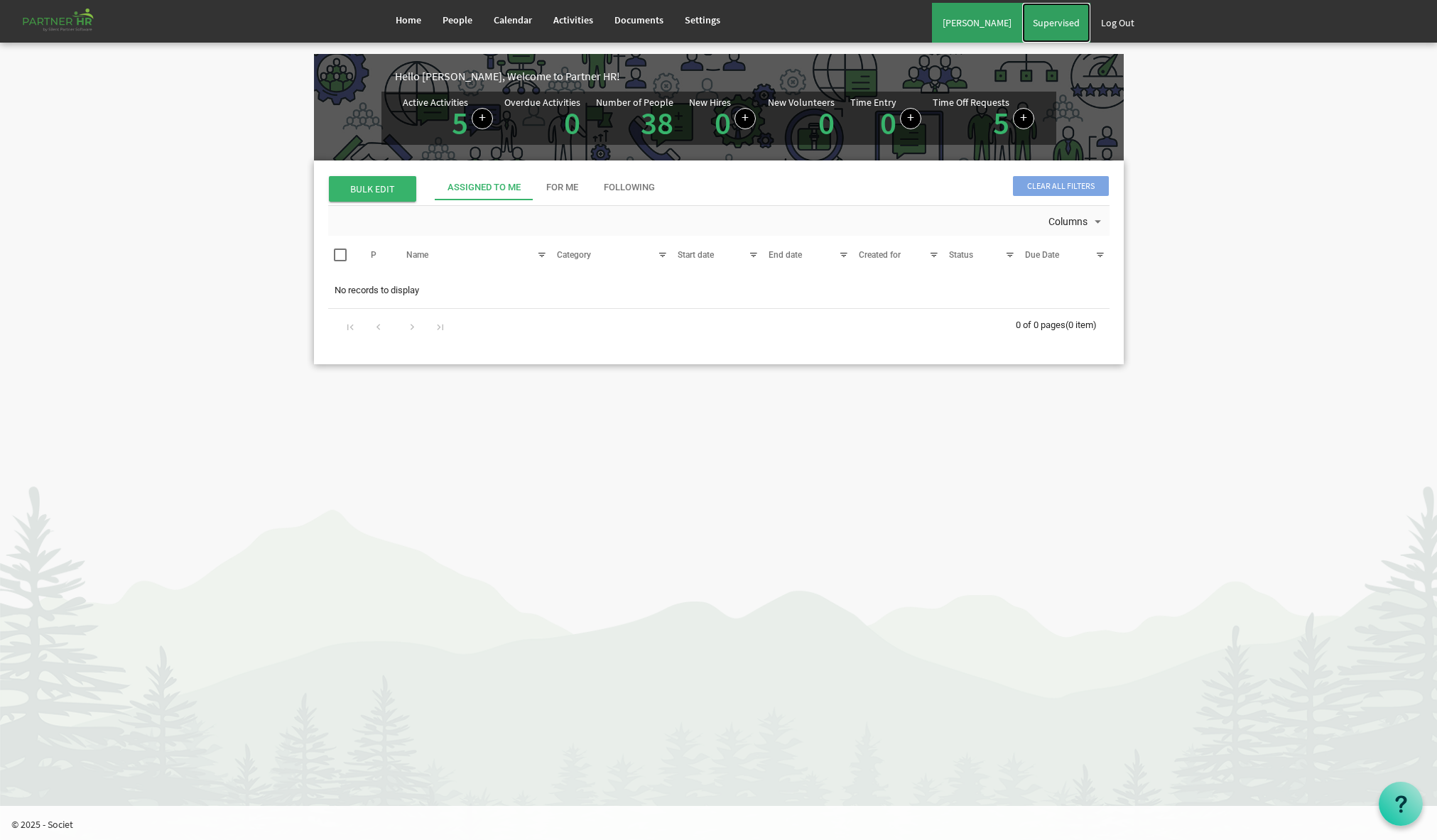
drag, startPoint x: 1037, startPoint y: 20, endPoint x: 1016, endPoint y: 23, distance: 21.2
click at [1037, 21] on span "Supervised" at bounding box center [1056, 22] width 47 height 12
